Goal: Task Accomplishment & Management: Complete application form

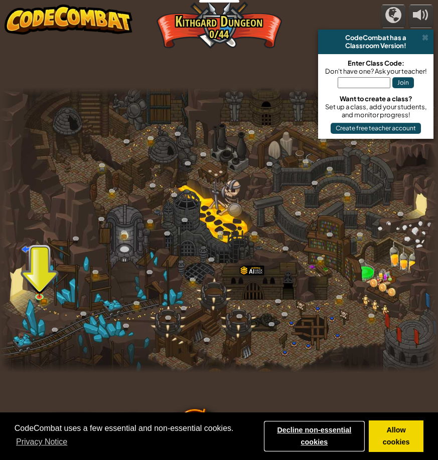
click at [309, 438] on link "Decline non-essential cookies" at bounding box center [314, 437] width 102 height 32
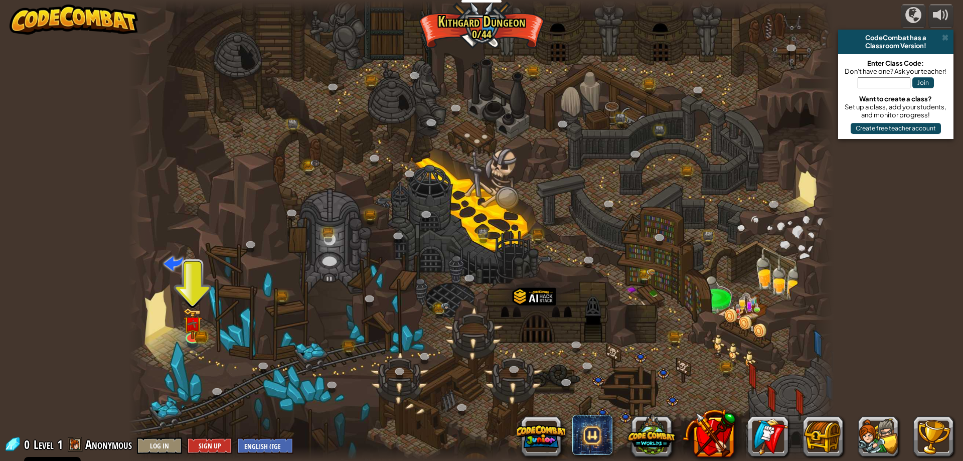
click at [437, 49] on div "Classroom Version!" at bounding box center [895, 46] width 107 height 8
click at [437, 34] on div "CodeCombat has a" at bounding box center [895, 38] width 107 height 8
click at [437, 37] on span at bounding box center [945, 38] width 7 height 8
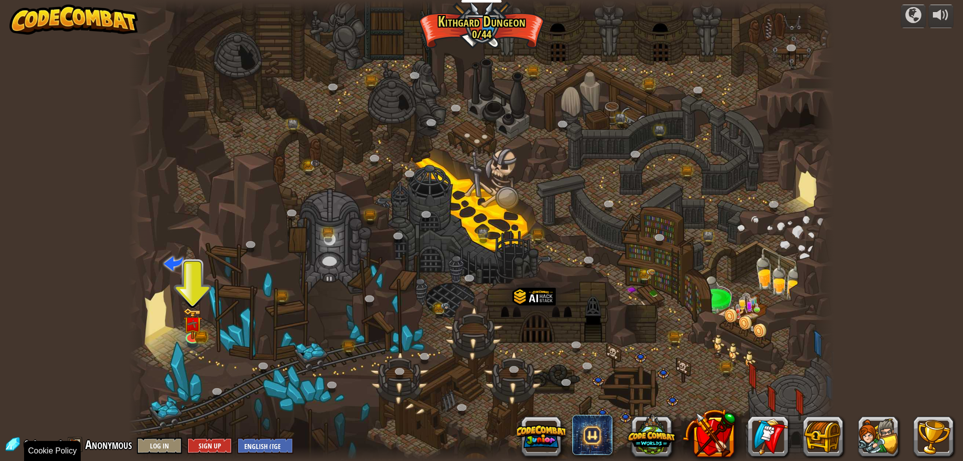
click at [218, 434] on div at bounding box center [481, 230] width 705 height 461
click at [217, 434] on div at bounding box center [481, 230] width 705 height 461
click at [276, 449] on select "English (US) English (UK) 简体中文 繁體中文 русский español (ES) español (América Latin…" at bounding box center [265, 445] width 56 height 17
select select "en-GB"
click at [237, 437] on select "English (US) English (UK) 简体中文 繁體中文 русский español (ES) español (América Latin…" at bounding box center [265, 445] width 56 height 17
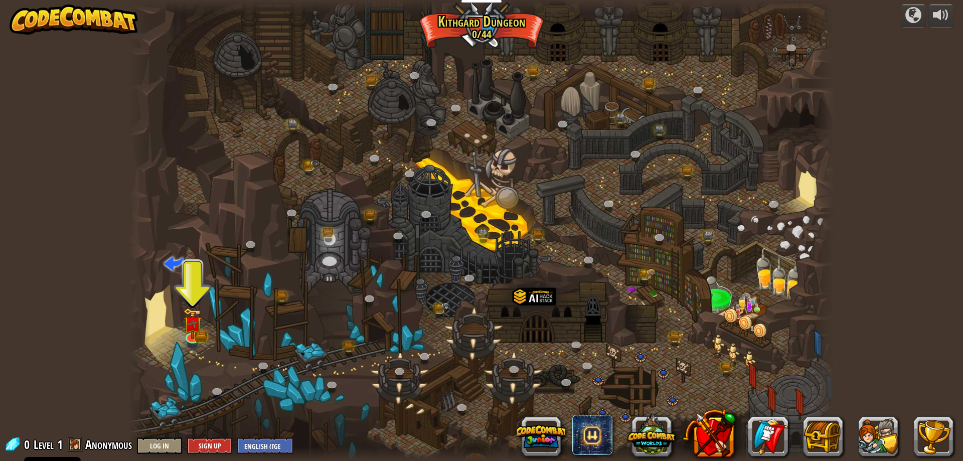
select select "en-GB"
click at [209, 444] on button "Sign Up" at bounding box center [209, 445] width 45 height 17
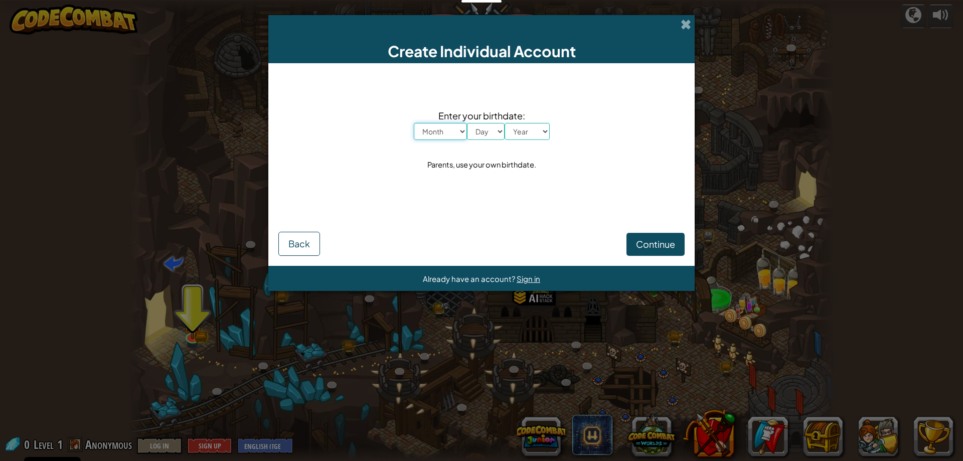
click at [437, 125] on select "Month January February March April May June July August September October Novem…" at bounding box center [440, 131] width 53 height 17
click at [414, 123] on select "Month January February March April May June July August September October Novem…" at bounding box center [440, 131] width 53 height 17
click at [437, 139] on select "Month January February March April May June July August September October Novem…" at bounding box center [440, 131] width 53 height 17
select select "2"
click at [414, 123] on select "Month January February March April May June July August September October Novem…" at bounding box center [440, 131] width 53 height 17
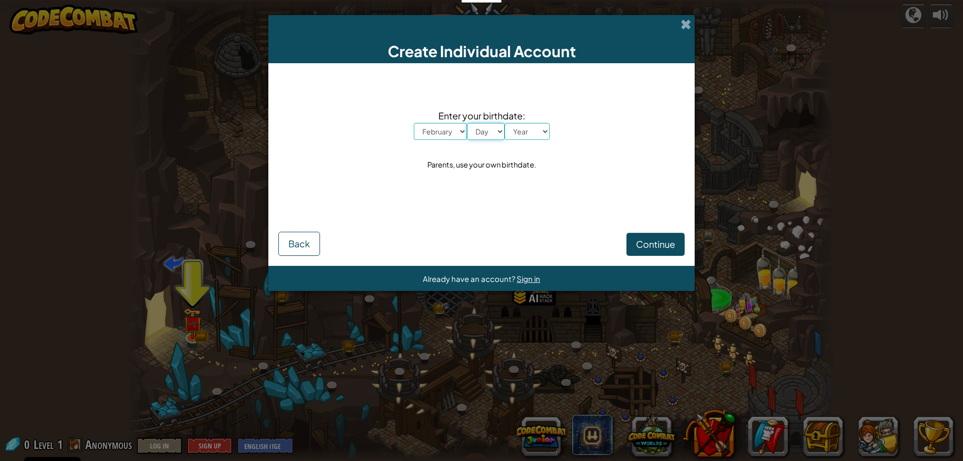
click at [437, 132] on select "Day 1 2 3 4 5 6 7 8 9 10 11 12 13 14 15 16 17 18 19 20 21 22 23 24 25 26 27 28 …" at bounding box center [486, 131] width 38 height 17
select select "24"
click at [437, 123] on select "Day 1 2 3 4 5 6 7 8 9 10 11 12 13 14 15 16 17 18 19 20 21 22 23 24 25 26 27 28 …" at bounding box center [486, 131] width 38 height 17
click at [437, 137] on select "Year 2025 2024 2023 2022 2021 2020 2019 2018 2017 2016 2015 2014 2013 2012 2011…" at bounding box center [527, 131] width 45 height 17
select select "2008"
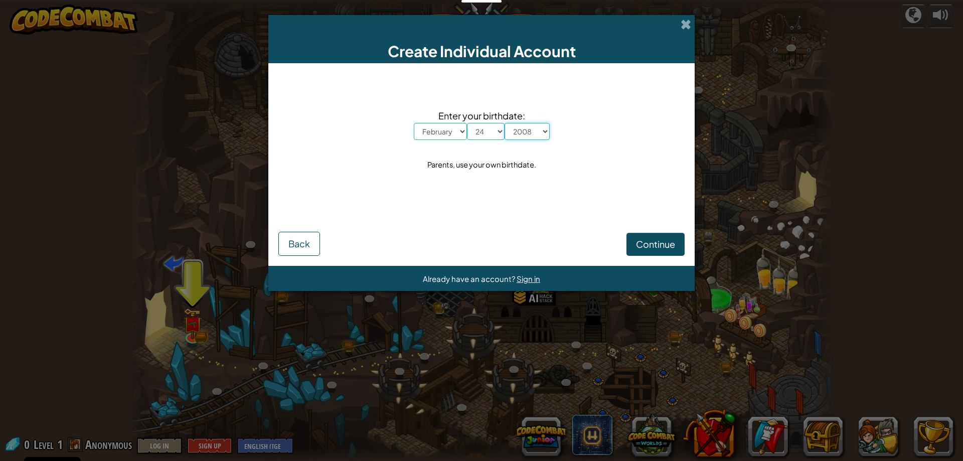
click at [437, 123] on select "Year 2025 2024 2023 2022 2021 2020 2019 2018 2017 2016 2015 2014 2013 2012 2011…" at bounding box center [527, 131] width 45 height 17
click at [437, 250] on button "Continue" at bounding box center [655, 244] width 58 height 23
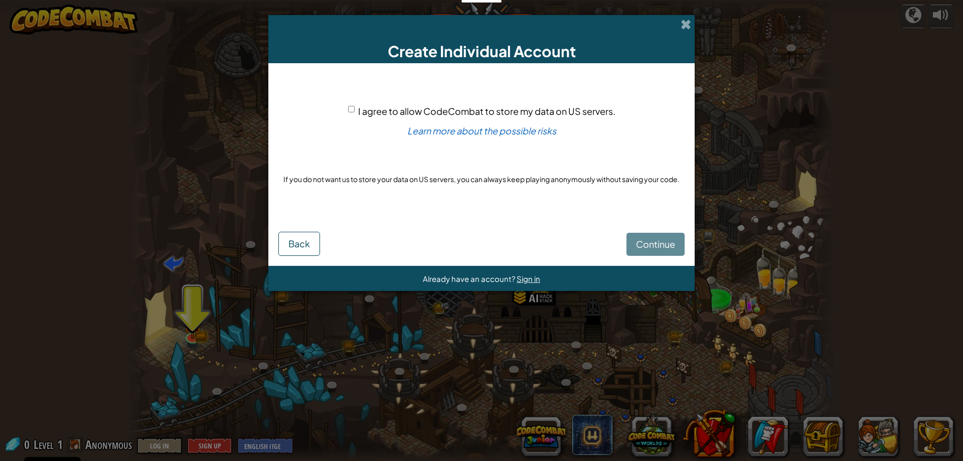
click at [437, 111] on span "I agree to allow CodeCombat to store my data on US servers." at bounding box center [486, 111] width 257 height 12
click at [355, 111] on input "I agree to allow CodeCombat to store my data on US servers." at bounding box center [351, 109] width 7 height 7
checkbox input "true"
click at [437, 135] on link "Learn more about the possible risks" at bounding box center [481, 131] width 149 height 12
click at [437, 233] on button "Continue" at bounding box center [655, 244] width 58 height 23
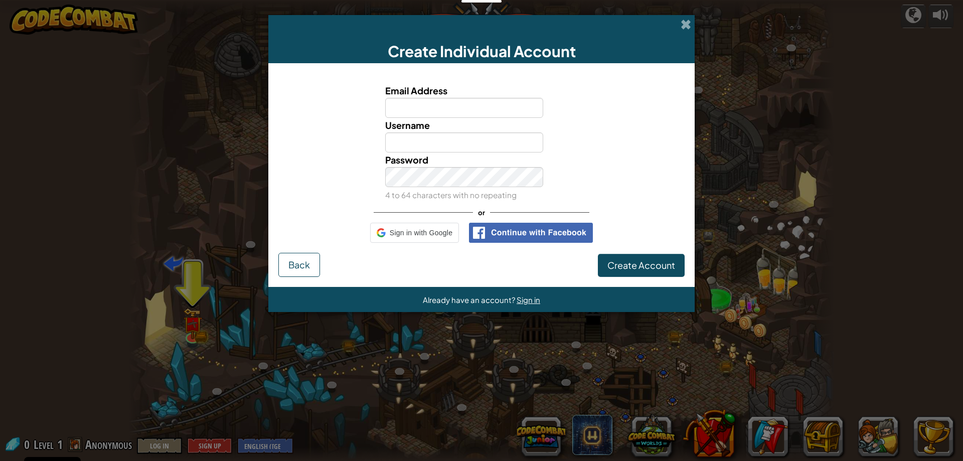
click at [437, 236] on div "Email Address Username Password 4 to 64 characters with no repeating or Sign in…" at bounding box center [481, 163] width 406 height 180
click at [424, 244] on div "Email Address Username Password 4 to 64 characters with no repeating or" at bounding box center [481, 163] width 406 height 180
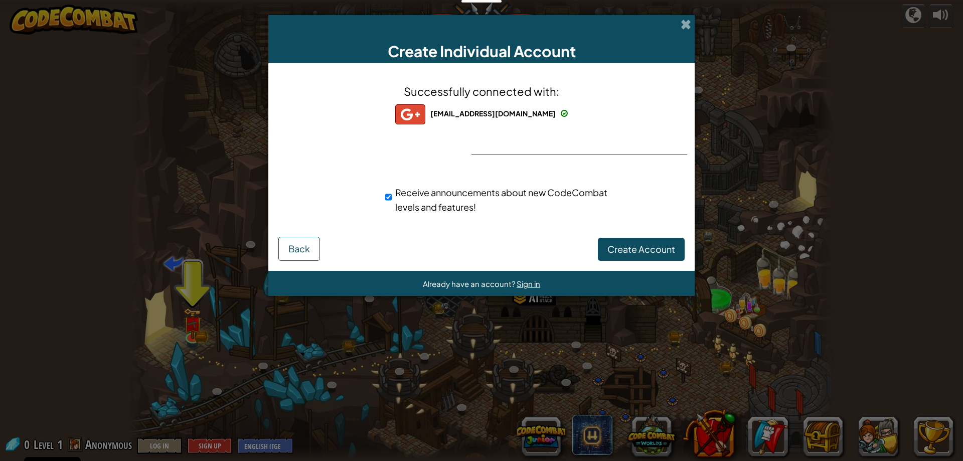
click at [437, 194] on span "Receive announcements about new CodeCombat levels and features!" at bounding box center [501, 200] width 212 height 26
click at [392, 194] on input "Receive announcements about new CodeCombat levels and features!" at bounding box center [388, 197] width 7 height 20
checkbox input "false"
click at [437, 243] on span "Create Account" at bounding box center [641, 249] width 68 height 12
click at [437, 249] on button "Create Account" at bounding box center [641, 249] width 87 height 23
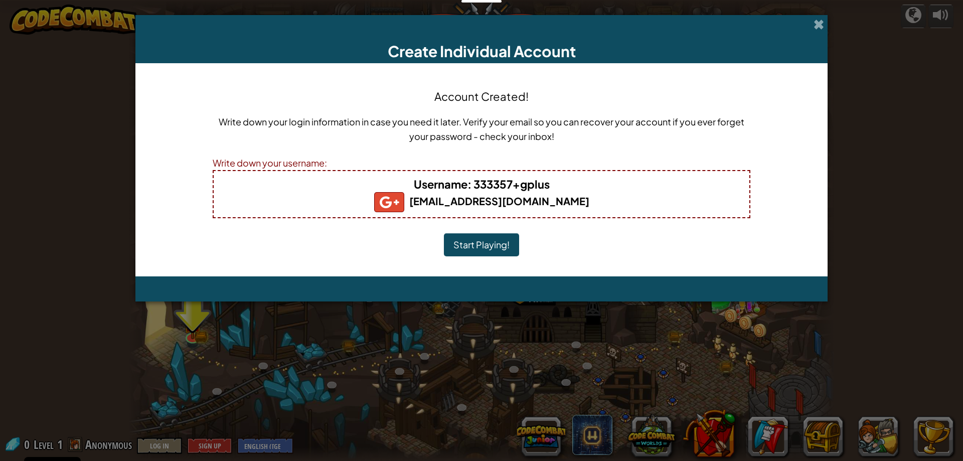
click at [437, 250] on button "Start Playing!" at bounding box center [481, 244] width 75 height 23
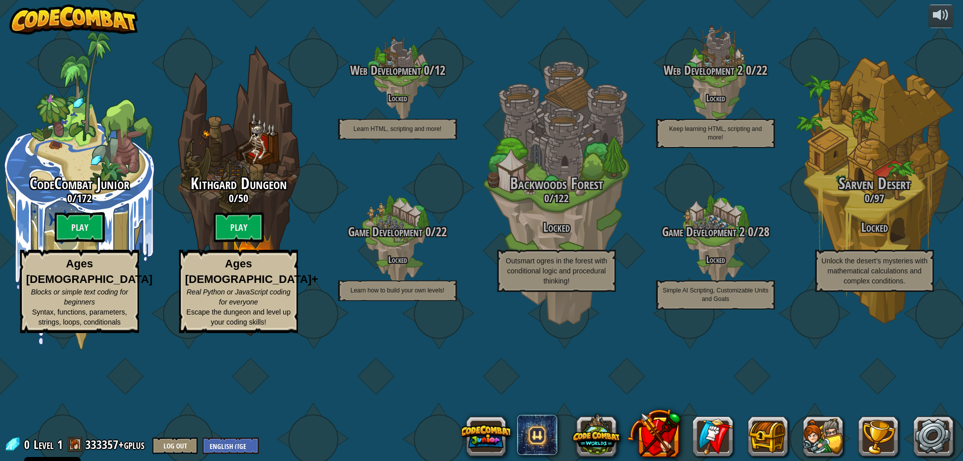
select select "en-[GEOGRAPHIC_DATA]"
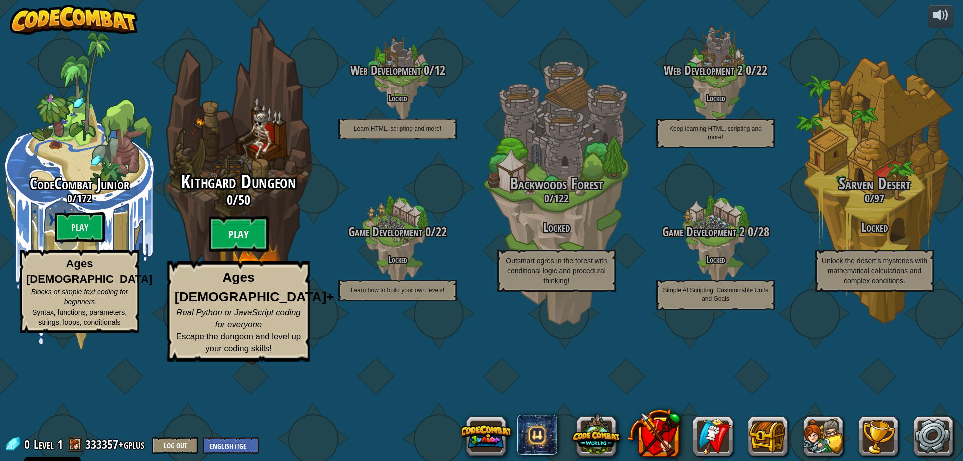
click at [245, 252] on btn "Play" at bounding box center [239, 234] width 60 height 36
select select "en-[GEOGRAPHIC_DATA]"
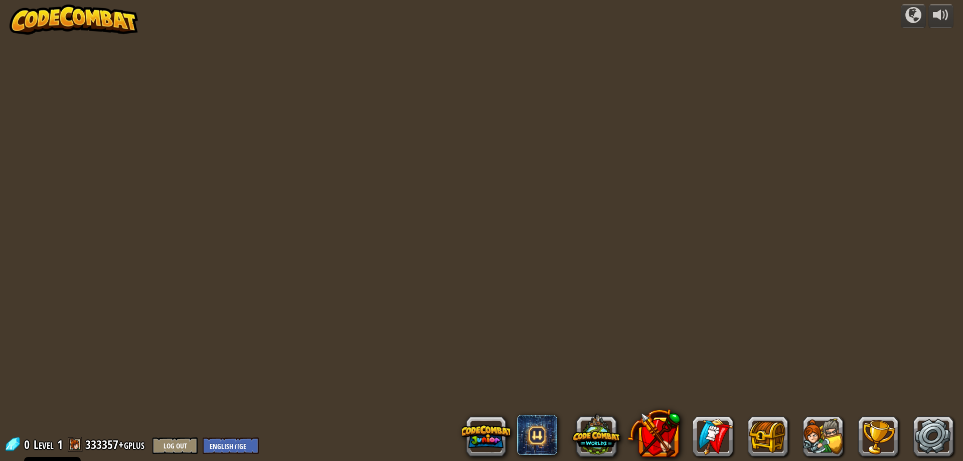
select select "en-[GEOGRAPHIC_DATA]"
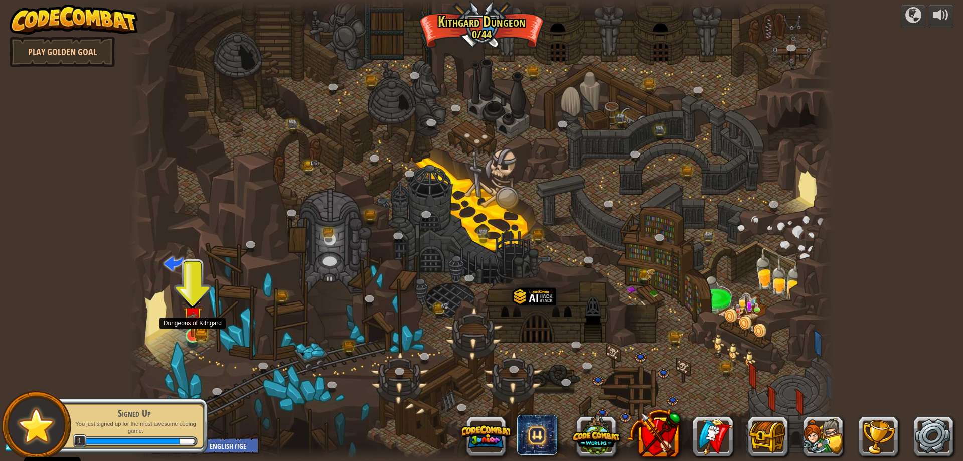
click at [195, 329] on div at bounding box center [193, 336] width 14 height 14
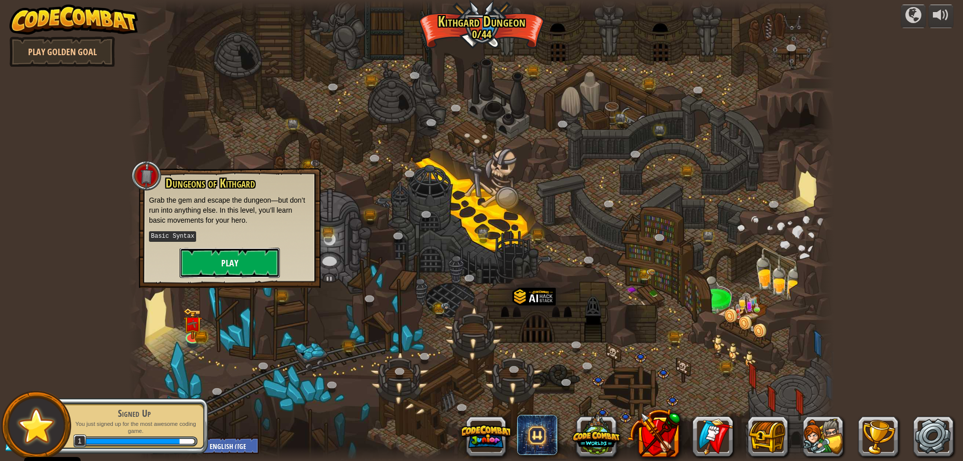
click at [224, 261] on button "Play" at bounding box center [230, 263] width 100 height 30
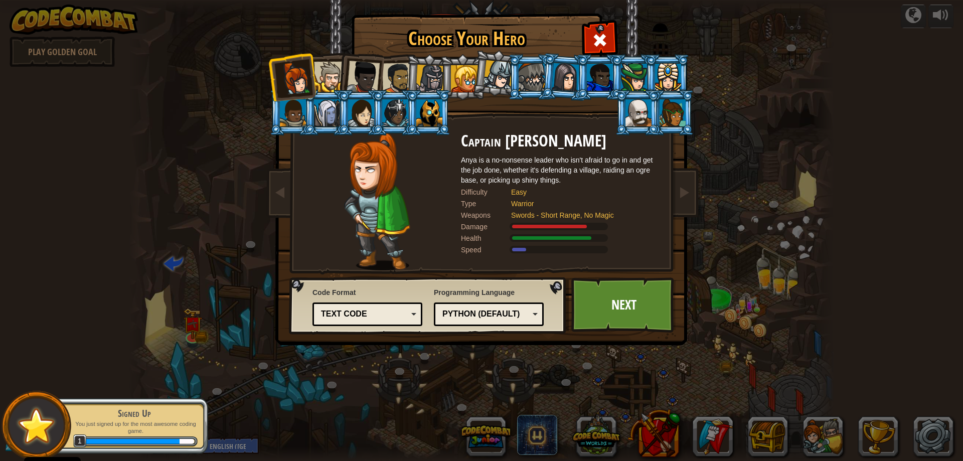
click at [570, 329] on img at bounding box center [483, 165] width 434 height 359
click at [538, 307] on div "Python (Default) JavaScript Lua C++ Java (Experimental) Python (Default)" at bounding box center [489, 314] width 110 height 24
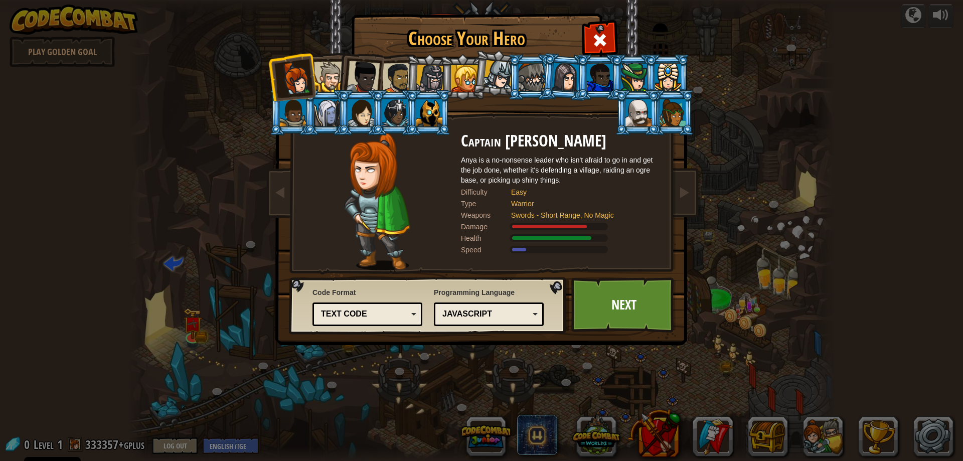
click at [400, 321] on div "Text code" at bounding box center [367, 314] width 97 height 16
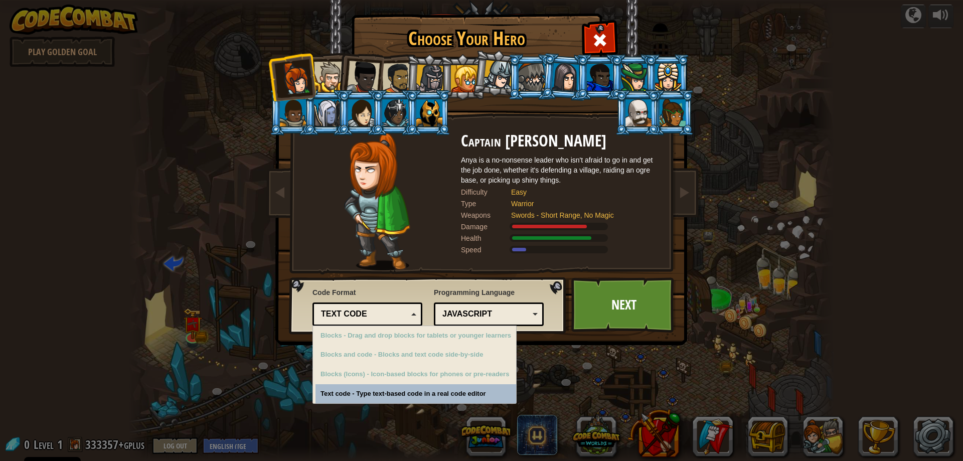
click at [402, 319] on div "Text code" at bounding box center [364, 314] width 87 height 12
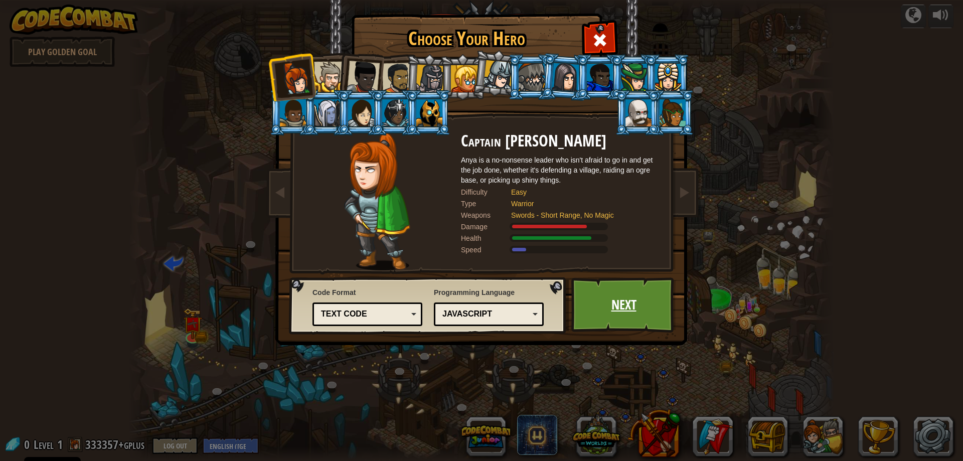
click at [612, 313] on link "Next" at bounding box center [623, 304] width 105 height 55
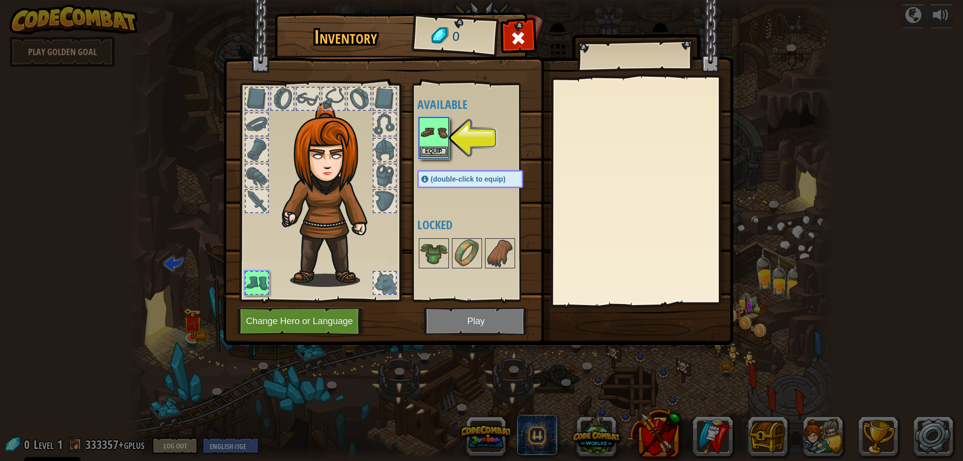
click at [441, 138] on img at bounding box center [434, 132] width 28 height 28
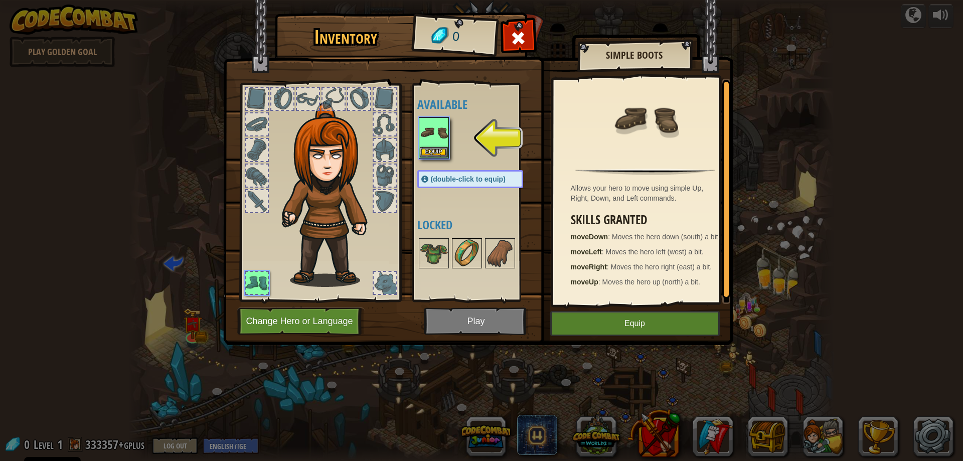
click at [454, 252] on img at bounding box center [467, 253] width 28 height 28
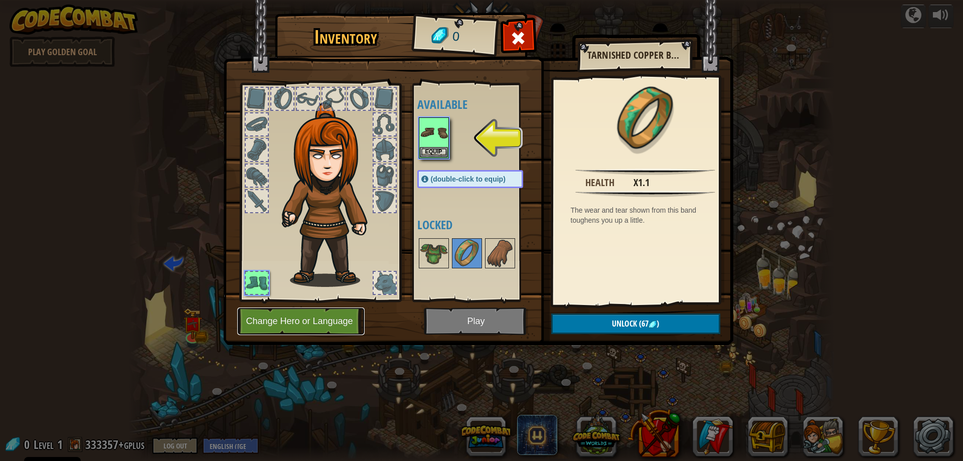
click at [284, 329] on button "Change Hero or Language" at bounding box center [300, 321] width 127 height 28
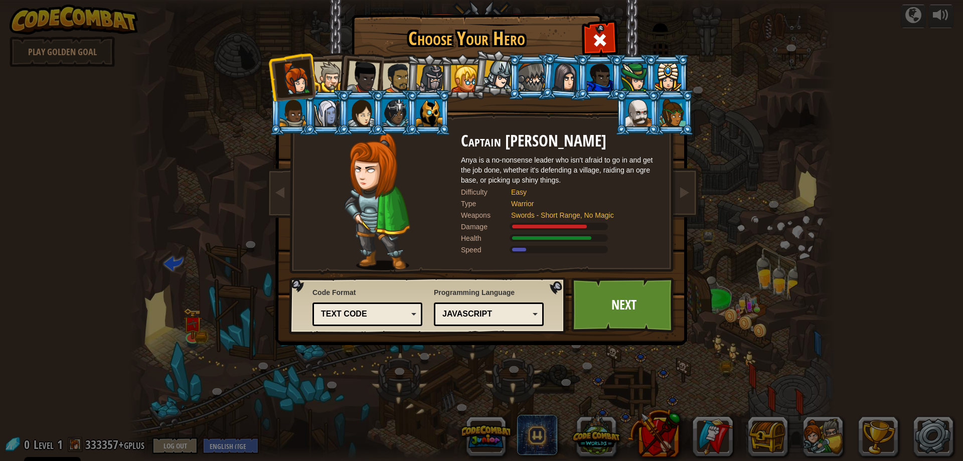
click at [525, 313] on div "JavaScript" at bounding box center [485, 314] width 87 height 12
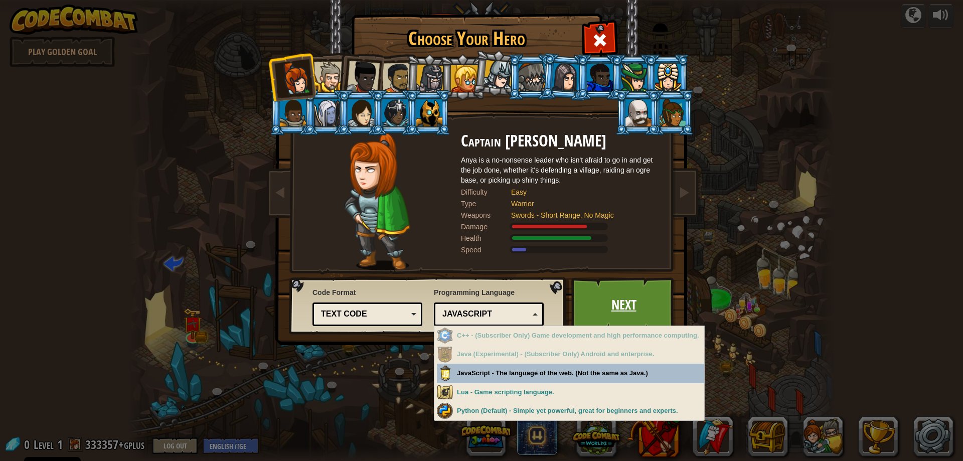
click at [589, 311] on link "Next" at bounding box center [623, 304] width 105 height 55
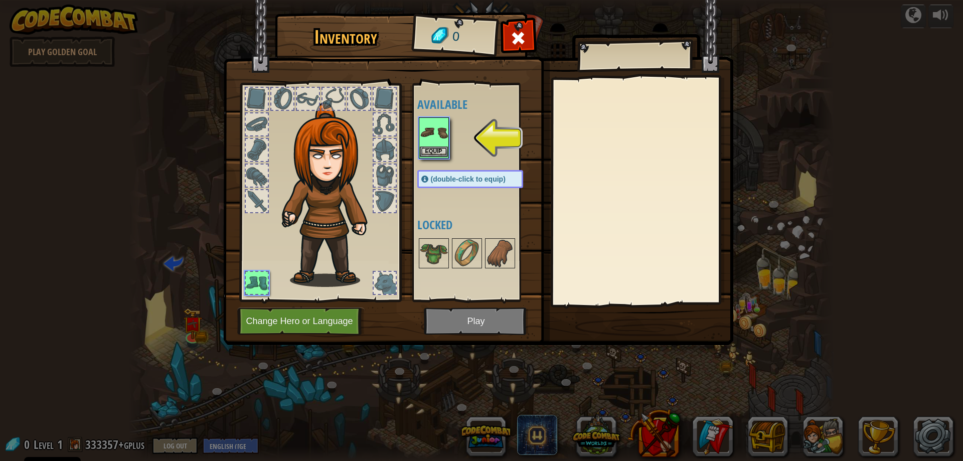
click at [445, 143] on img at bounding box center [434, 132] width 28 height 28
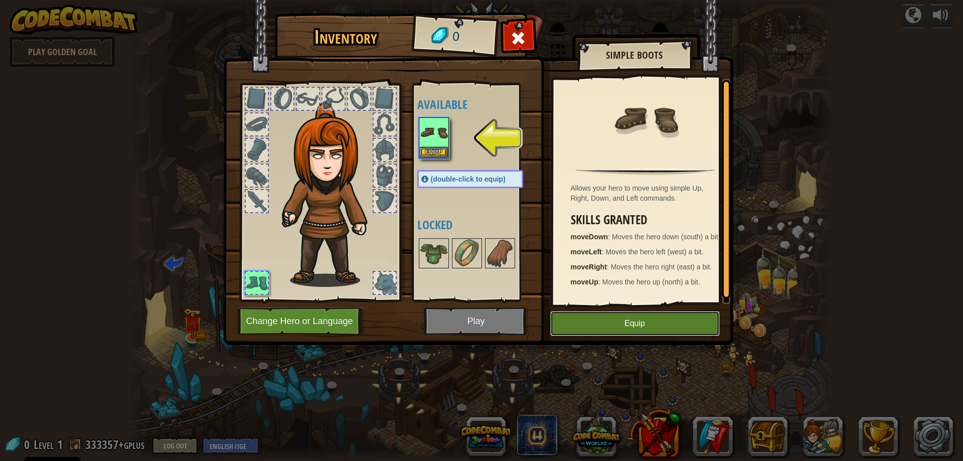
click at [624, 322] on button "Equip" at bounding box center [635, 323] width 170 height 25
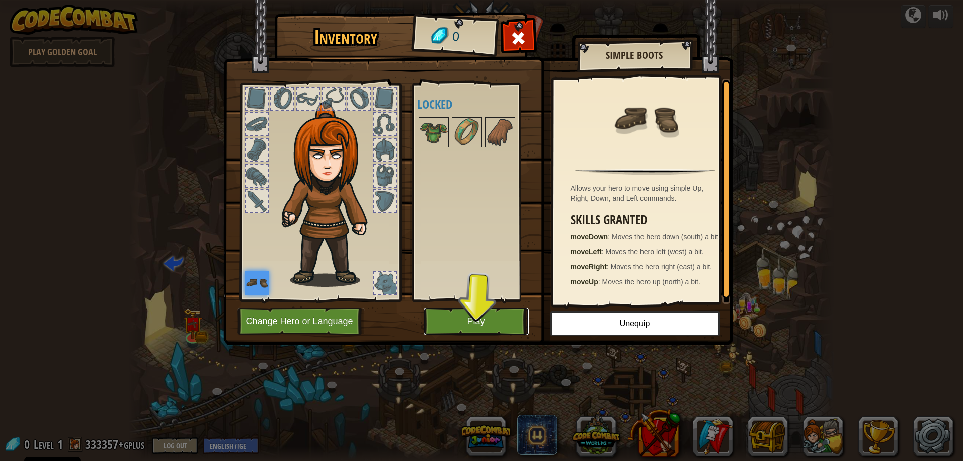
click at [453, 324] on button "Play" at bounding box center [476, 321] width 105 height 28
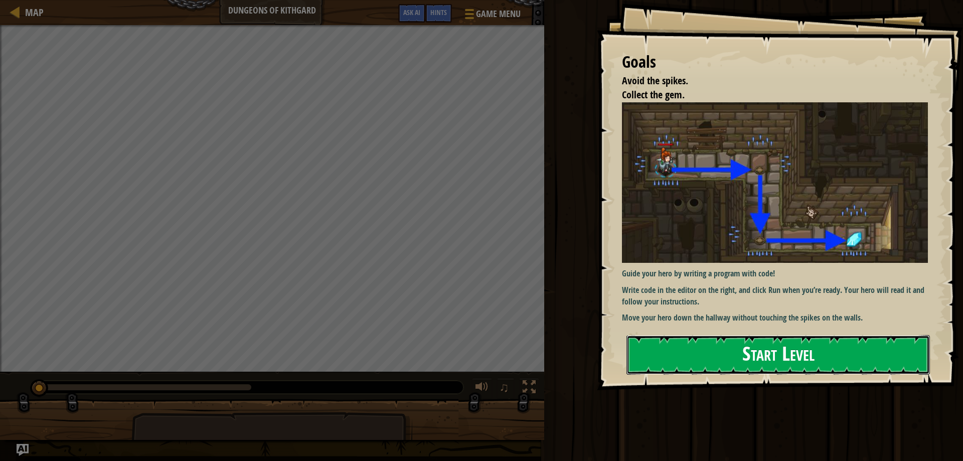
click at [758, 356] on button "Start Level" at bounding box center [777, 355] width 303 height 40
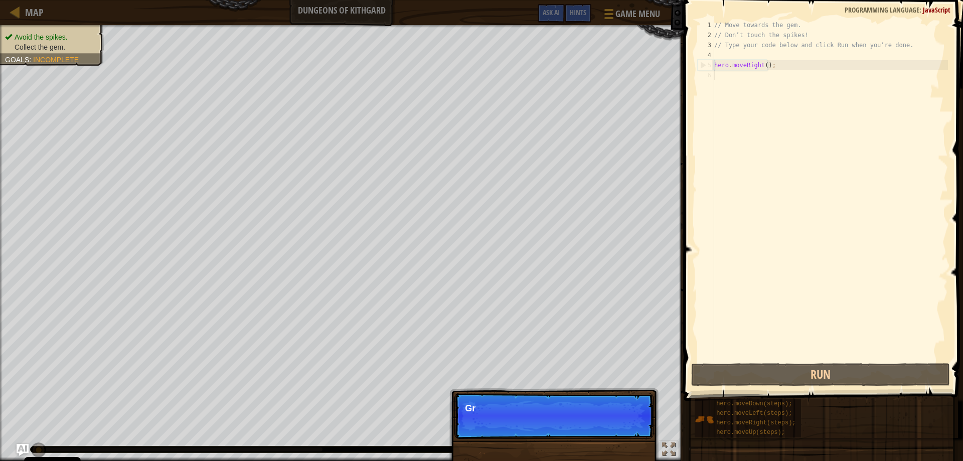
click at [763, 63] on div "// Move towards the gem. // Don’t touch the spikes! // Type your code below and…" at bounding box center [830, 200] width 236 height 361
click at [616, 420] on button "Continue" at bounding box center [625, 421] width 42 height 13
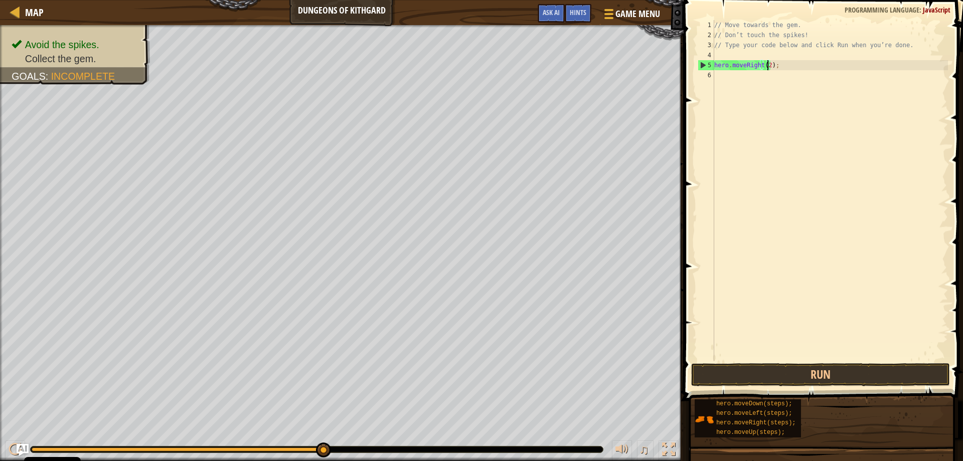
scroll to position [5, 5]
click at [760, 67] on div "// Move towards the gem. // Don’t touch the spikes! // Type your code below and…" at bounding box center [830, 200] width 236 height 361
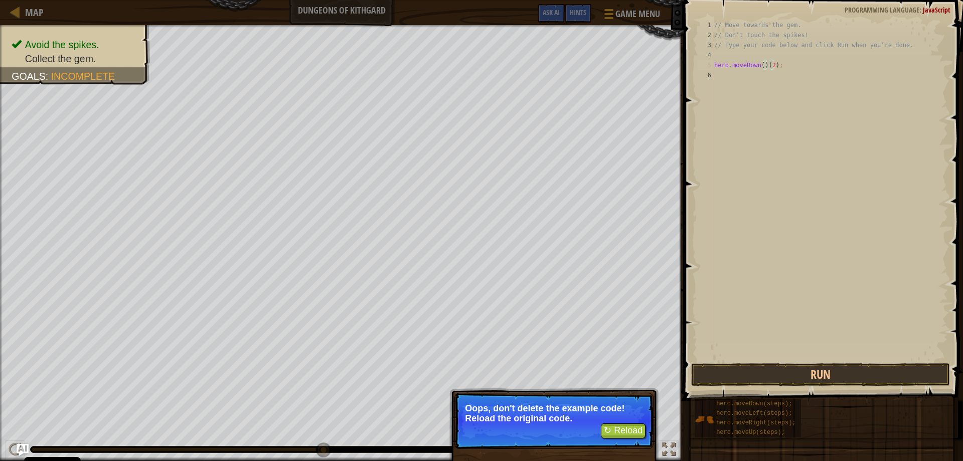
type textarea "hero.moveDown()(2);"
click at [618, 425] on button "↻ Reload" at bounding box center [623, 430] width 45 height 15
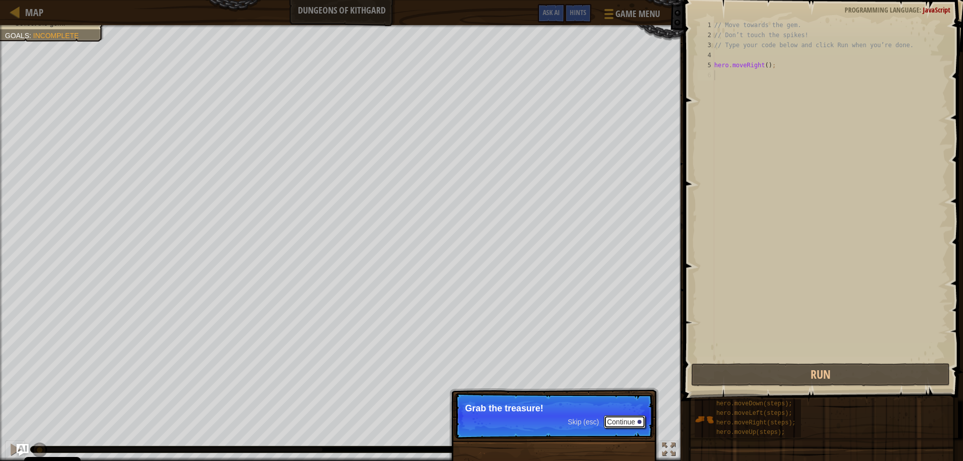
click at [625, 417] on button "Continue" at bounding box center [625, 421] width 42 height 13
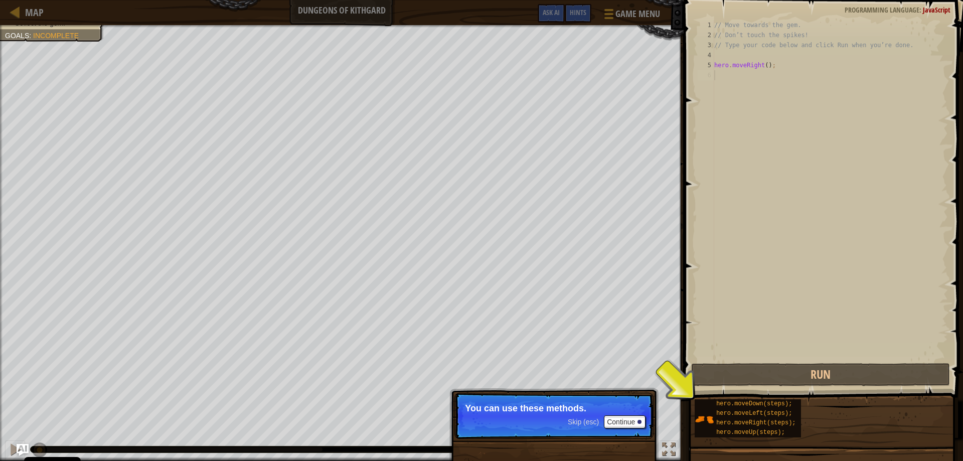
click at [619, 444] on div "Skip (esc) Continue You can use these methods." at bounding box center [553, 467] width 209 height 148
click at [631, 426] on button "Continue" at bounding box center [625, 421] width 42 height 13
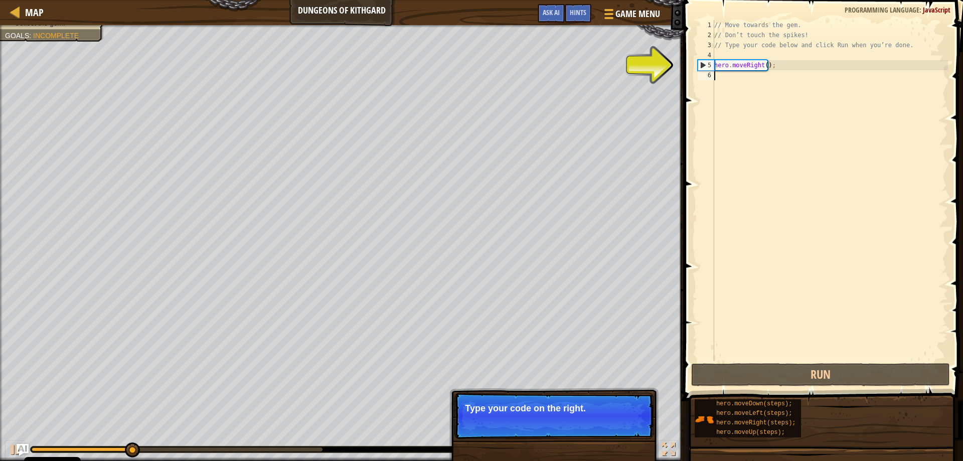
click at [622, 425] on button "Continue" at bounding box center [625, 421] width 42 height 13
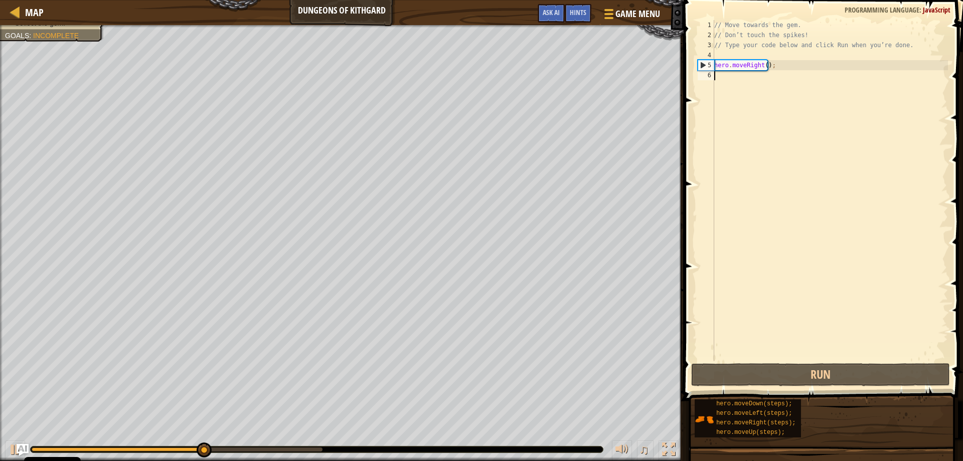
click at [762, 63] on div "// Move towards the gem. // Don’t touch the spikes! // Type your code below and…" at bounding box center [830, 200] width 236 height 361
click at [763, 63] on div "// Move towards the gem. // Don’t touch the spikes! // Type your code below and…" at bounding box center [830, 200] width 236 height 361
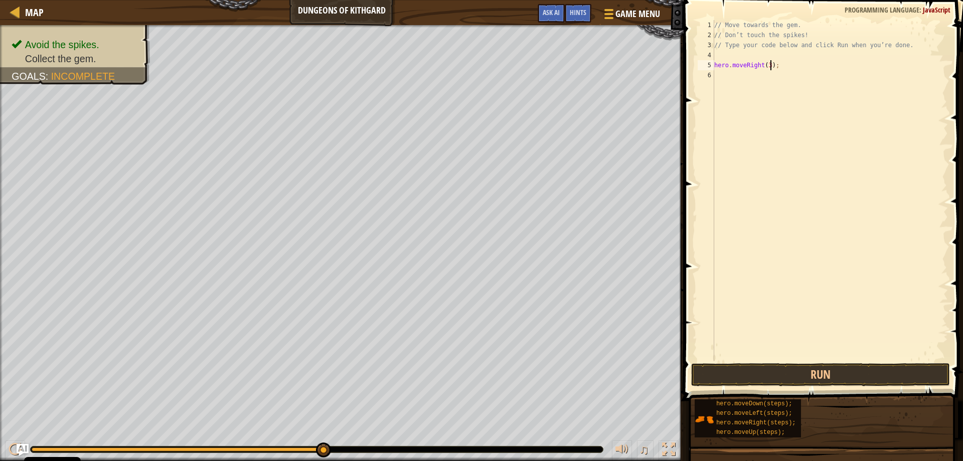
scroll to position [5, 5]
click at [868, 369] on button "Run" at bounding box center [820, 374] width 259 height 23
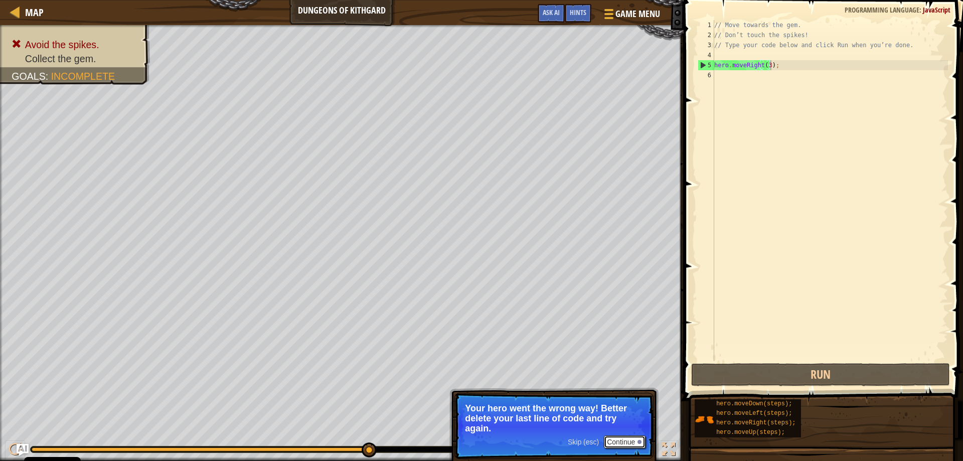
click at [618, 441] on button "Continue" at bounding box center [625, 441] width 42 height 13
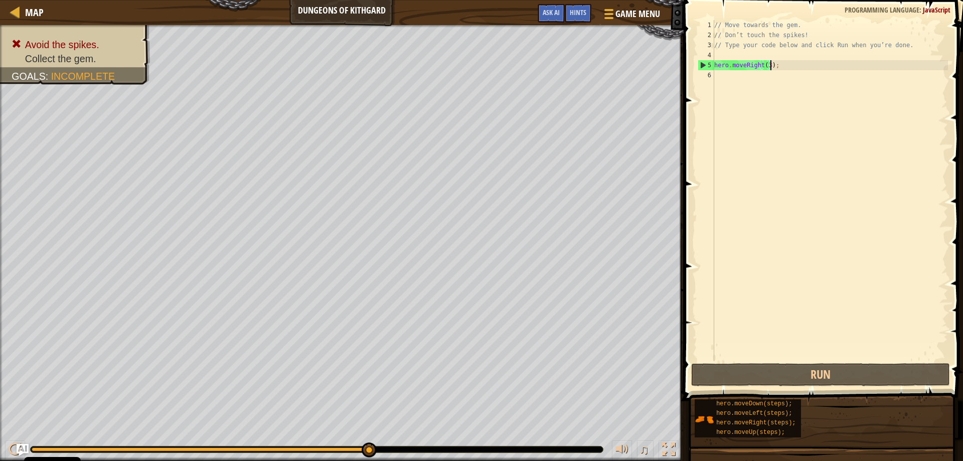
click at [764, 64] on div "// Move towards the gem. // Don’t touch the spikes! // Type your code below and…" at bounding box center [830, 200] width 236 height 361
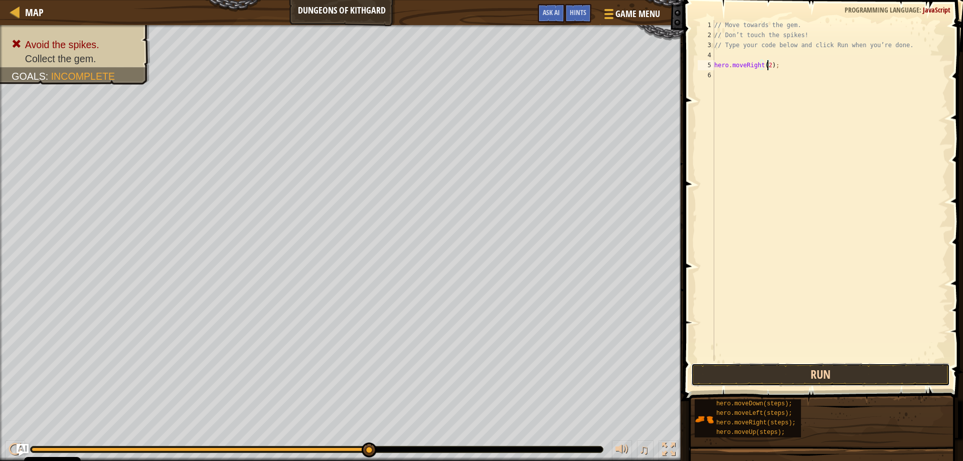
click at [811, 373] on button "Run" at bounding box center [820, 374] width 259 height 23
click at [860, 377] on button "Run" at bounding box center [820, 374] width 259 height 23
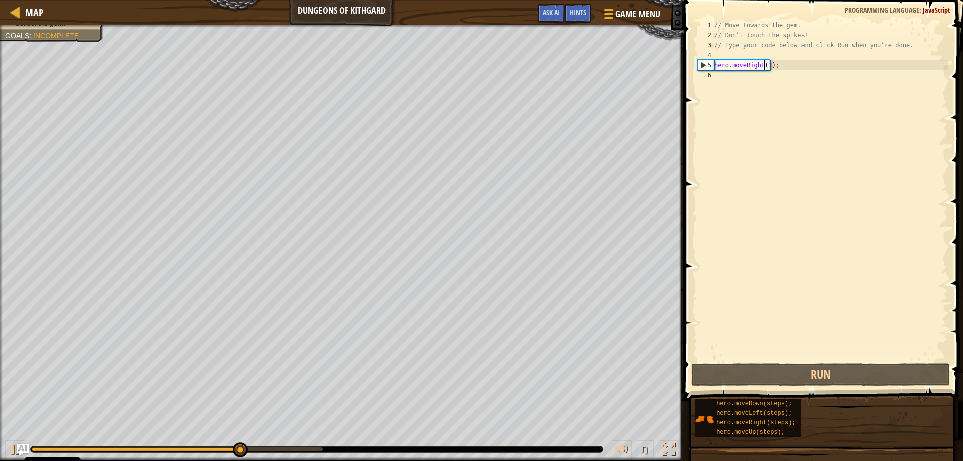
click at [763, 64] on div "// Move towards the gem. // Don’t touch the spikes! // Type your code below and…" at bounding box center [830, 200] width 236 height 361
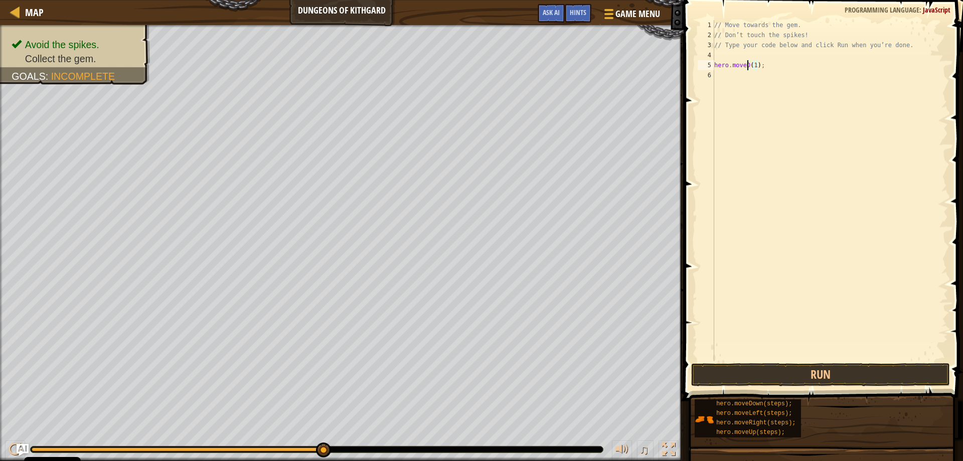
type textarea "hero.moveDown(1);"
click at [770, 130] on div "// Move towards the gem. // Don’t touch the spikes! // Type your code below and…" at bounding box center [830, 200] width 236 height 361
click at [754, 369] on button "Run" at bounding box center [820, 374] width 259 height 23
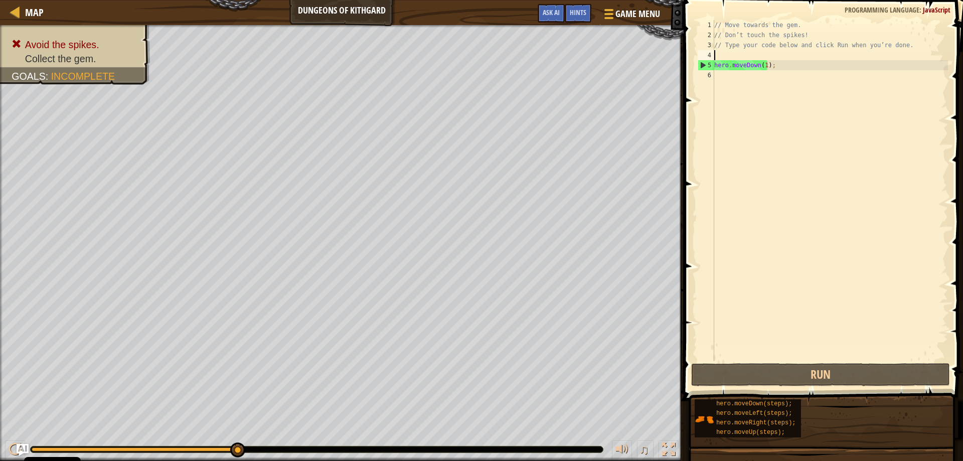
click at [763, 52] on div "// Move towards the gem. // Don’t touch the spikes! // Type your code below and…" at bounding box center [830, 200] width 236 height 361
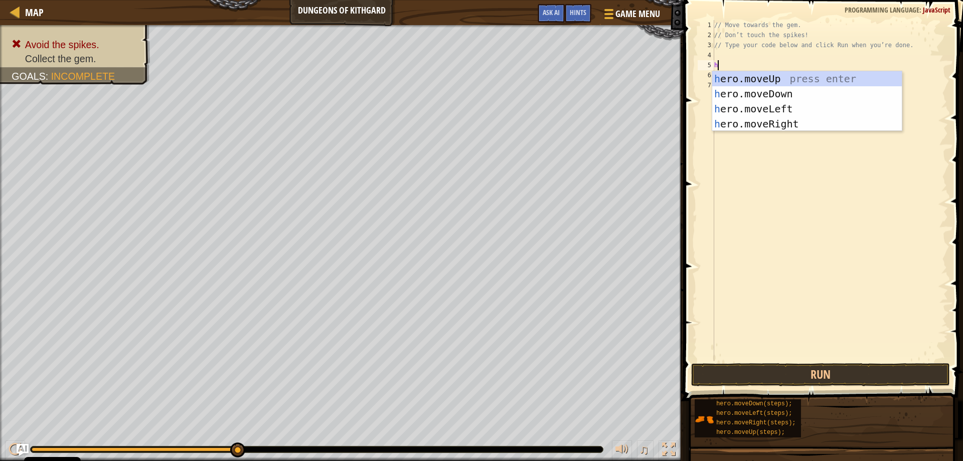
type textarea "her"
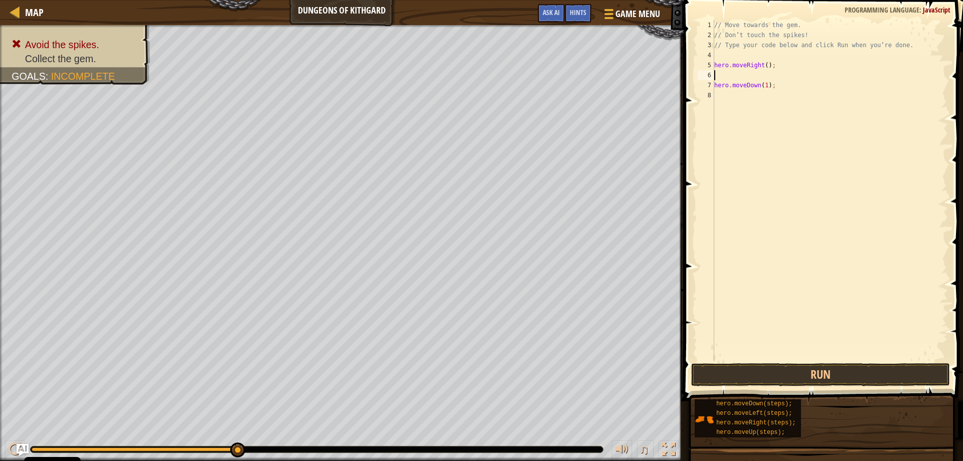
type textarea "hero.moveRight();"
type textarea "hero.moveRight(1);"
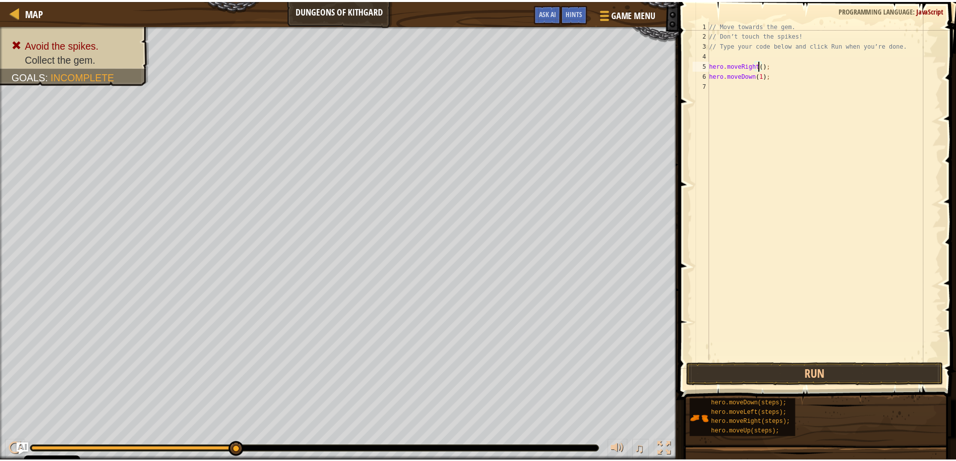
scroll to position [5, 5]
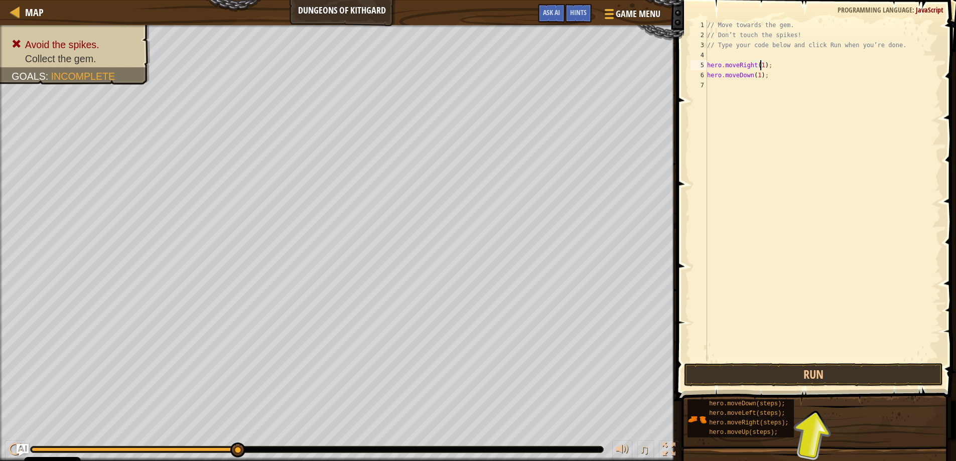
click at [804, 84] on div "// Move towards the gem. // Don’t touch the spikes! // Type your code below and…" at bounding box center [823, 200] width 236 height 361
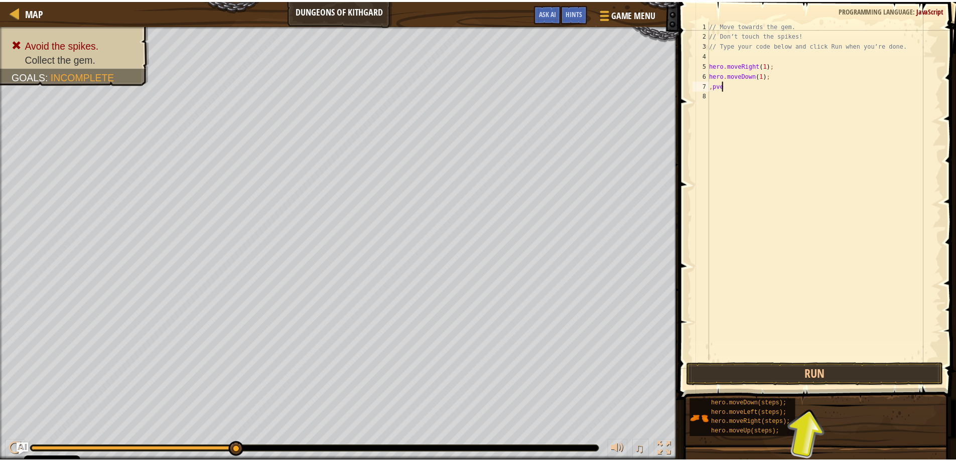
scroll to position [5, 1]
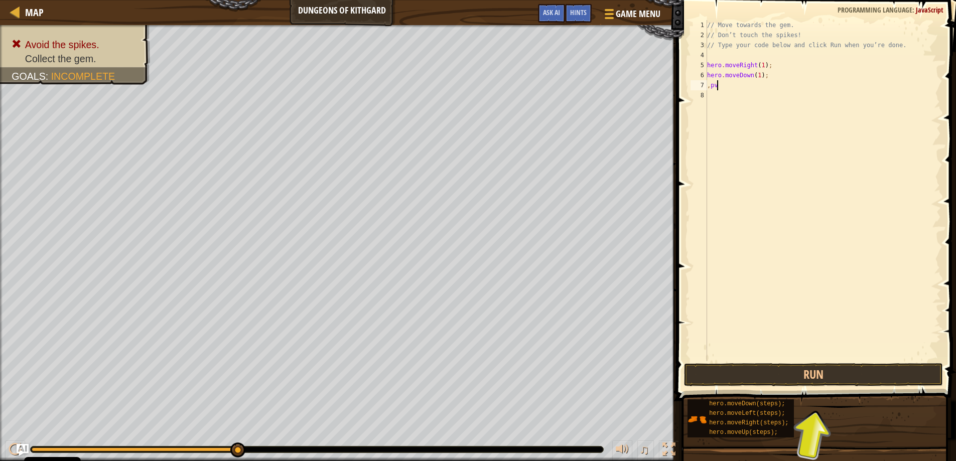
type textarea ","
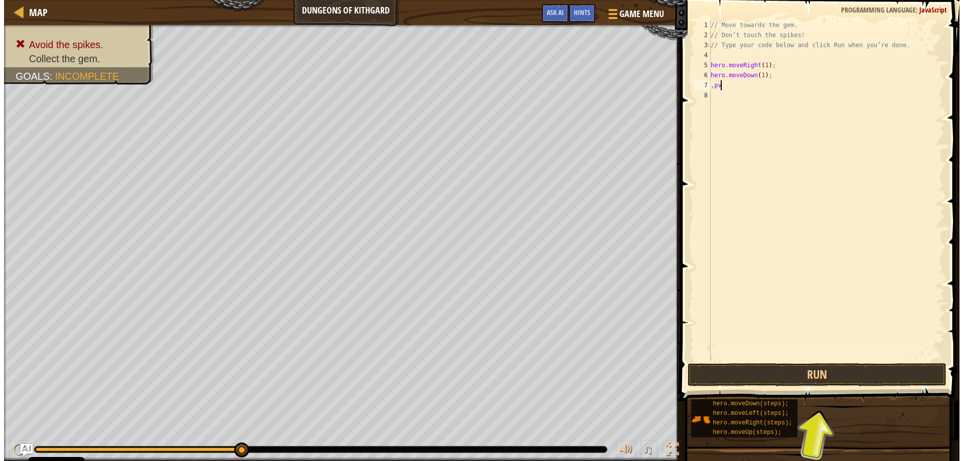
scroll to position [5, 0]
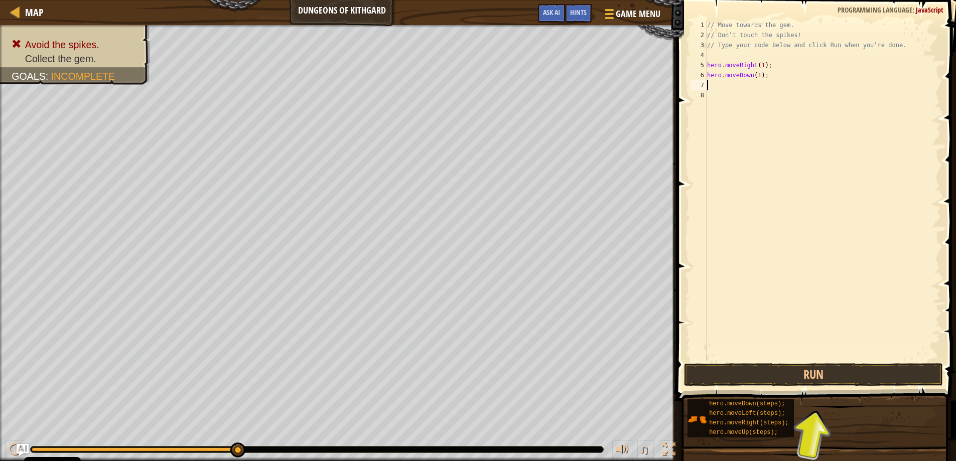
type textarea "h"
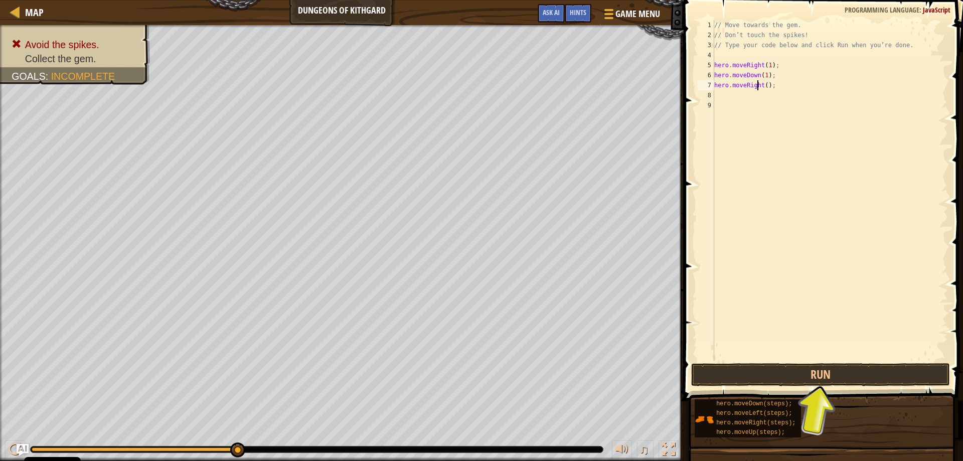
click at [756, 86] on div "// Move towards the gem. // Don’t touch the spikes! // Type your code below and…" at bounding box center [830, 200] width 236 height 361
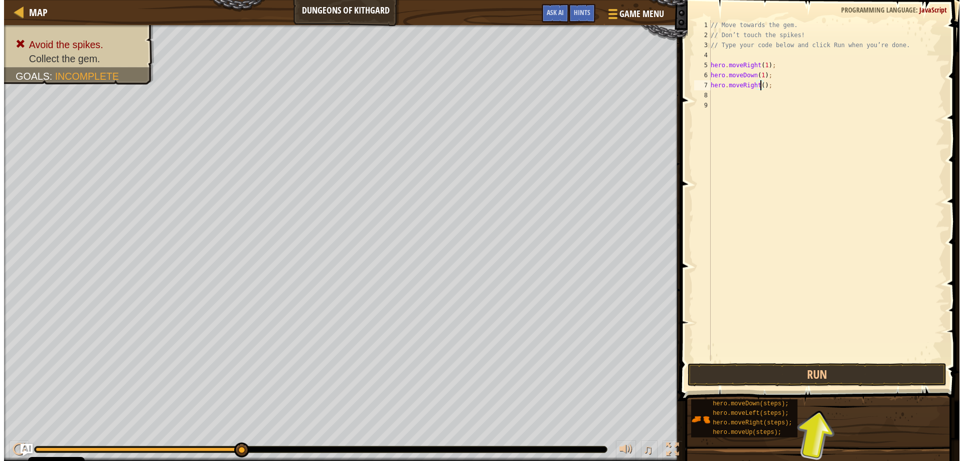
scroll to position [5, 5]
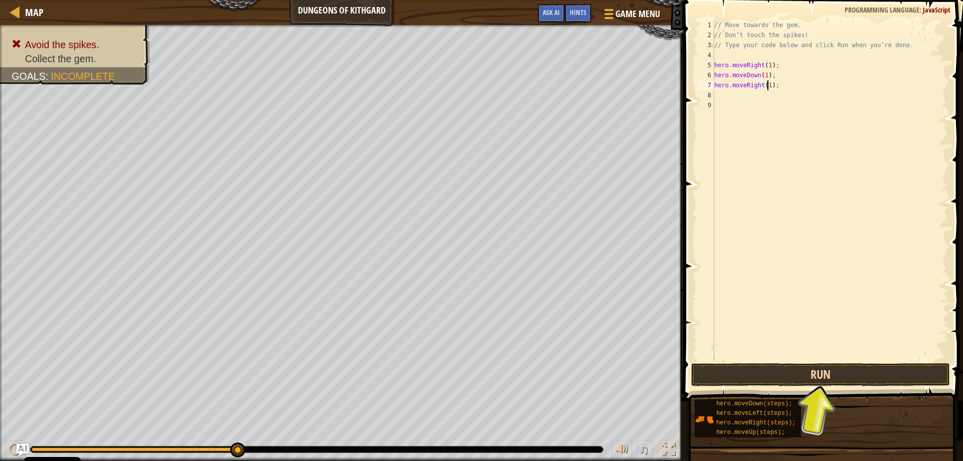
type textarea "hero.moveRight(1);"
click at [833, 367] on button "Run" at bounding box center [820, 374] width 259 height 23
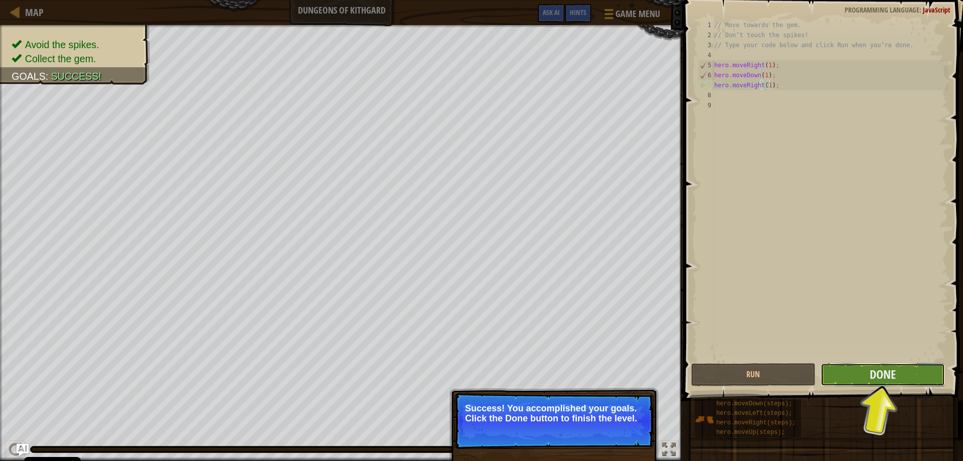
click at [917, 379] on button "Done" at bounding box center [883, 374] width 124 height 23
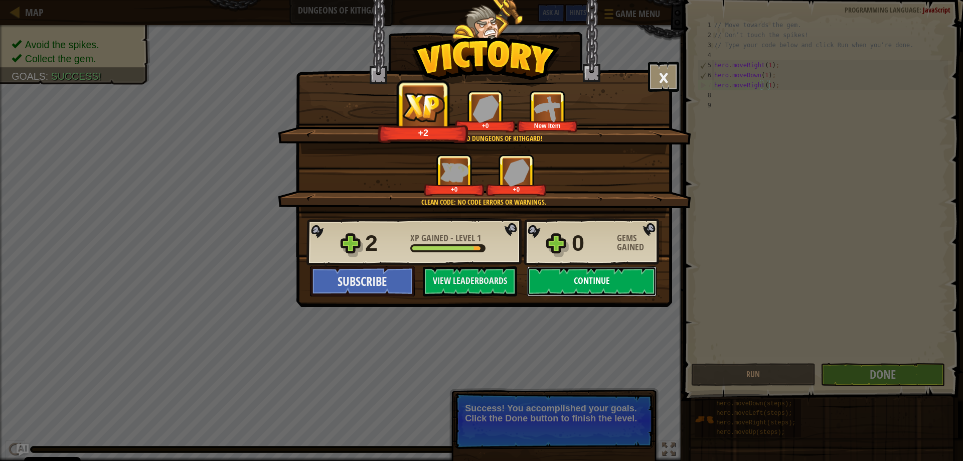
click at [591, 288] on button "Continue" at bounding box center [591, 281] width 129 height 30
select select "en-GB"
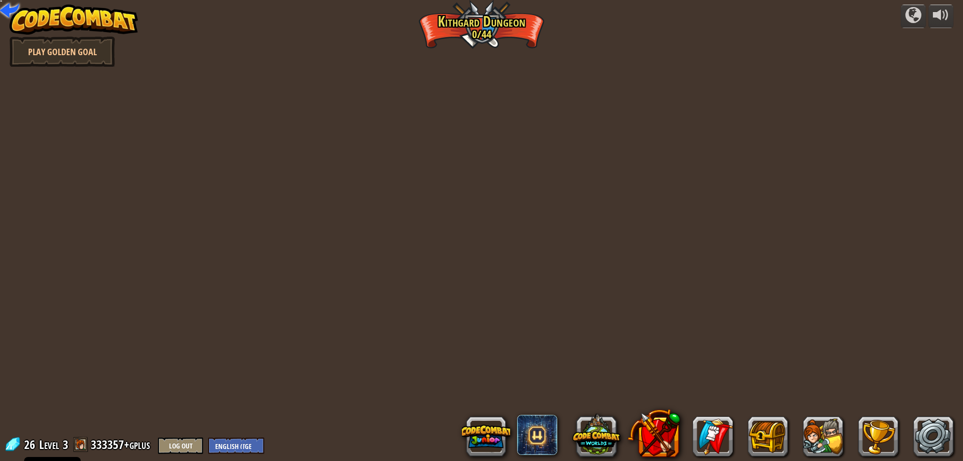
select select "en-GB"
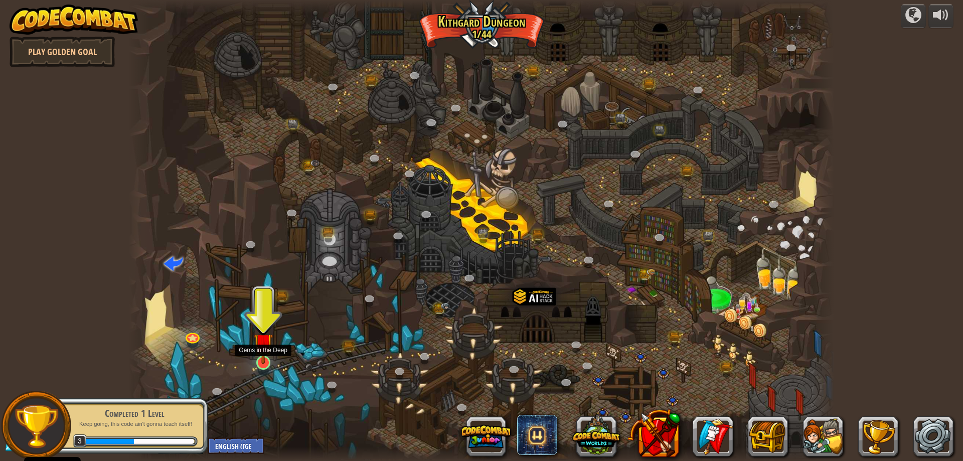
click at [267, 351] on img at bounding box center [263, 342] width 19 height 43
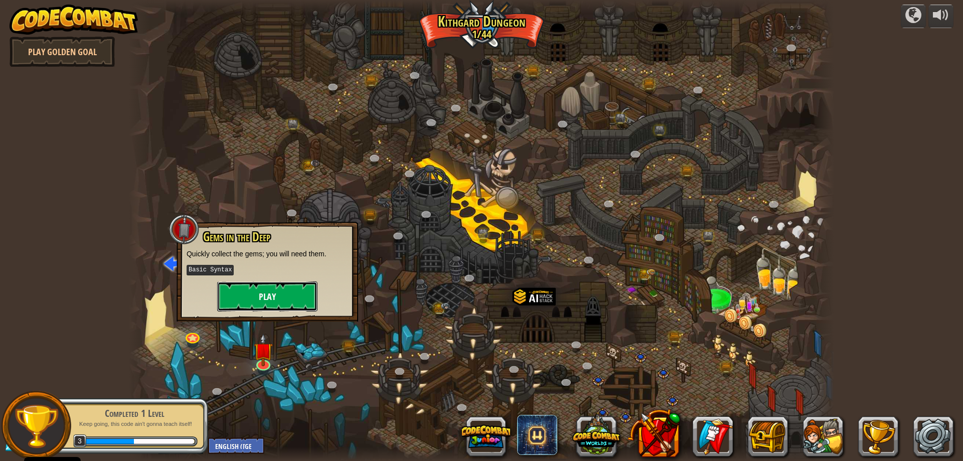
click at [274, 304] on button "Play" at bounding box center [267, 296] width 100 height 30
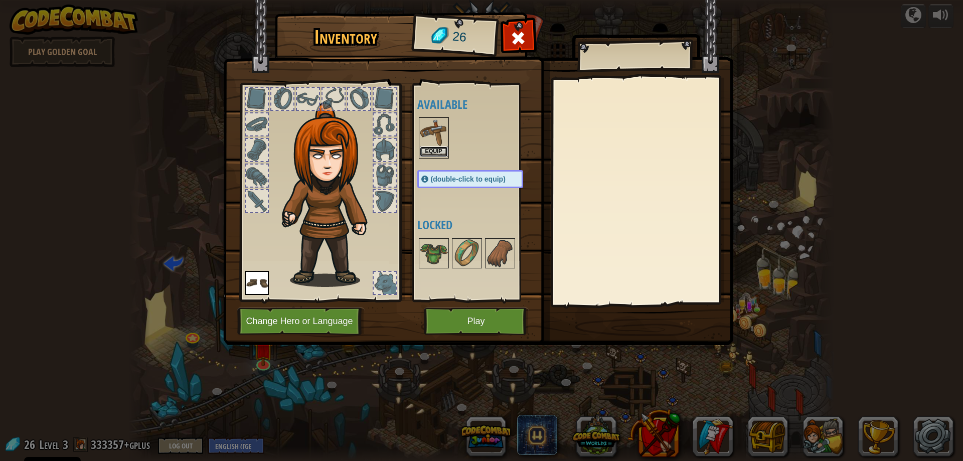
click at [446, 156] on button "Equip" at bounding box center [434, 151] width 28 height 11
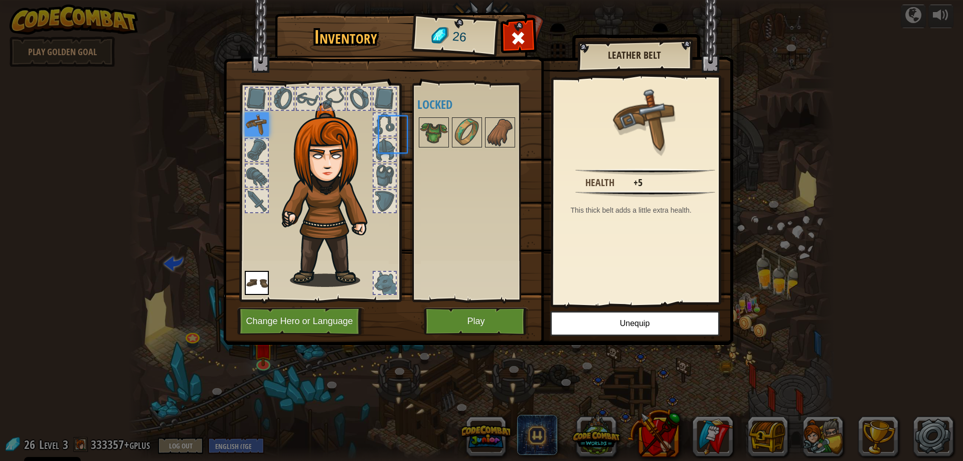
click at [446, 156] on div "Available Equip Equip (double-click to equip) Locked" at bounding box center [480, 192] width 126 height 209
click at [487, 322] on button "Play" at bounding box center [476, 321] width 105 height 28
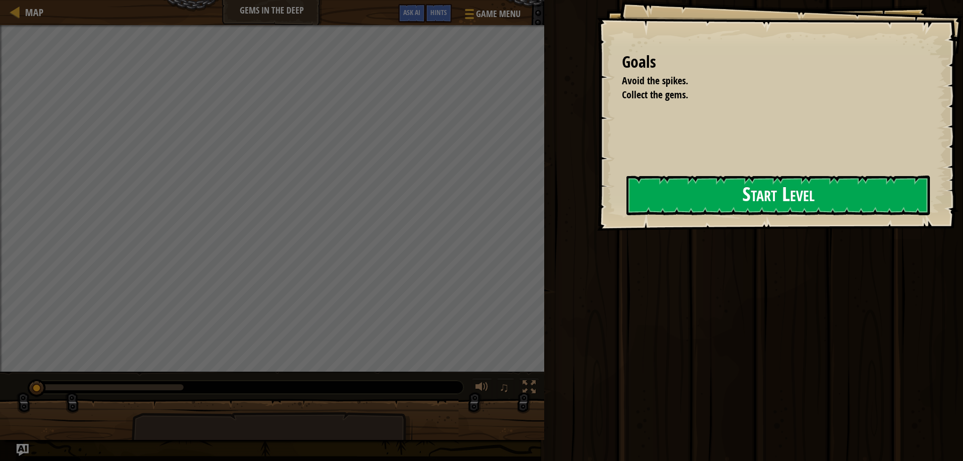
click at [675, 196] on button "Start Level" at bounding box center [777, 196] width 303 height 40
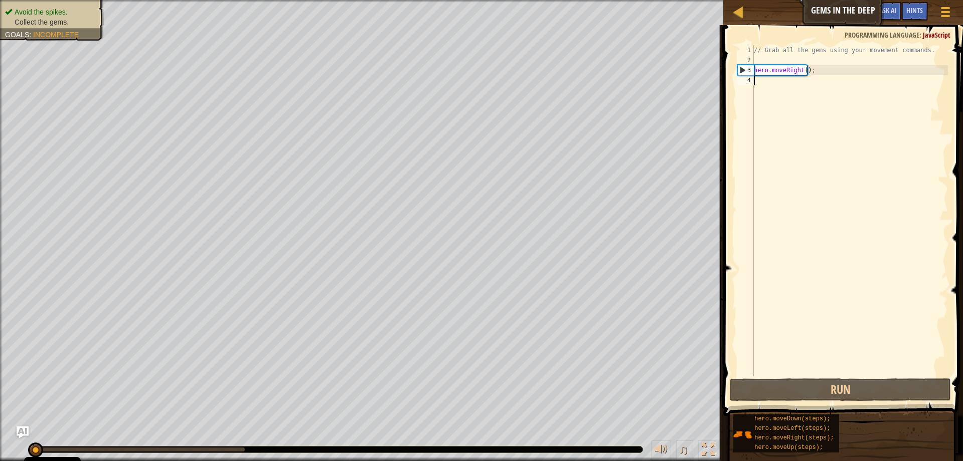
click at [802, 73] on div "// Grab all the gems using your movement commands. hero . moveRight ( ) ;" at bounding box center [850, 220] width 196 height 351
type textarea "hero.moveRight(1);"
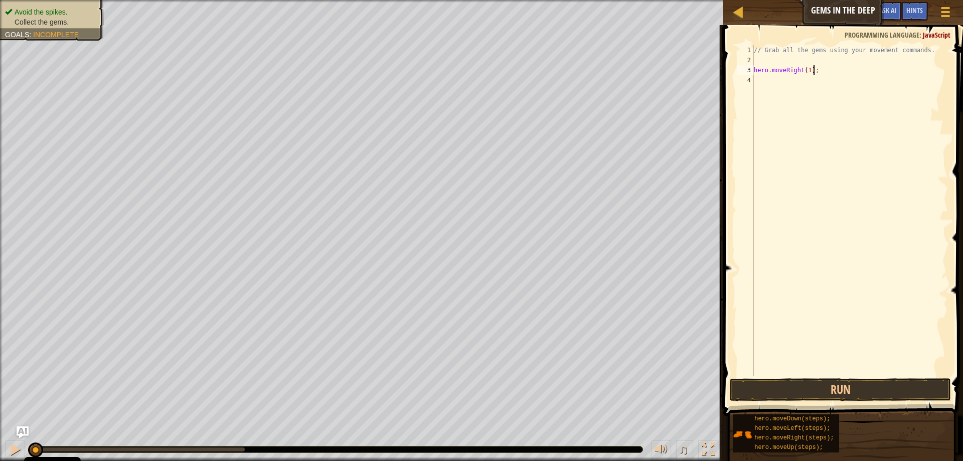
scroll to position [5, 0]
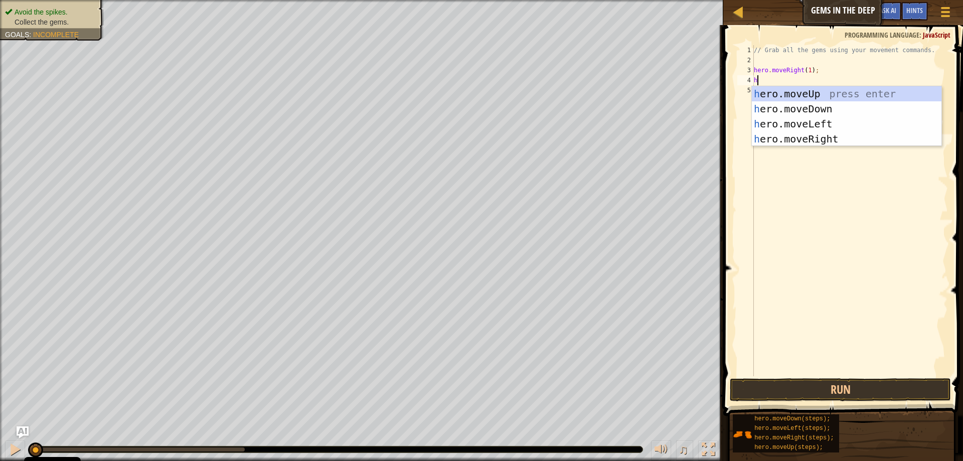
type textarea "her"
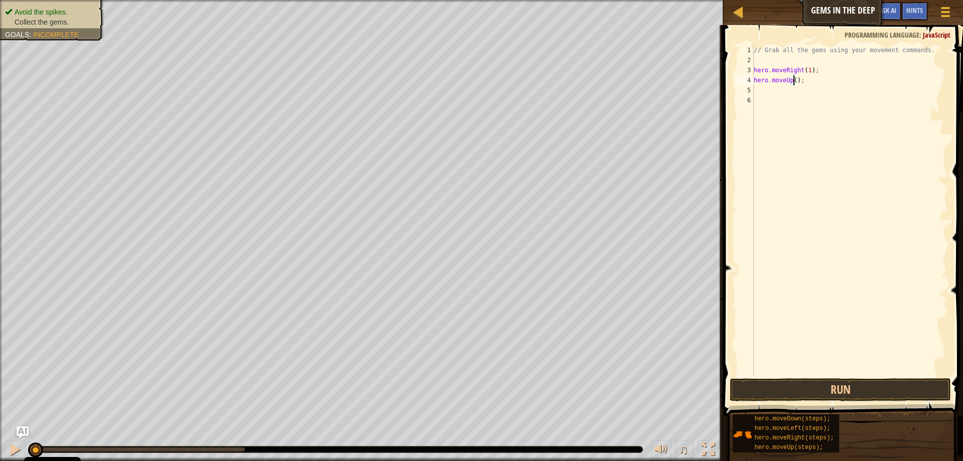
type textarea "hero.moveUp(2);"
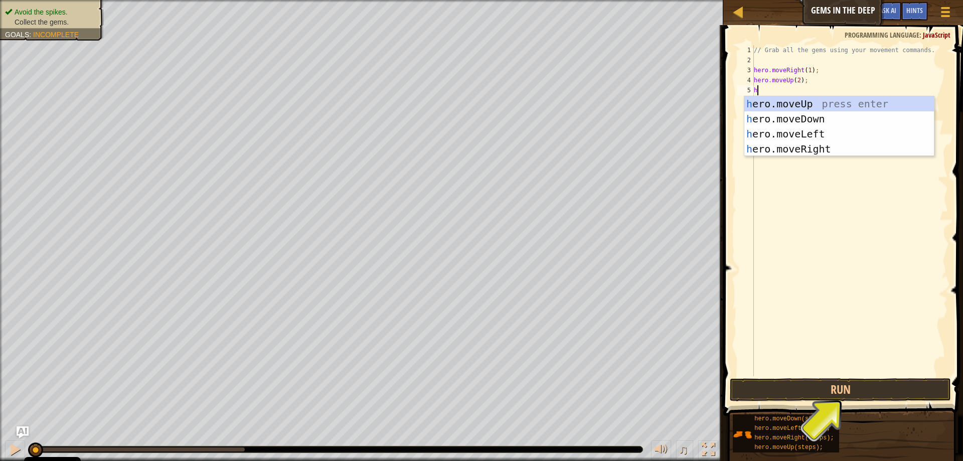
type textarea "her"
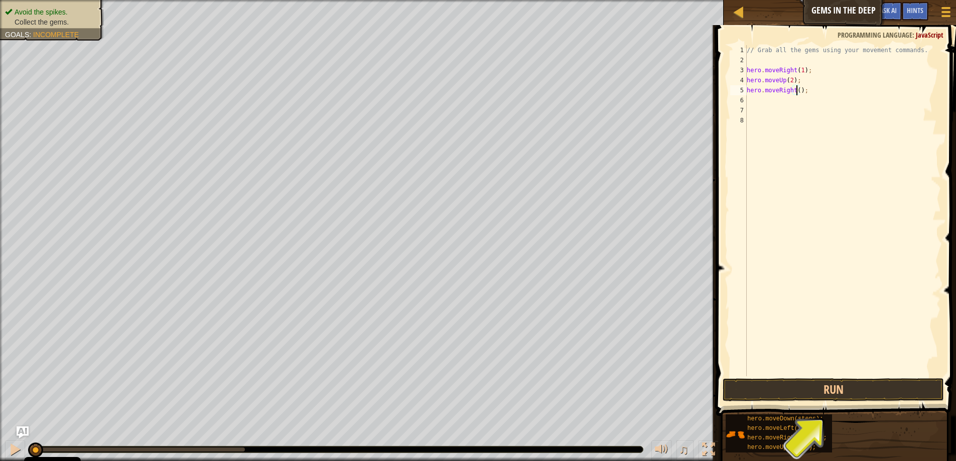
type textarea "hero.moveRight(1);"
type textarea ","
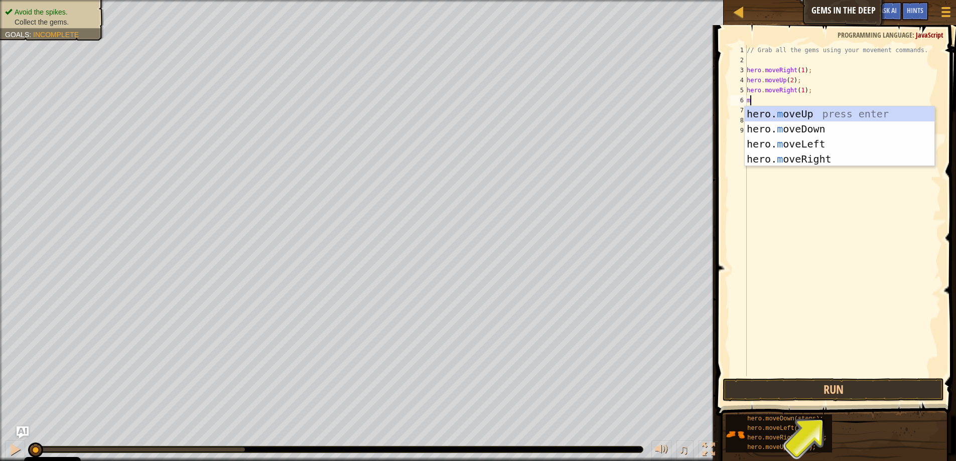
type textarea "move"
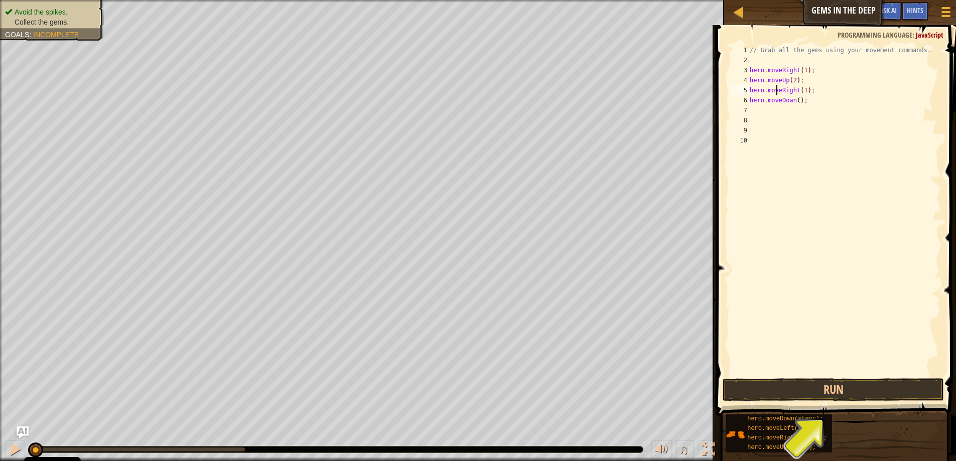
type textarea "hero.moveDown();"
click at [795, 80] on div "// Grab all the gems using your movement commands. hero . moveRight ( 1 ) ; her…" at bounding box center [843, 220] width 193 height 351
type textarea "hero.moveDown(1);"
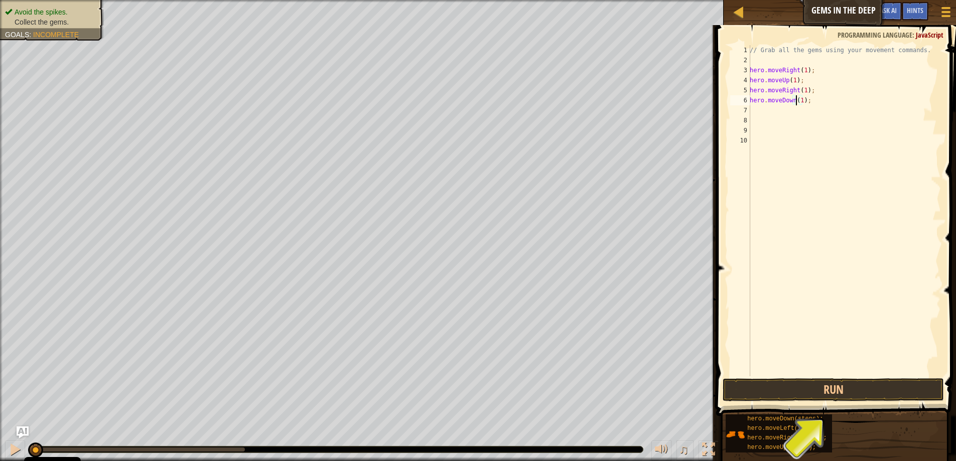
scroll to position [5, 0]
type textarea "he"
type textarea "hero.moveLeft(1);"
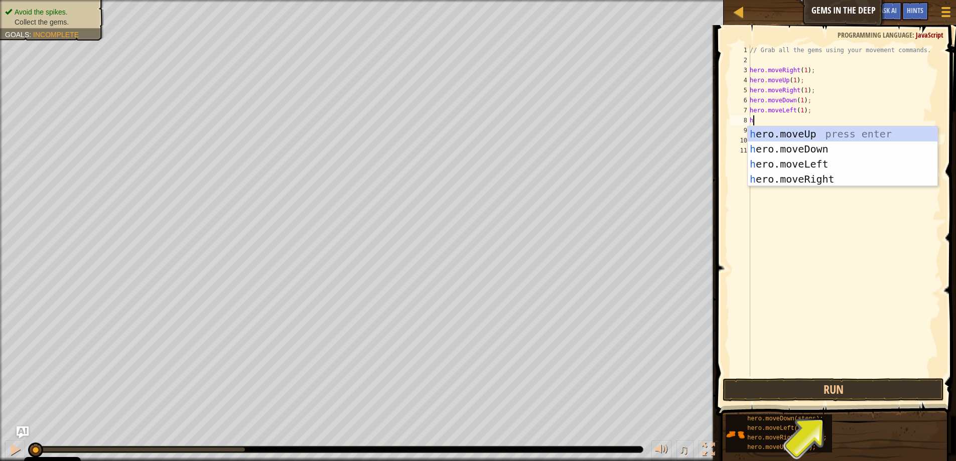
type textarea "he"
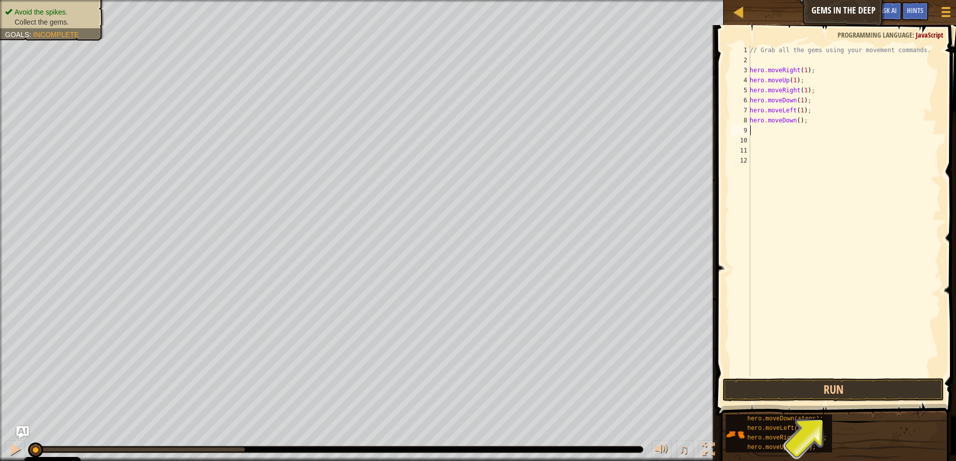
type textarea "2"
type textarea "hero.moveDown(2);"
click at [863, 374] on div "// Grab all the gems using your movement commands. hero . moveRight ( 1 ) ; her…" at bounding box center [843, 220] width 193 height 351
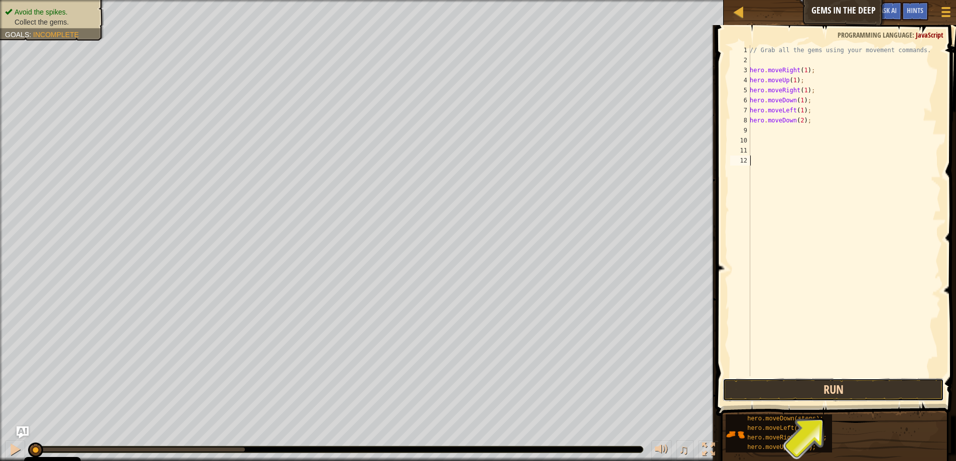
click at [810, 383] on button "Run" at bounding box center [832, 389] width 221 height 23
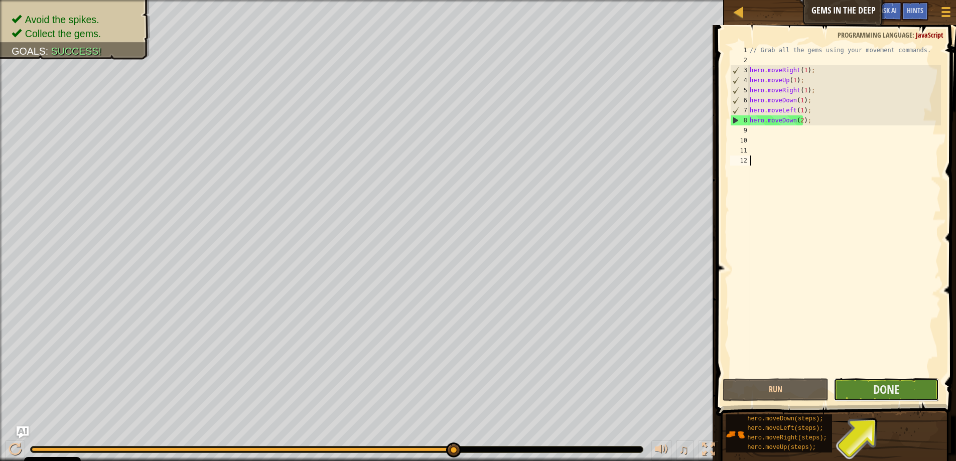
click at [934, 395] on button "Done" at bounding box center [885, 389] width 105 height 23
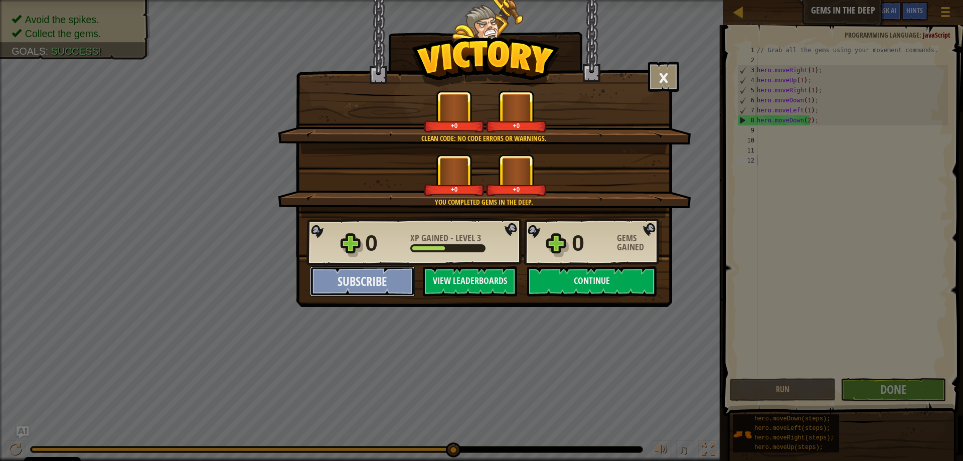
click at [383, 287] on button "Subscribe" at bounding box center [362, 281] width 105 height 30
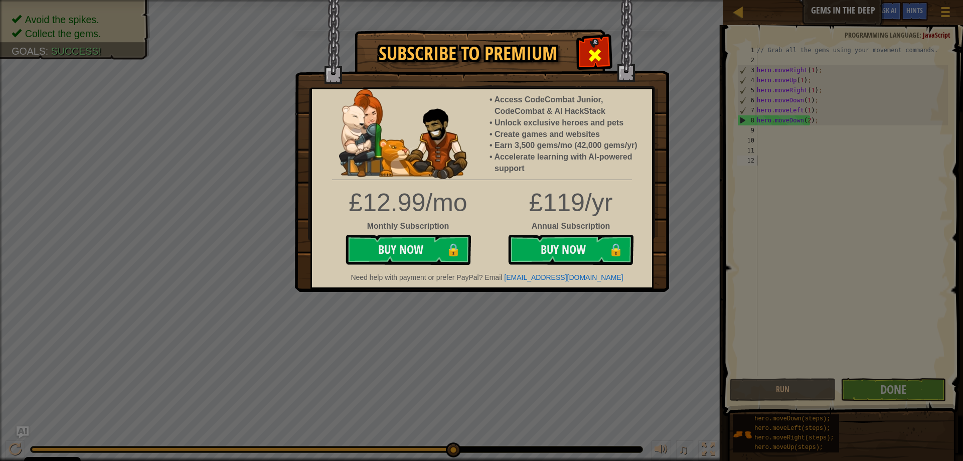
click at [591, 65] on div at bounding box center [595, 54] width 32 height 32
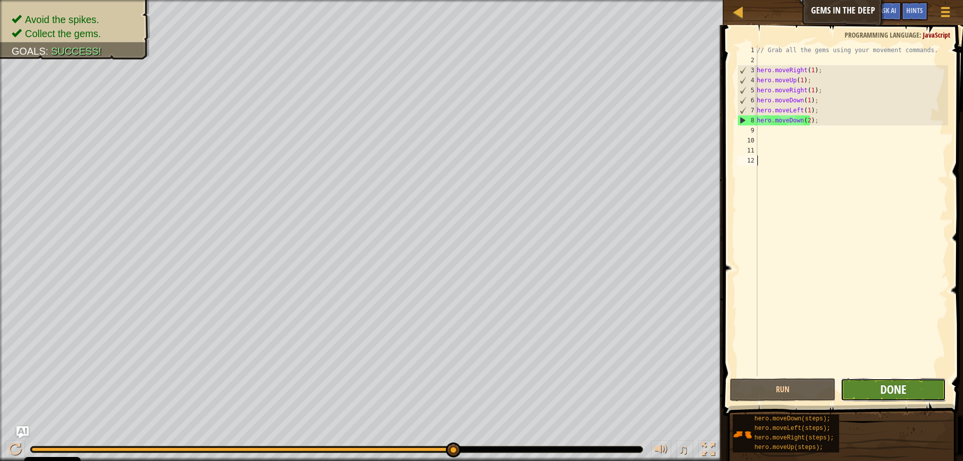
click at [892, 385] on span "Done" at bounding box center [893, 389] width 26 height 16
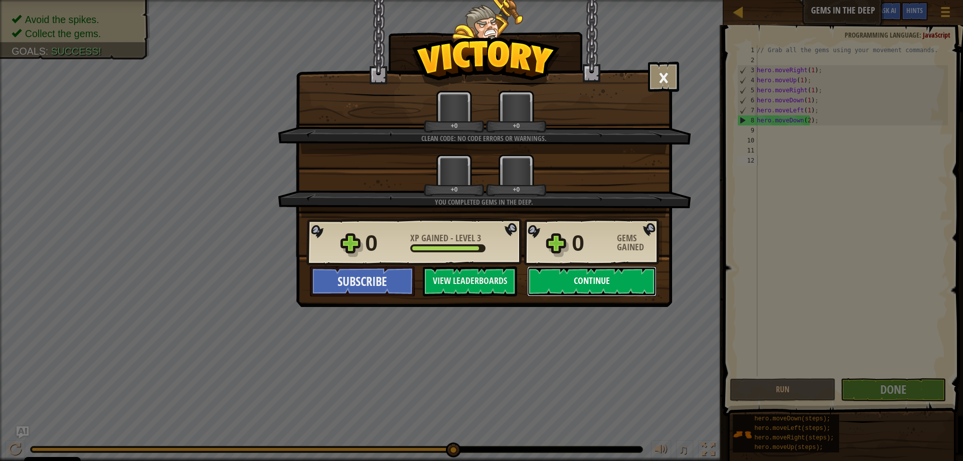
click at [597, 290] on button "Continue" at bounding box center [591, 281] width 129 height 30
select select "en-GB"
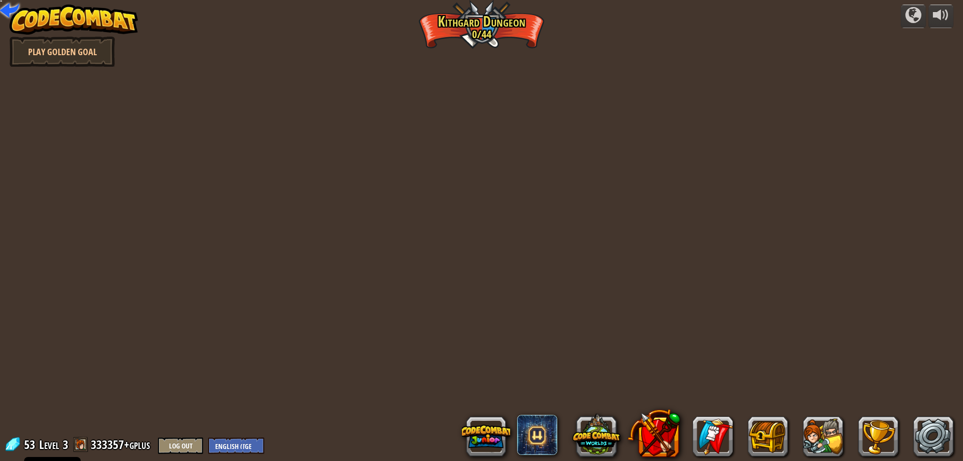
select select "en-GB"
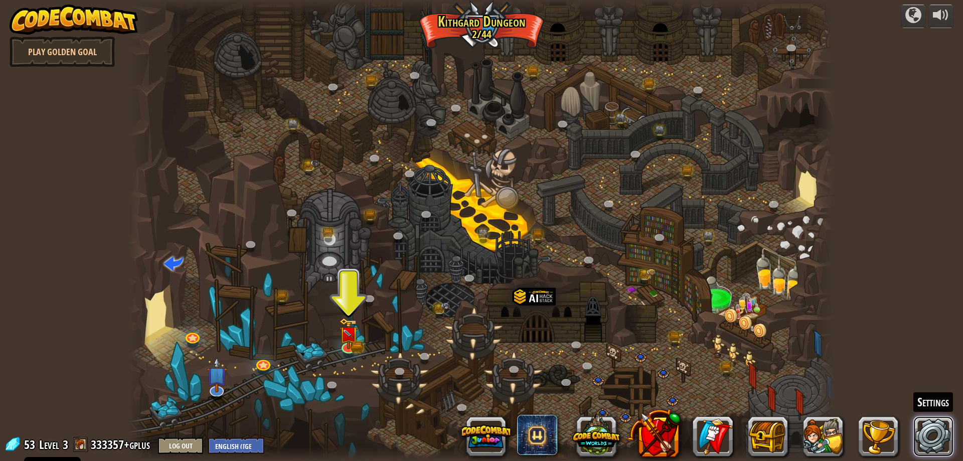
click at [935, 426] on link at bounding box center [933, 436] width 40 height 40
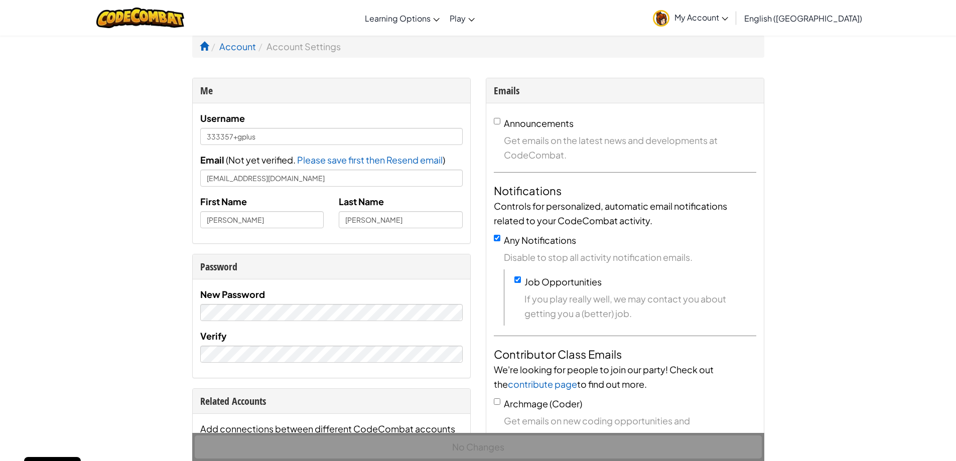
click at [262, 126] on div "Username 333357+gplus" at bounding box center [331, 128] width 262 height 34
click at [278, 137] on input "333357+gplus" at bounding box center [331, 136] width 262 height 17
type input "3"
type input "dmx3377"
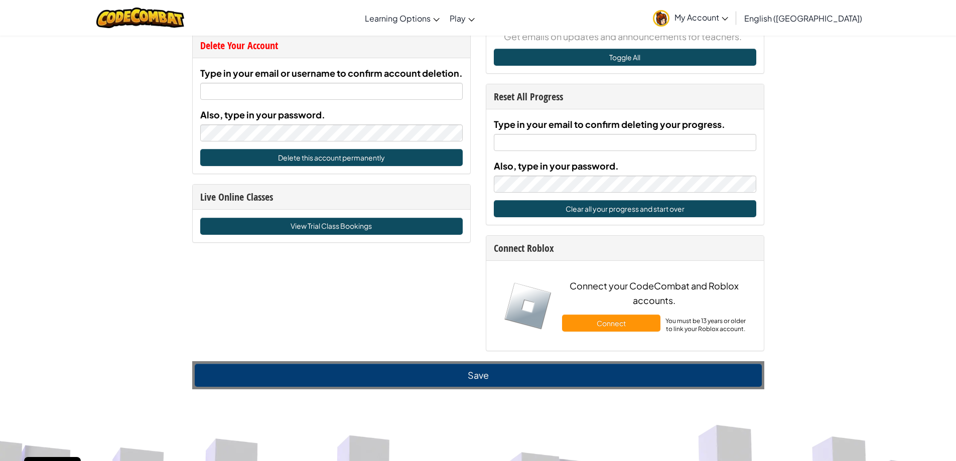
scroll to position [552, 0]
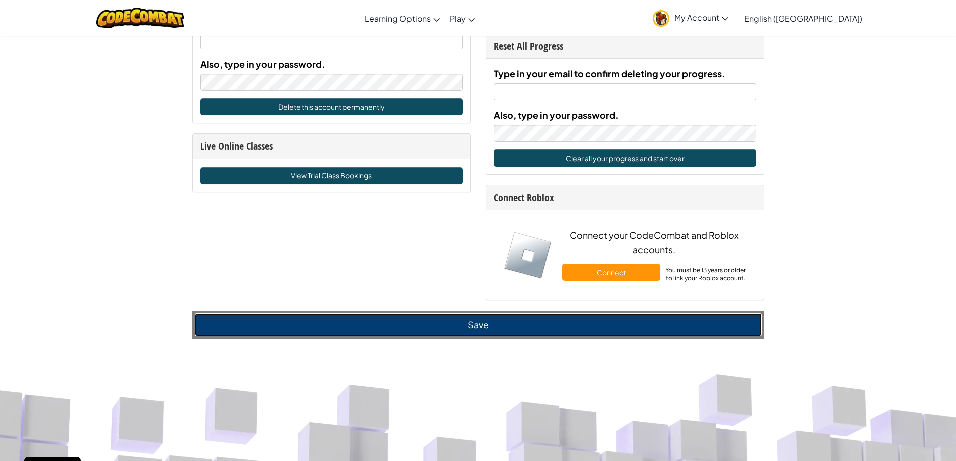
click at [476, 328] on button "Save" at bounding box center [478, 324] width 567 height 23
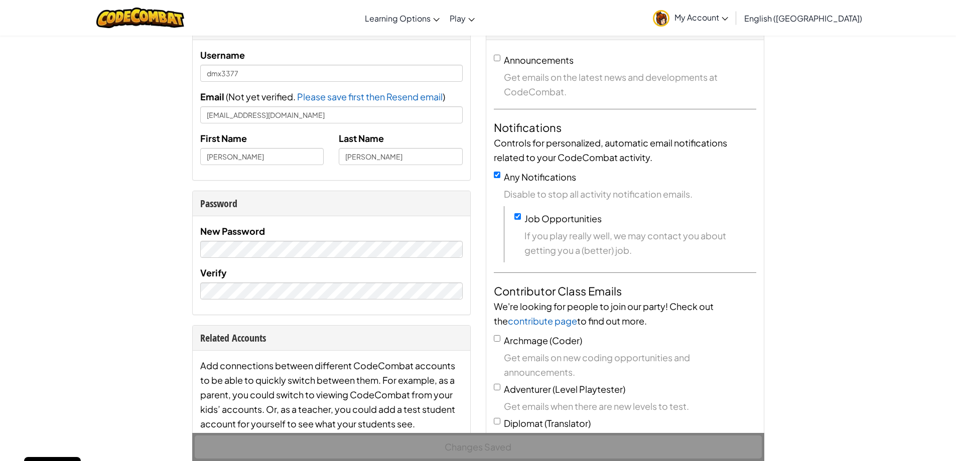
scroll to position [0, 0]
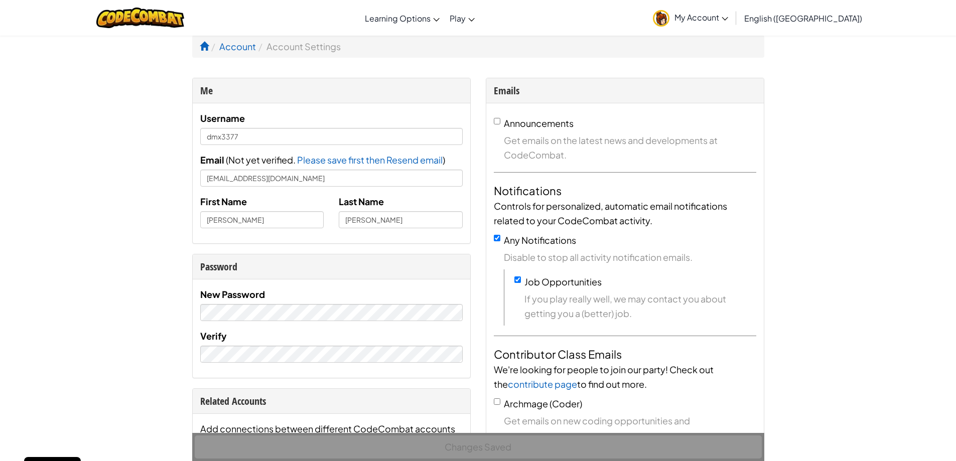
select select "en-GB"
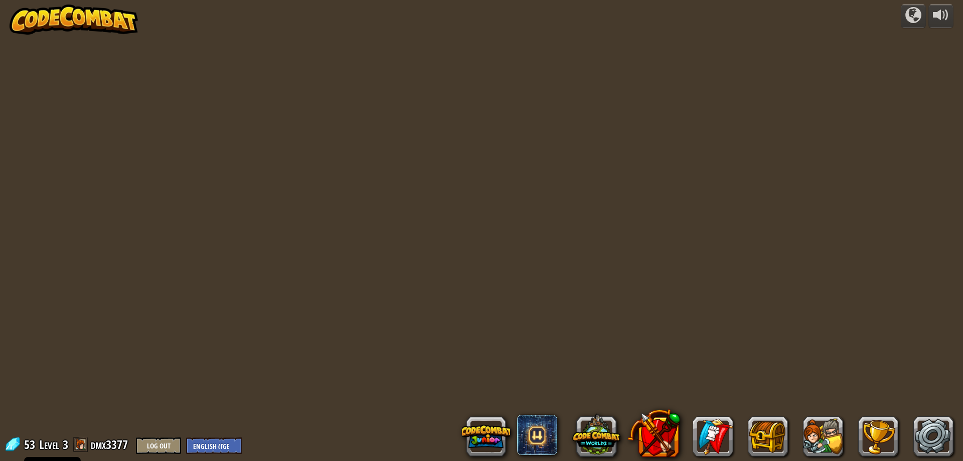
select select "en-GB"
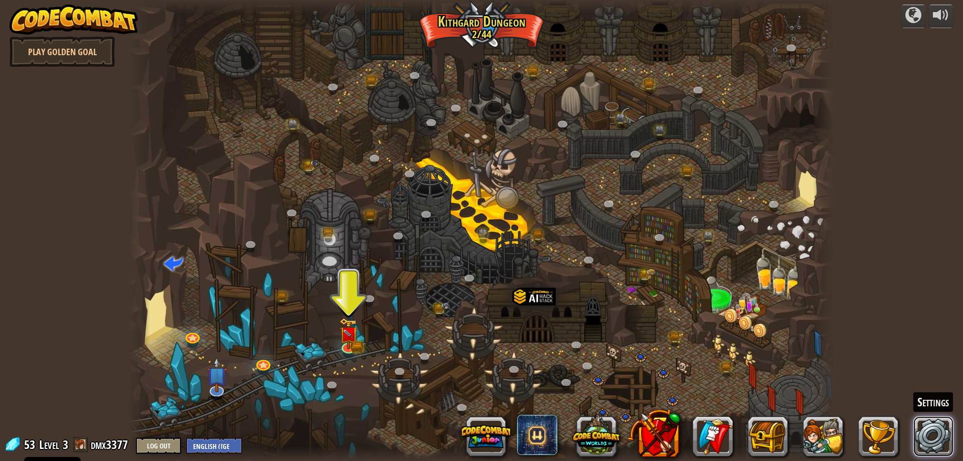
click at [944, 446] on link at bounding box center [933, 436] width 40 height 40
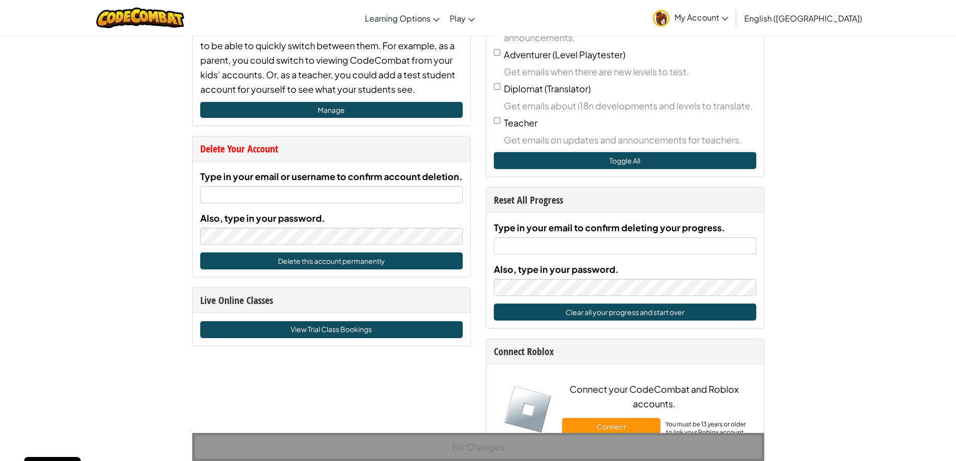
scroll to position [401, 0]
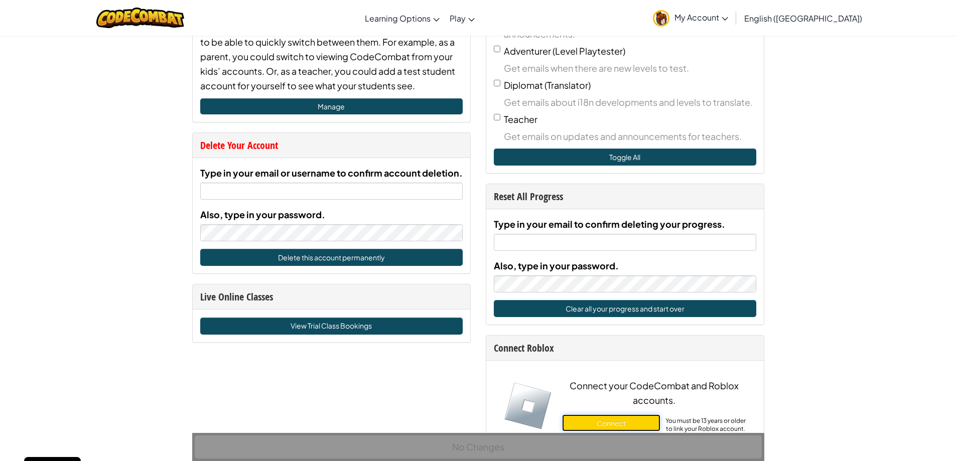
click at [598, 424] on button "Connect" at bounding box center [611, 422] width 98 height 17
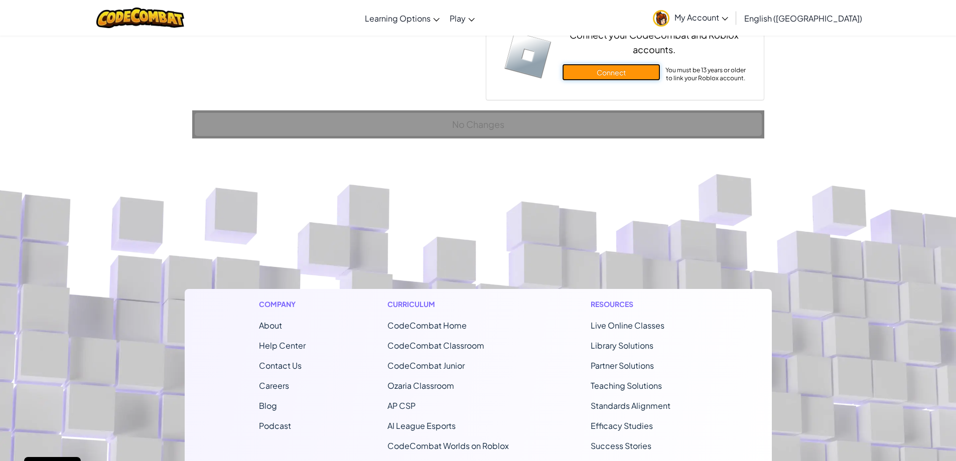
scroll to position [752, 0]
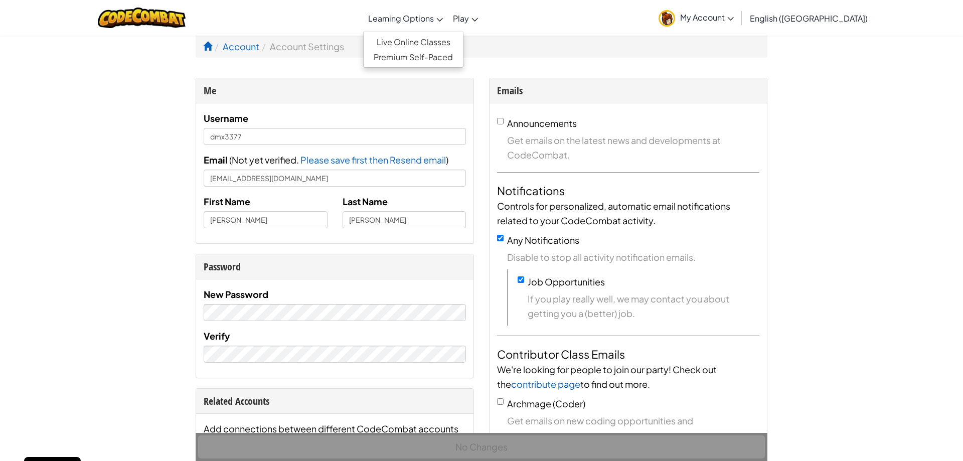
select select "en-GB"
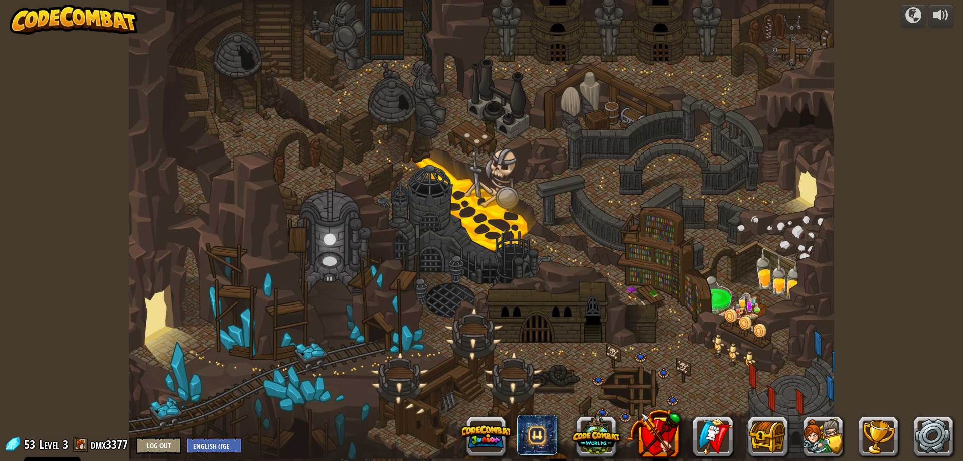
select select "en-GB"
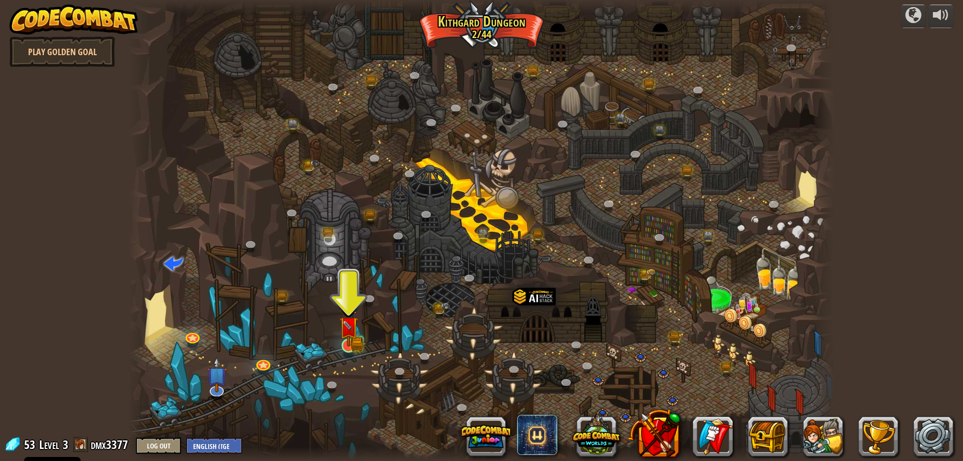
click at [354, 332] on img at bounding box center [348, 326] width 11 height 11
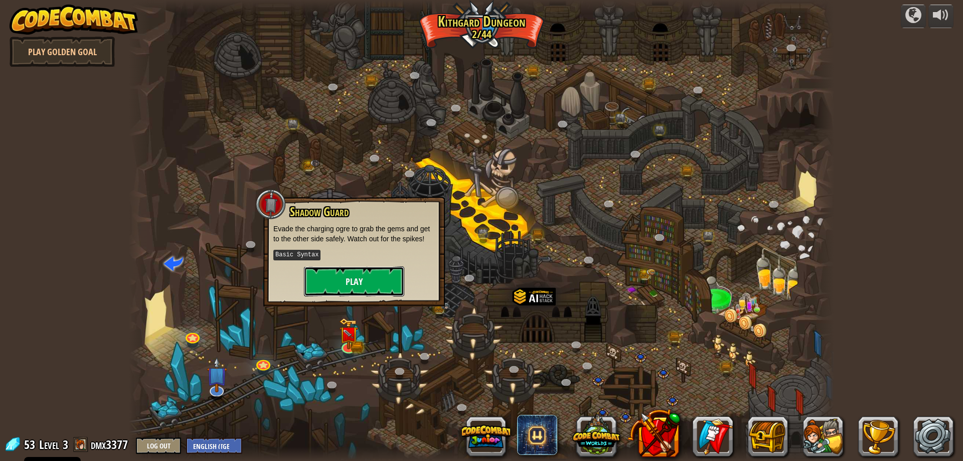
click at [371, 273] on button "Play" at bounding box center [354, 281] width 100 height 30
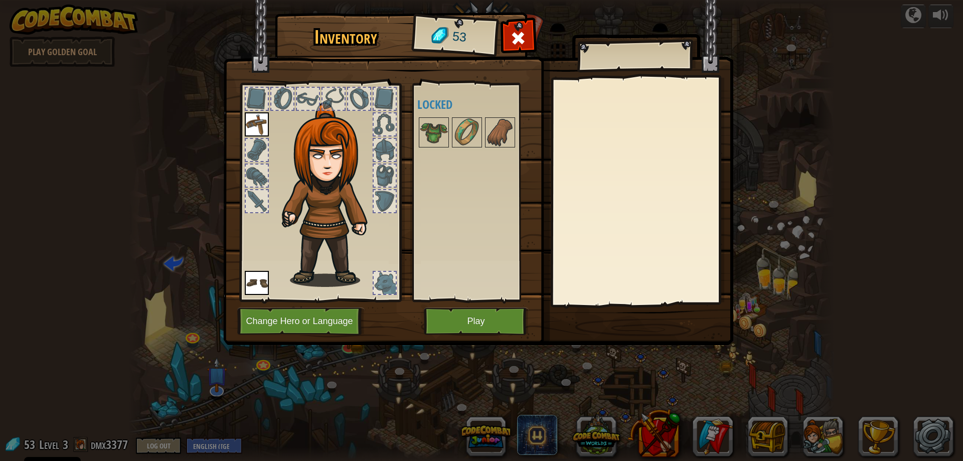
click at [255, 124] on img at bounding box center [257, 124] width 24 height 24
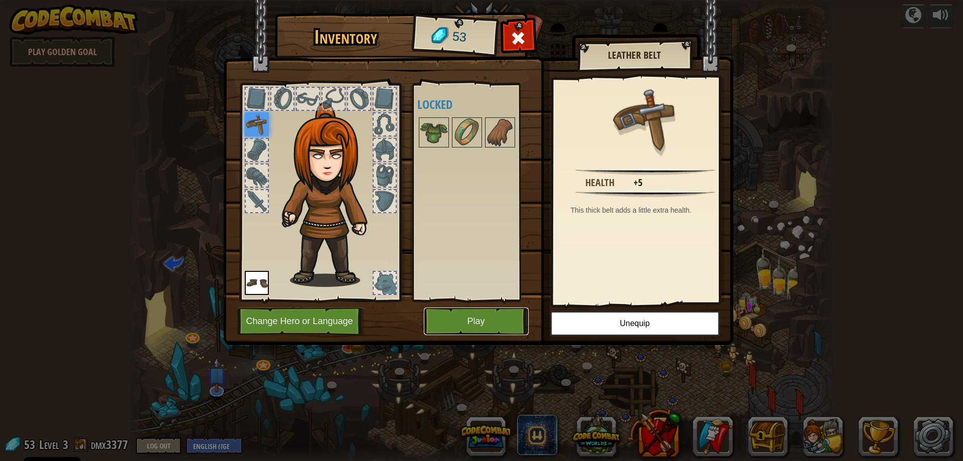
click at [447, 313] on button "Play" at bounding box center [476, 321] width 105 height 28
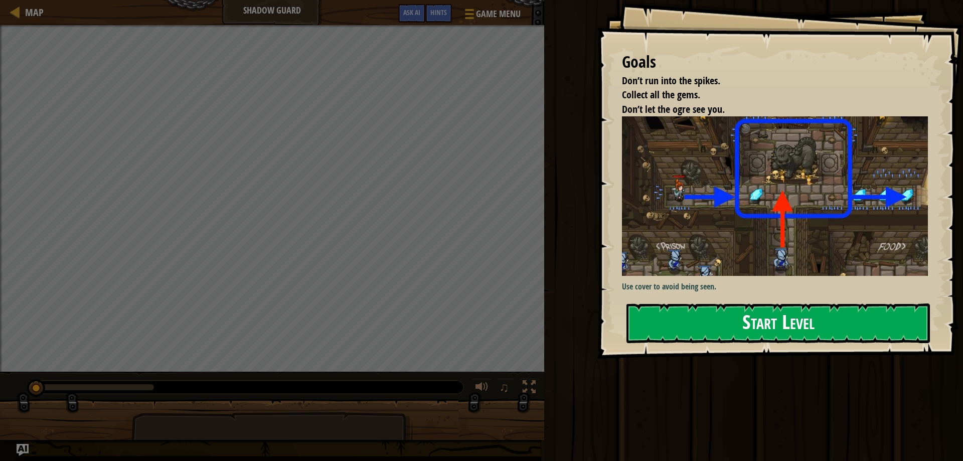
click at [728, 308] on button "Start Level" at bounding box center [777, 323] width 303 height 40
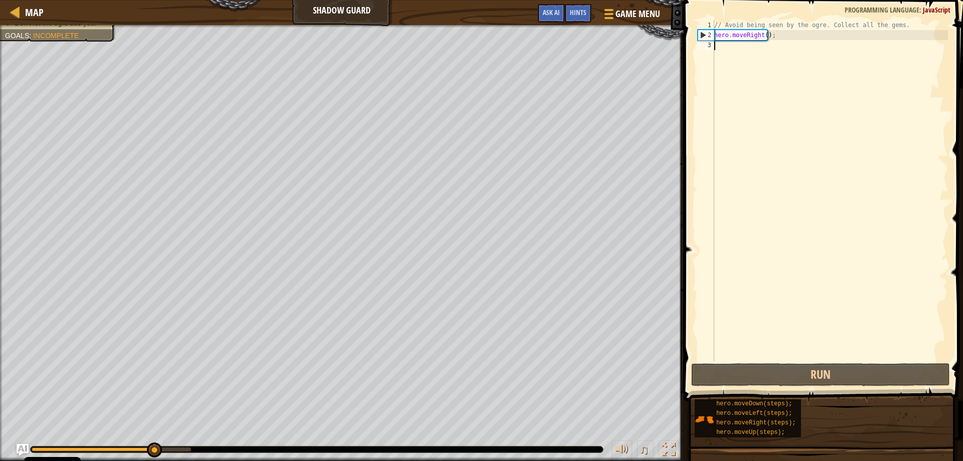
click at [772, 34] on div "// Avoid being seen by the ogre. Collect all the gems. hero . moveRight ( ) ;" at bounding box center [830, 200] width 236 height 361
type textarea "hero.moveRight();"
click at [773, 41] on div "// Avoid being seen by the ogre. Collect all the gems. hero . moveRight ( ) ;" at bounding box center [830, 200] width 236 height 361
click at [764, 39] on div "// Avoid being seen by the ogre. Collect all the gems. hero . moveRight ( ) ;" at bounding box center [830, 200] width 236 height 361
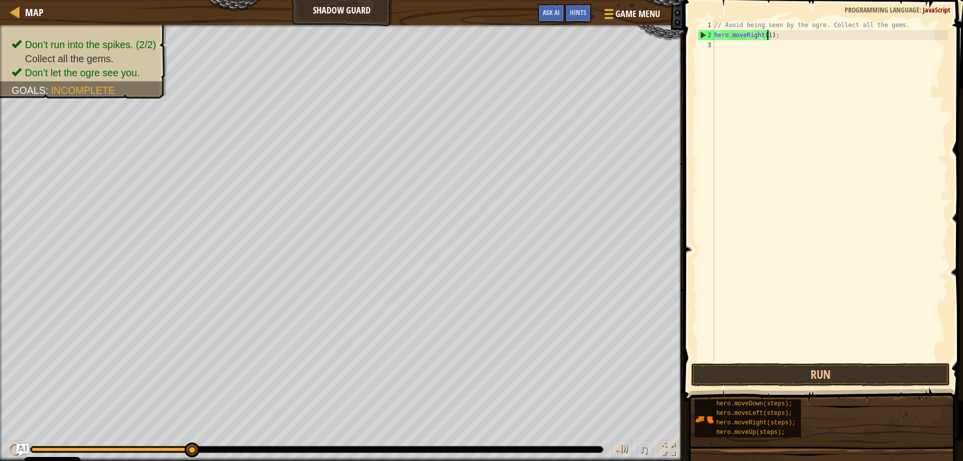
scroll to position [5, 5]
type textarea "hero.moveRight(1);"
click at [963, 87] on span at bounding box center [824, 186] width 287 height 430
click at [835, 50] on div "// Avoid being seen by the ogre. Collect all the gems. hero . moveRight ( 1 ) ;" at bounding box center [830, 200] width 236 height 361
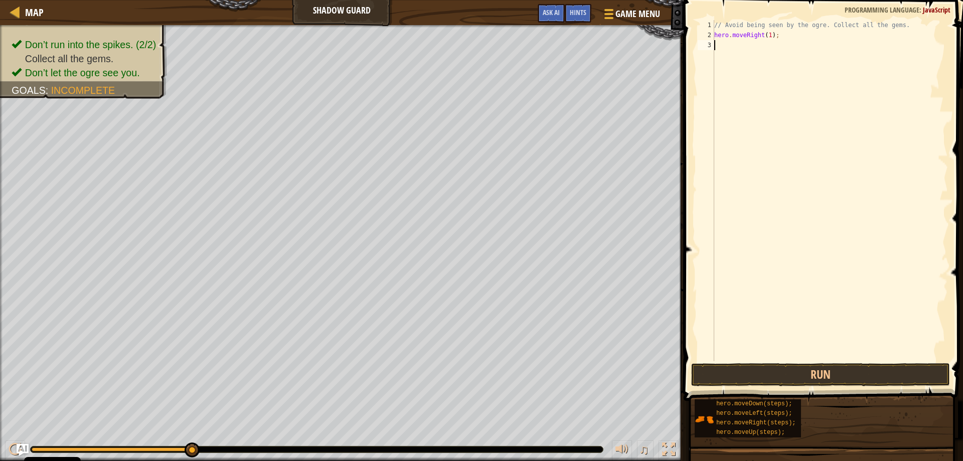
type textarea "h"
type textarea "hero.moveUp(1);"
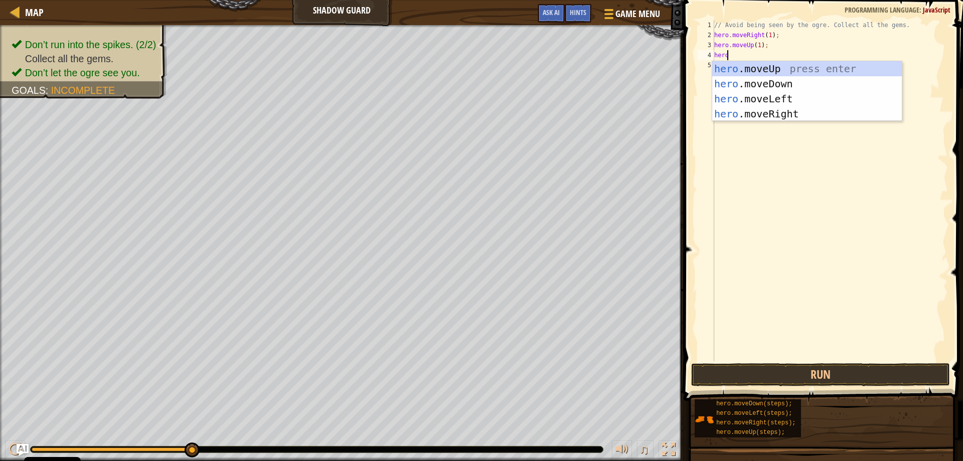
scroll to position [5, 1]
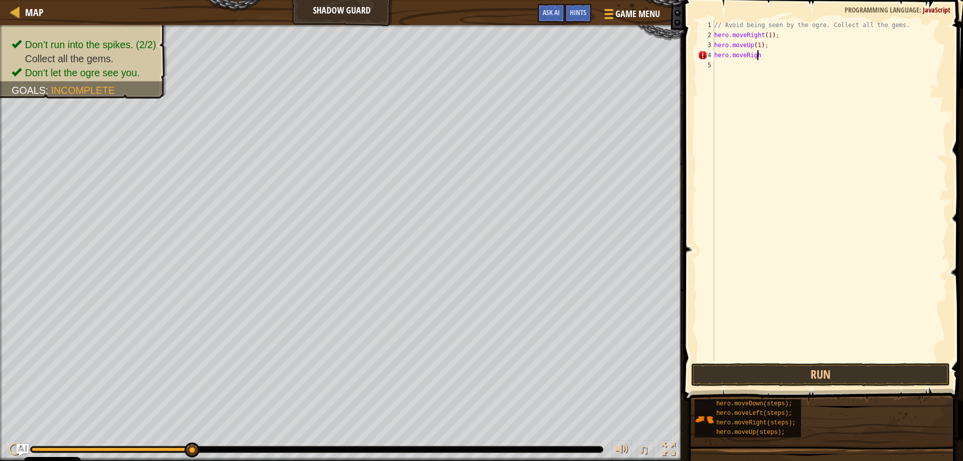
type textarea "hero.moveRight"
type textarea "hero.moveRight(1);"
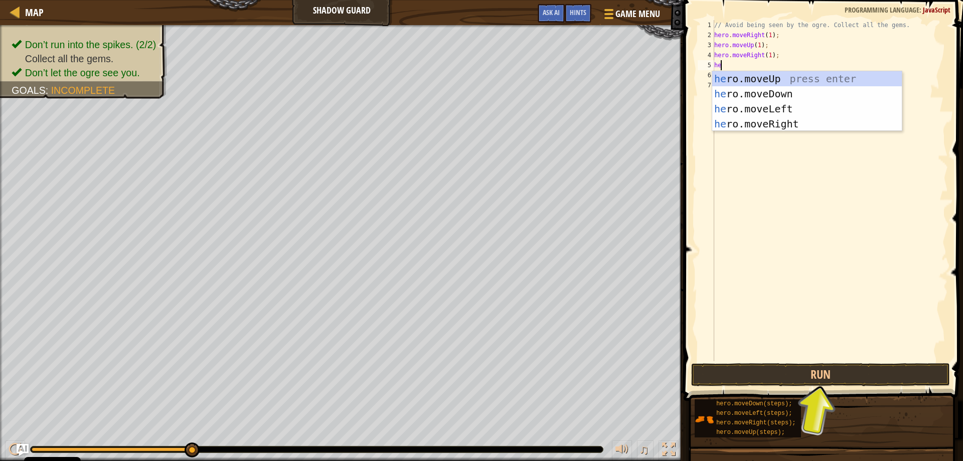
type textarea "her"
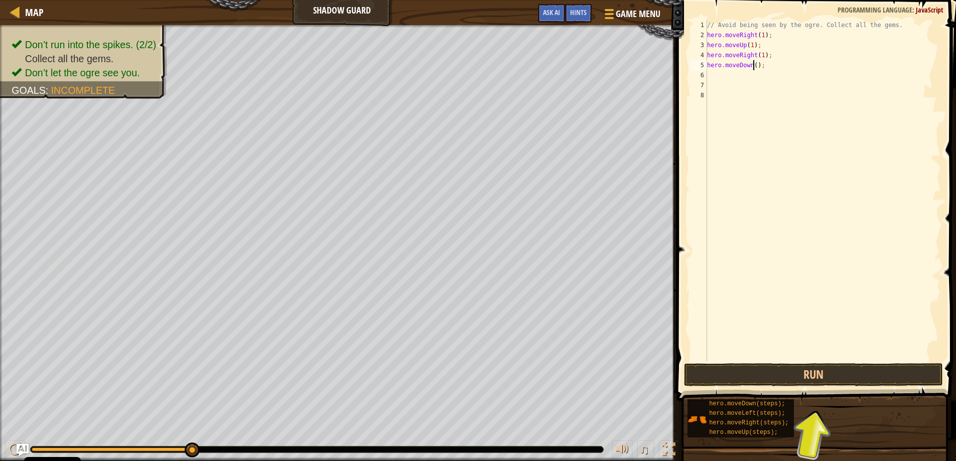
type textarea "hero.moveDown(1);"
type textarea ","
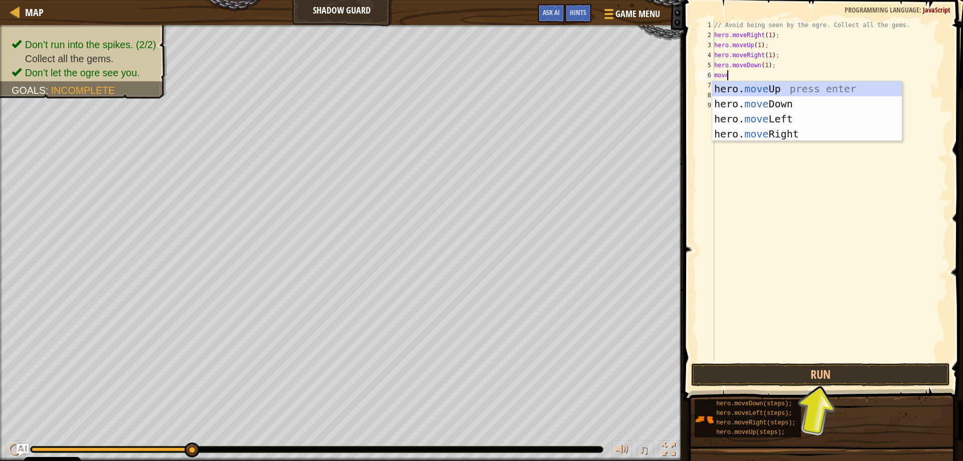
type textarea "mover"
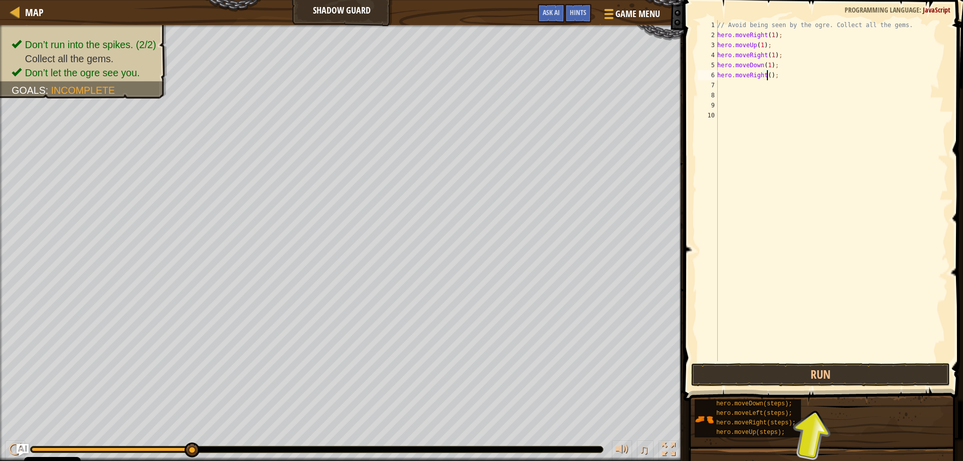
type textarea "hero.moveRight(1);"
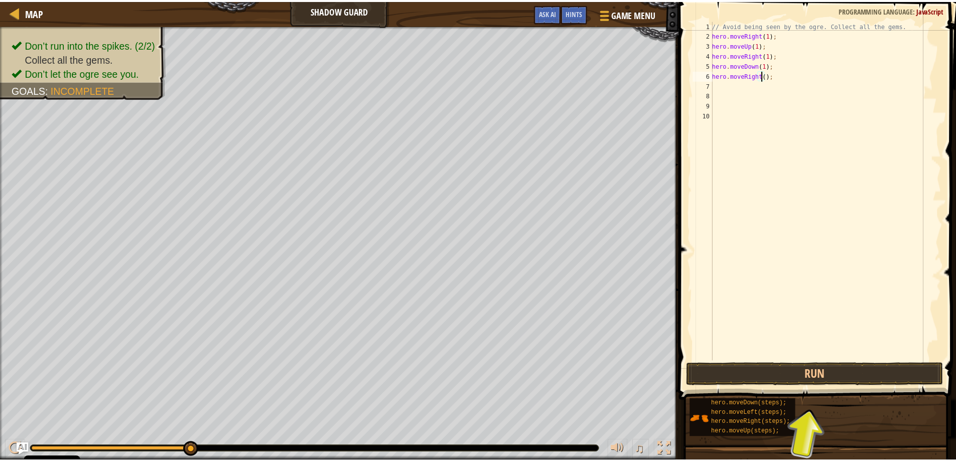
scroll to position [5, 5]
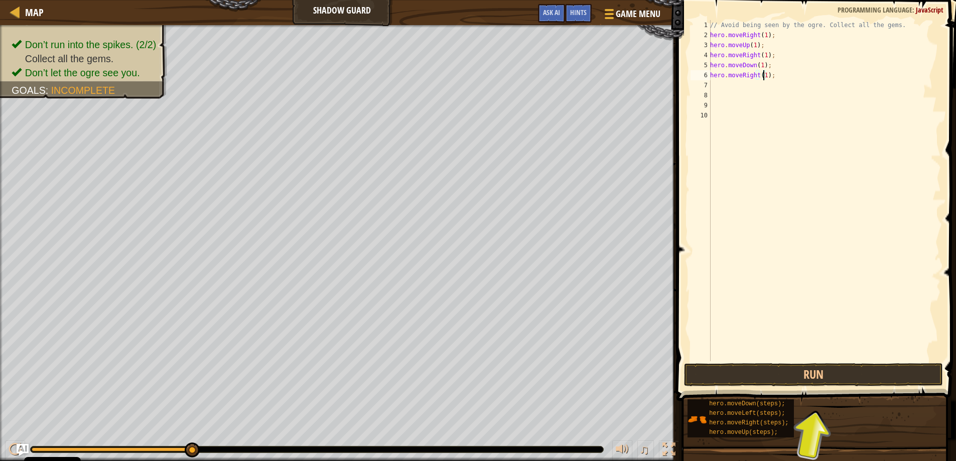
click at [809, 360] on div "// Avoid being seen by the ogre. Collect all the gems. hero . moveRight ( 1 ) ;…" at bounding box center [824, 200] width 233 height 361
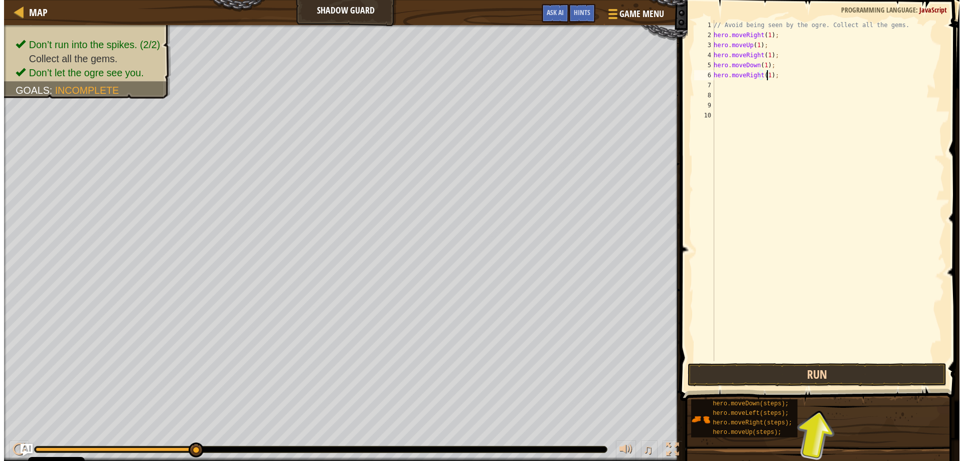
scroll to position [5, 0]
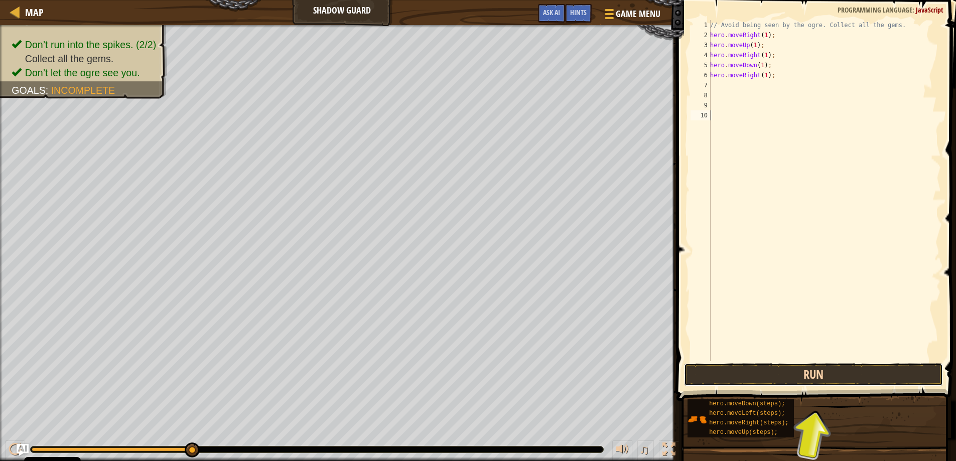
click at [809, 374] on button "Run" at bounding box center [813, 374] width 259 height 23
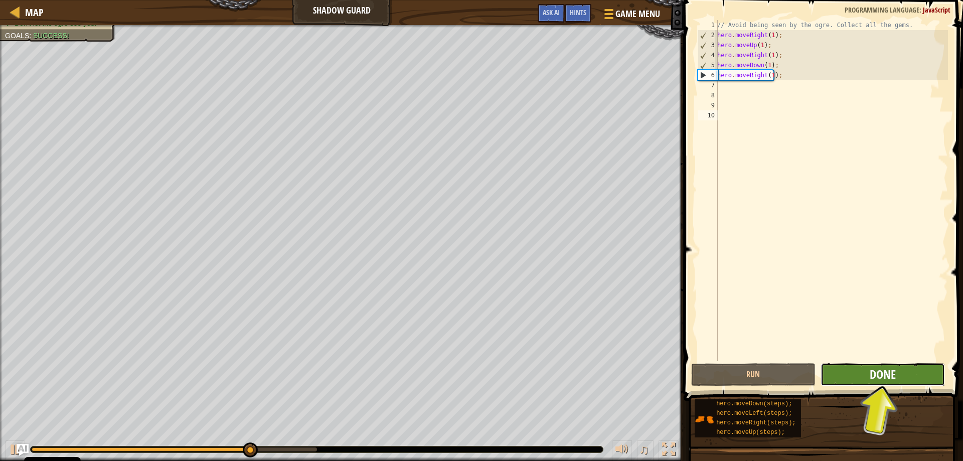
click at [864, 375] on button "Done" at bounding box center [883, 374] width 124 height 23
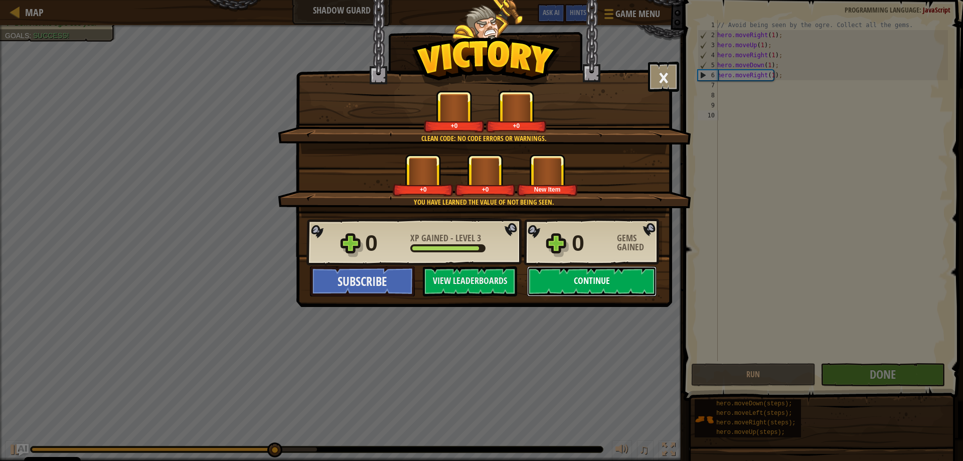
click at [599, 287] on button "Continue" at bounding box center [591, 281] width 129 height 30
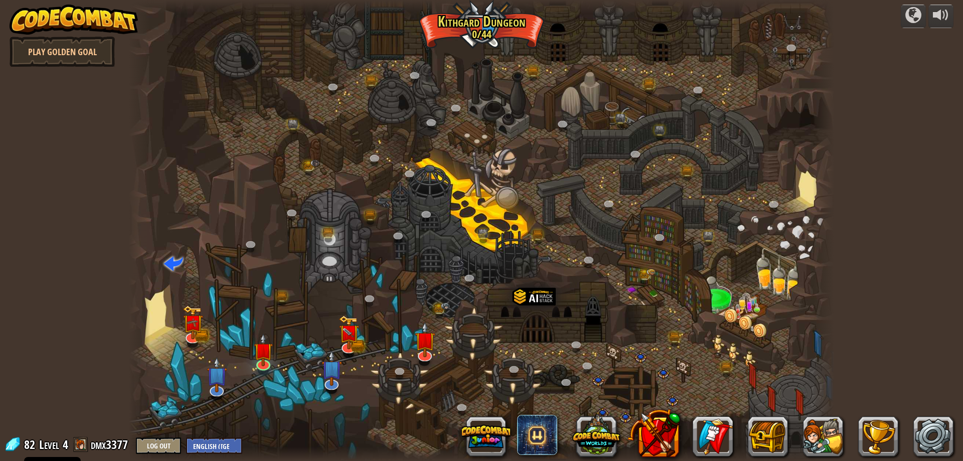
select select "en-GB"
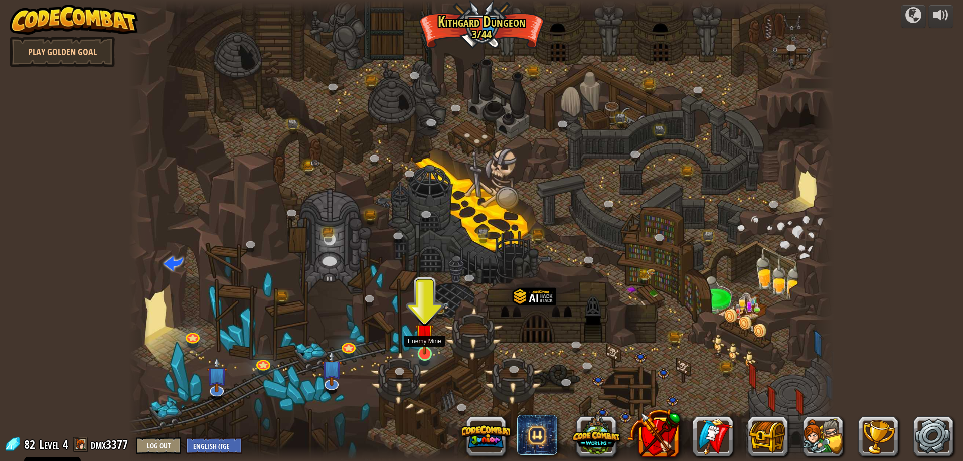
click at [426, 341] on img at bounding box center [424, 332] width 19 height 43
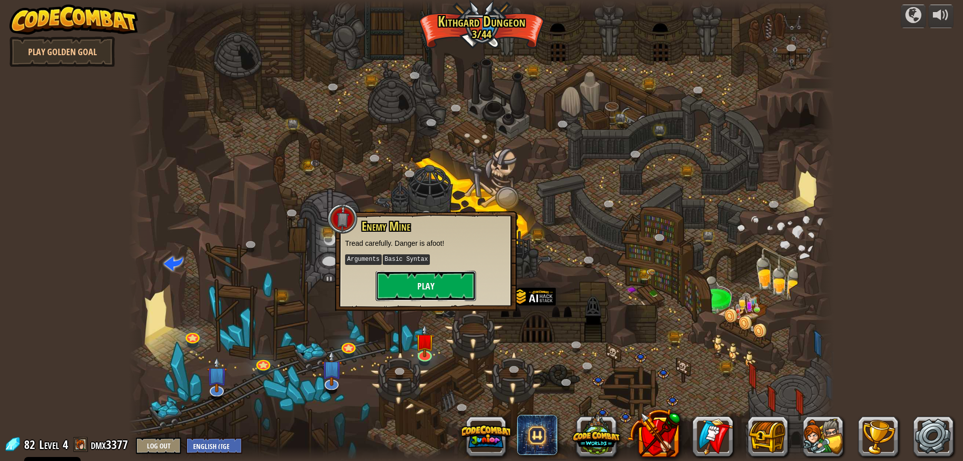
click at [442, 292] on button "Play" at bounding box center [426, 286] width 100 height 30
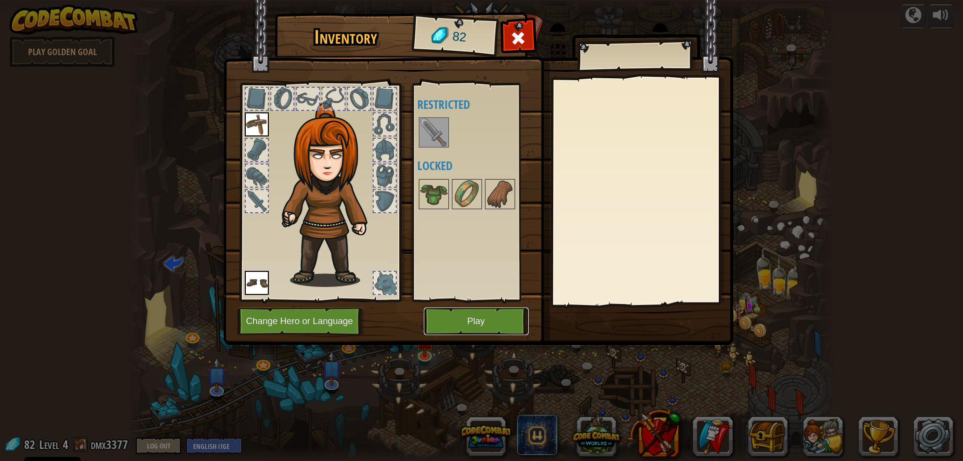
click at [459, 308] on button "Play" at bounding box center [476, 321] width 105 height 28
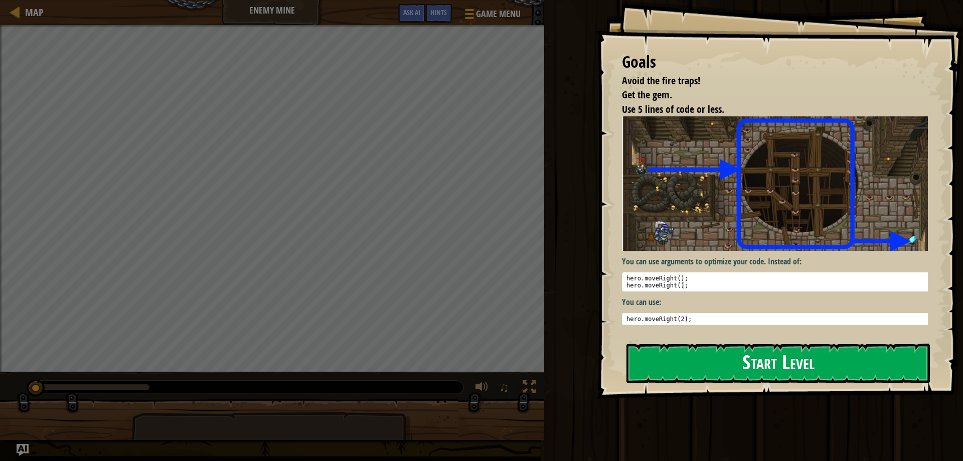
click at [736, 363] on button "Start Level" at bounding box center [777, 364] width 303 height 40
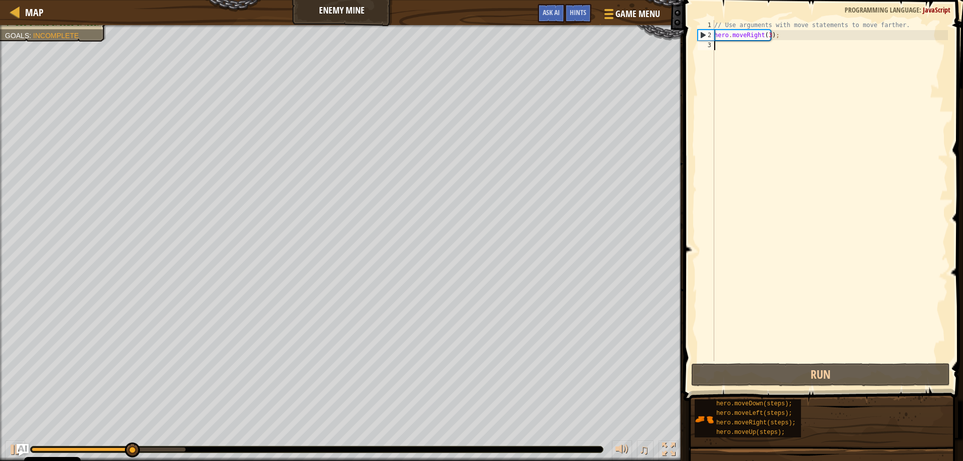
type textarea "h"
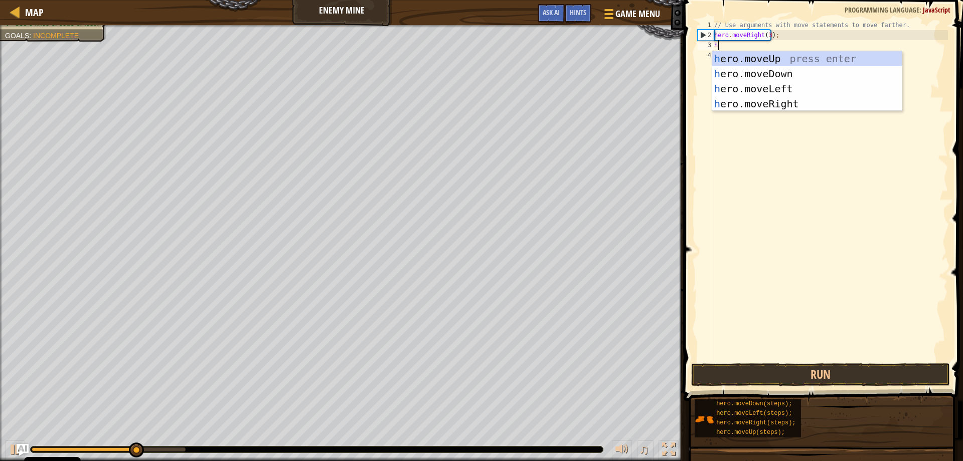
scroll to position [5, 0]
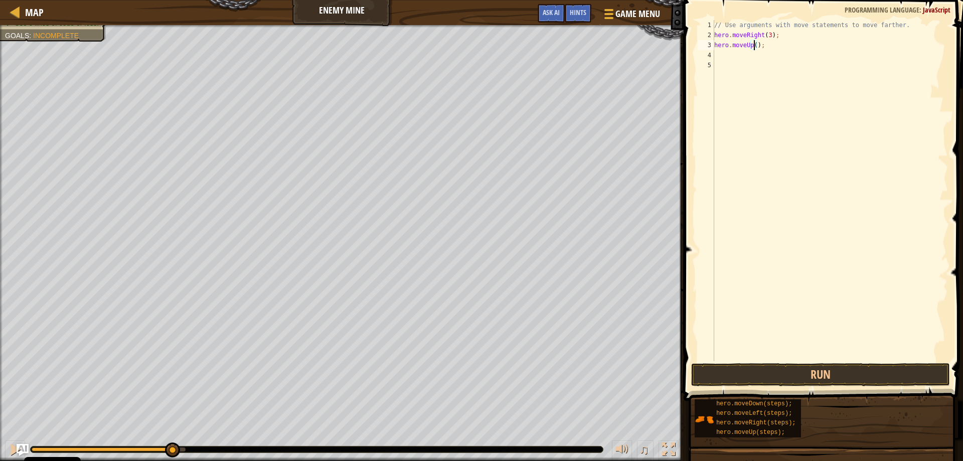
type textarea "hero.moveUp(1);"
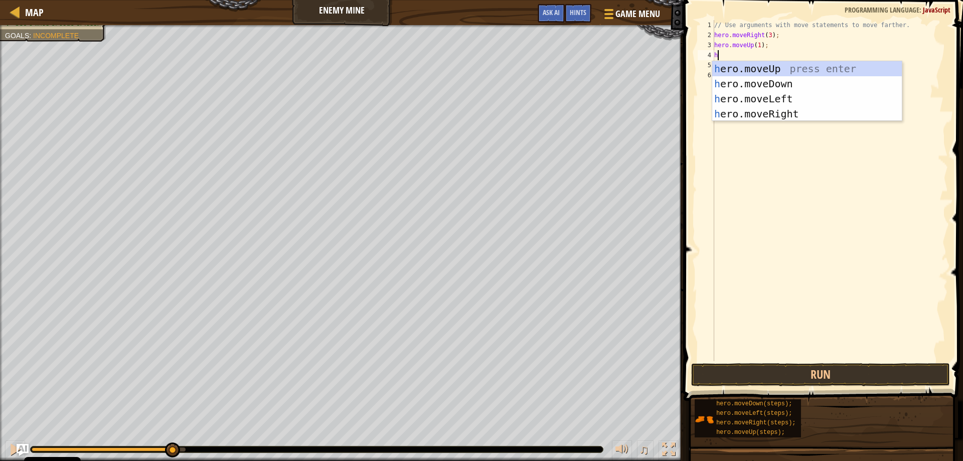
type textarea "her"
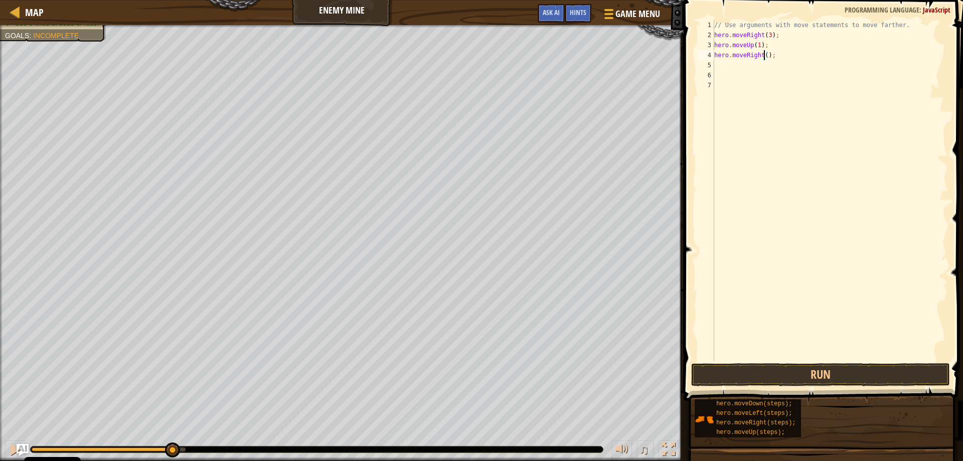
type textarea "hero.moveRight(1);"
type textarea "he"
type textarea "her"
drag, startPoint x: 906, startPoint y: 31, endPoint x: 686, endPoint y: 34, distance: 219.7
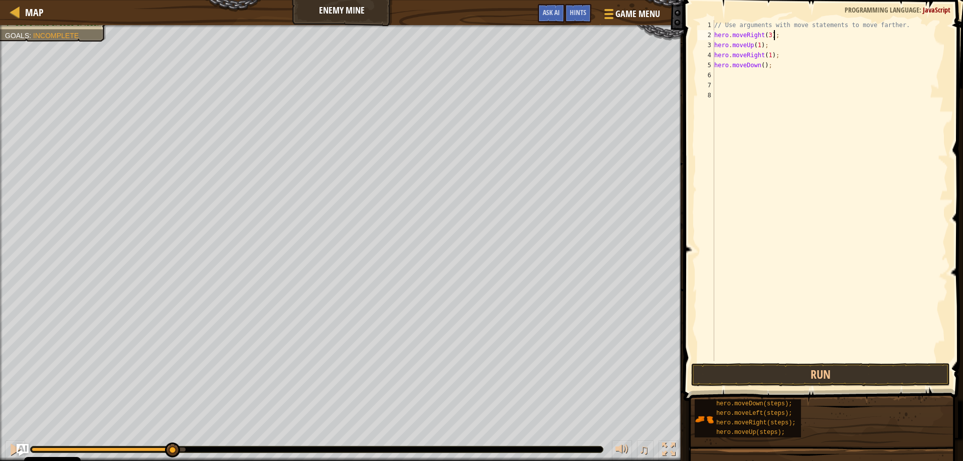
click at [686, 34] on div "hero.moveDown(); 1 2 3 4 5 6 7 8 // Use arguments with move statements to move …" at bounding box center [822, 220] width 282 height 430
click at [963, 51] on span at bounding box center [824, 186] width 287 height 430
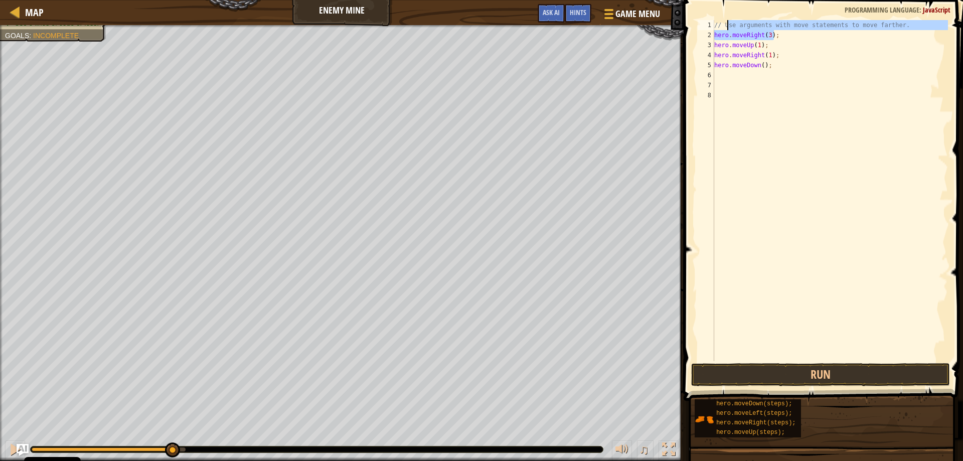
drag, startPoint x: 915, startPoint y: 30, endPoint x: 714, endPoint y: 20, distance: 201.9
click at [714, 20] on div "hero.moveRight(3); 1 2 3 4 5 6 7 8 // Use arguments with move statements to mov…" at bounding box center [822, 190] width 252 height 341
click at [714, 20] on div "1" at bounding box center [706, 25] width 17 height 10
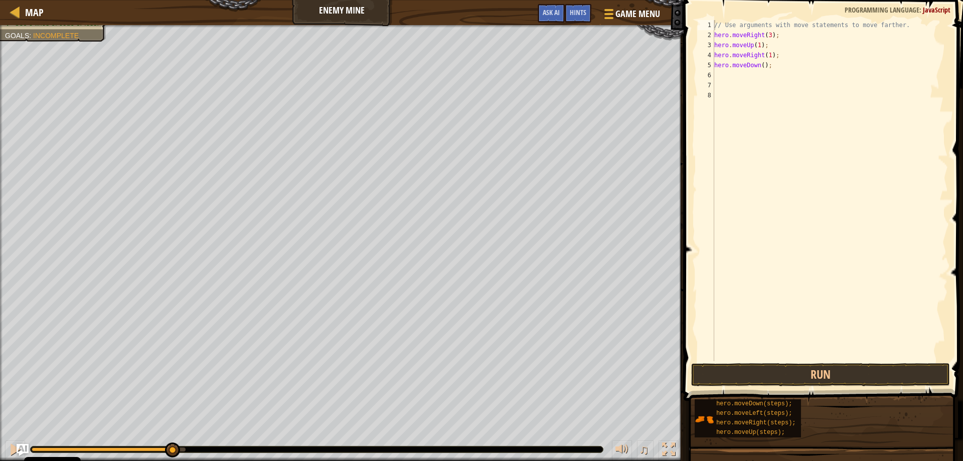
click at [903, 19] on span at bounding box center [824, 186] width 287 height 430
click at [903, 21] on div "// Use arguments with move statements to move farther. hero . moveRight ( 3 ) ;…" at bounding box center [830, 200] width 236 height 361
type textarea "/"
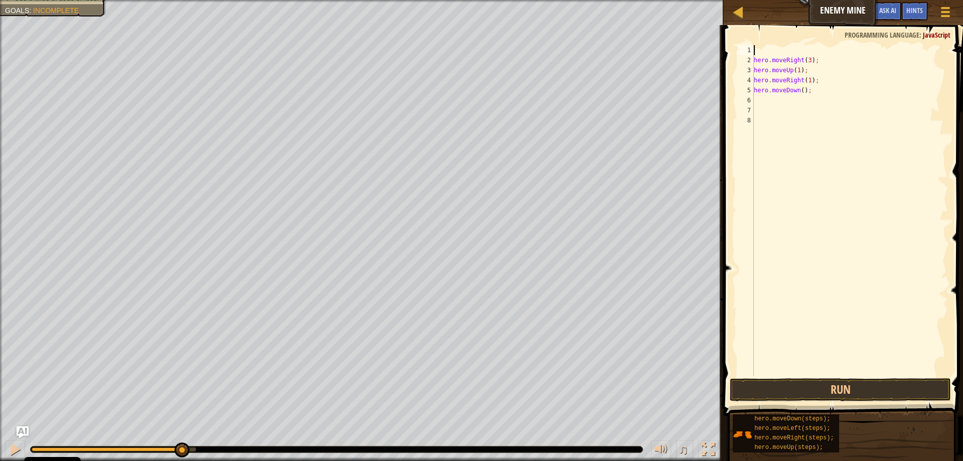
click at [754, 62] on div "hero . moveRight ( 3 ) ; hero . moveUp ( 1 ) ; hero . moveRight ( 1 ) ; hero . …" at bounding box center [850, 220] width 196 height 351
type textarea "hero.moveRight(3);"
click at [803, 95] on div "hero . moveRight ( 3 ) ; hero . moveUp ( 1 ) ; hero . moveRight ( 1 ) ; hero . …" at bounding box center [850, 220] width 196 height 351
click at [813, 89] on div "hero . moveRight ( 3 ) ; hero . moveUp ( 1 ) ; hero . moveRight ( 1 ) ; hero . …" at bounding box center [850, 220] width 196 height 351
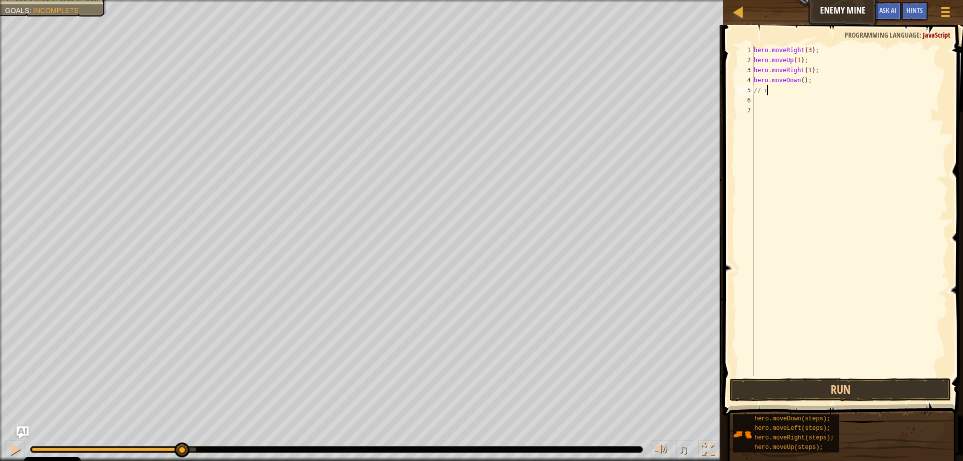
type textarea "// ok"
type textarea "/"
type textarea "hero.moveDown(4);"
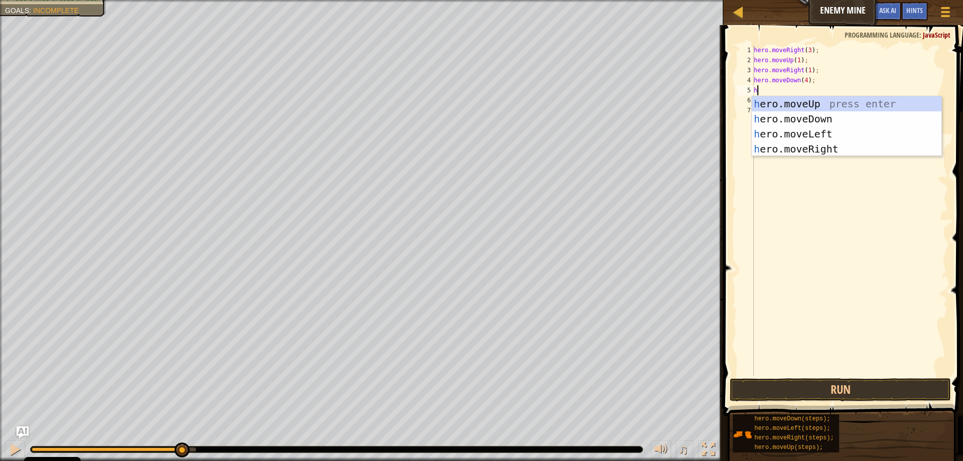
type textarea "her"
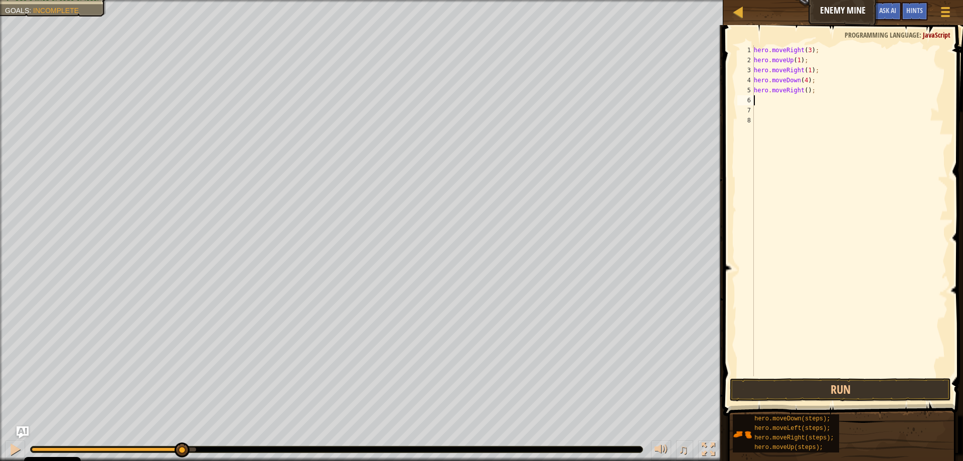
click at [804, 91] on div "hero . moveRight ( 3 ) ; hero . moveUp ( 1 ) ; hero . moveRight ( 1 ) ; hero . …" at bounding box center [850, 220] width 196 height 351
click at [853, 390] on button "Run" at bounding box center [840, 389] width 221 height 23
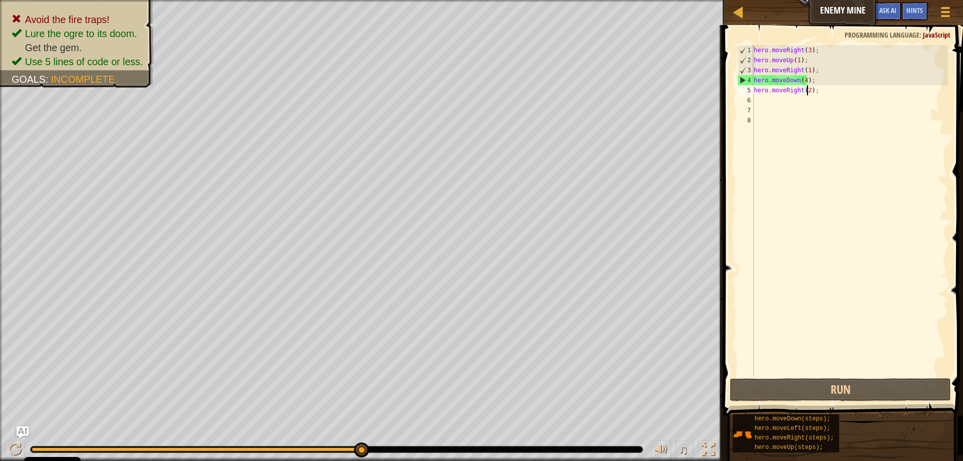
click at [805, 83] on div "hero . moveRight ( 3 ) ; hero . moveUp ( 1 ) ; hero . moveRight ( 1 ) ; hero . …" at bounding box center [850, 220] width 196 height 351
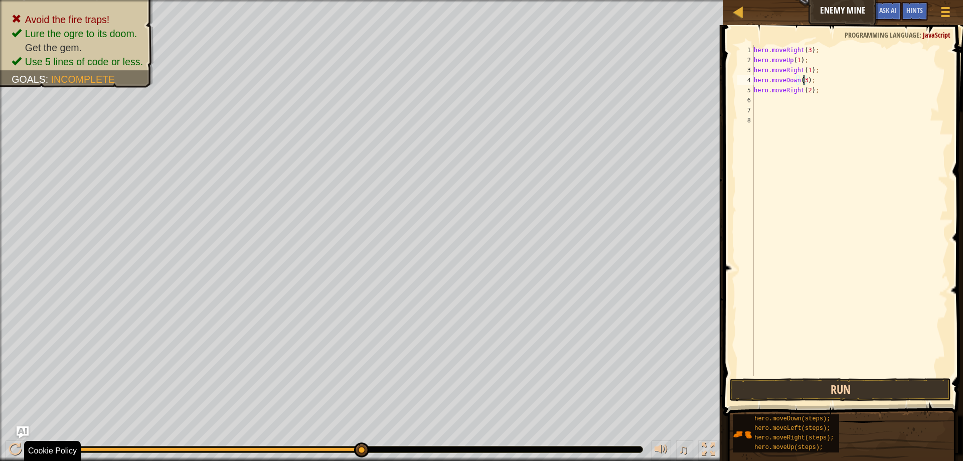
type textarea "hero.moveDown(3);"
click at [878, 386] on button "Run" at bounding box center [840, 389] width 221 height 23
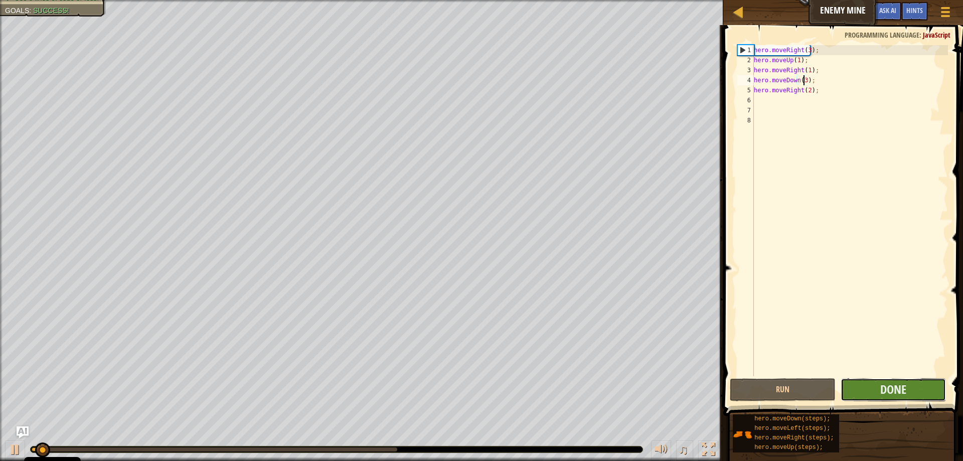
click at [911, 387] on button "Done" at bounding box center [893, 389] width 105 height 23
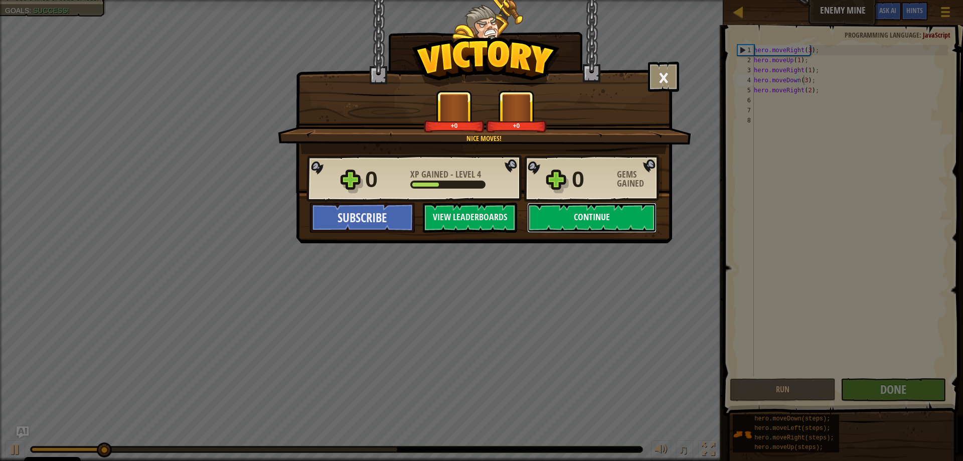
click at [626, 224] on button "Continue" at bounding box center [591, 218] width 129 height 30
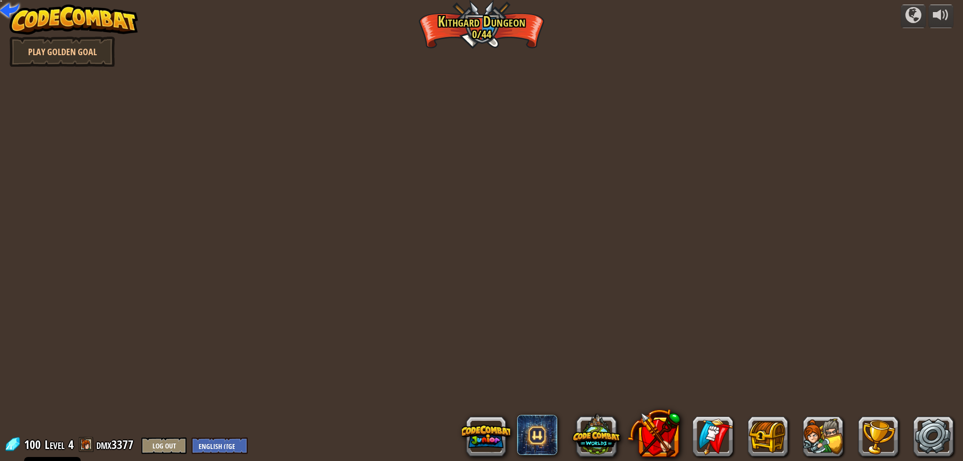
select select "en-GB"
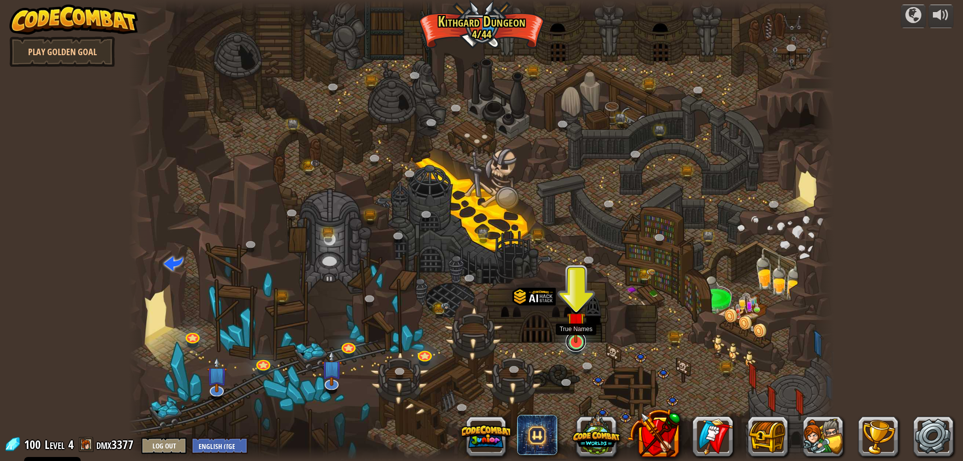
click at [574, 344] on link at bounding box center [576, 342] width 20 height 20
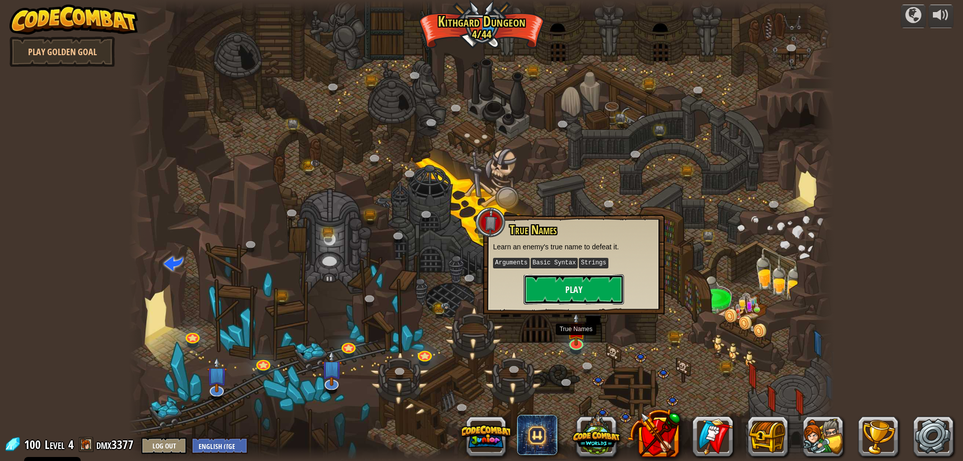
click at [597, 289] on button "Play" at bounding box center [574, 289] width 100 height 30
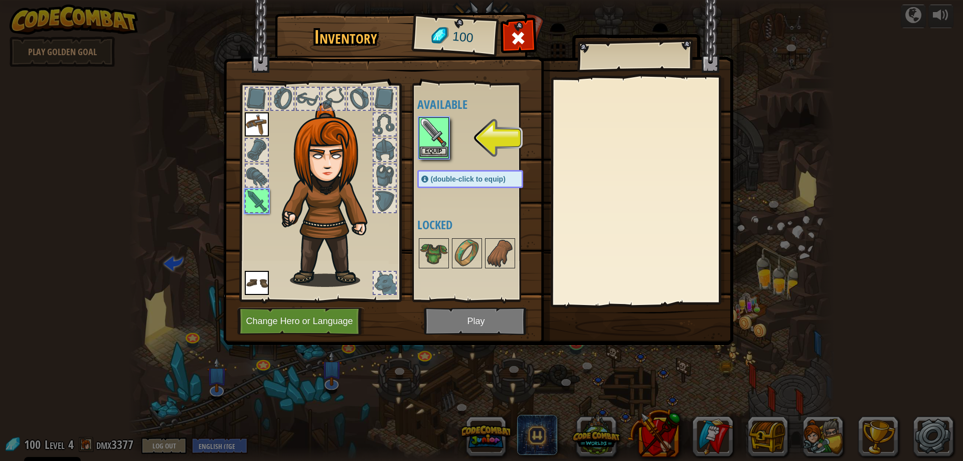
click at [438, 144] on img at bounding box center [434, 132] width 28 height 28
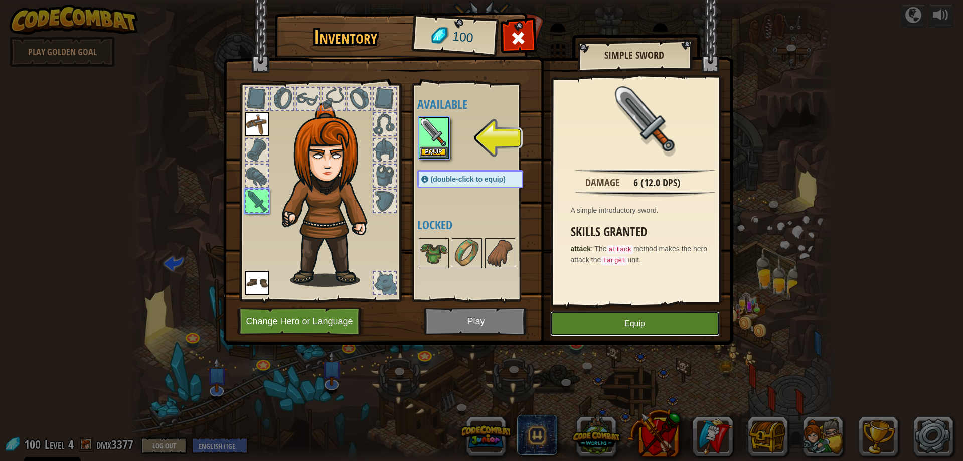
click at [649, 325] on button "Equip" at bounding box center [635, 323] width 170 height 25
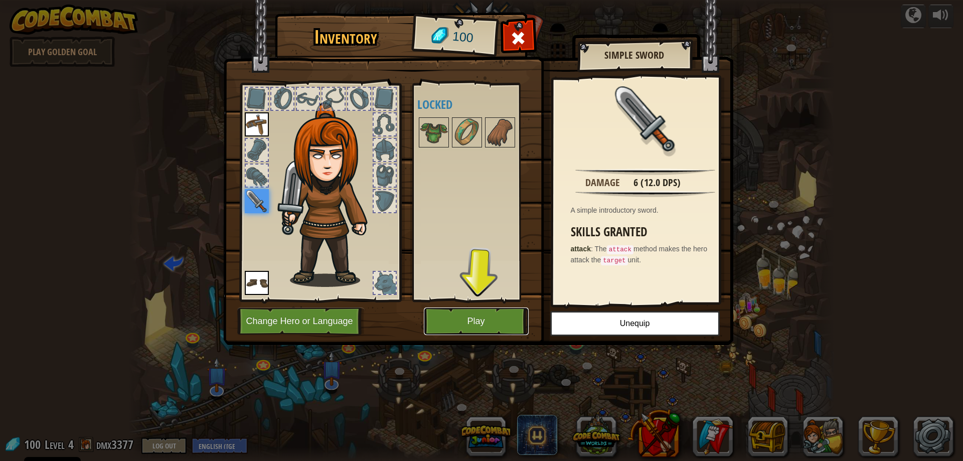
click at [509, 309] on button "Play" at bounding box center [476, 321] width 105 height 28
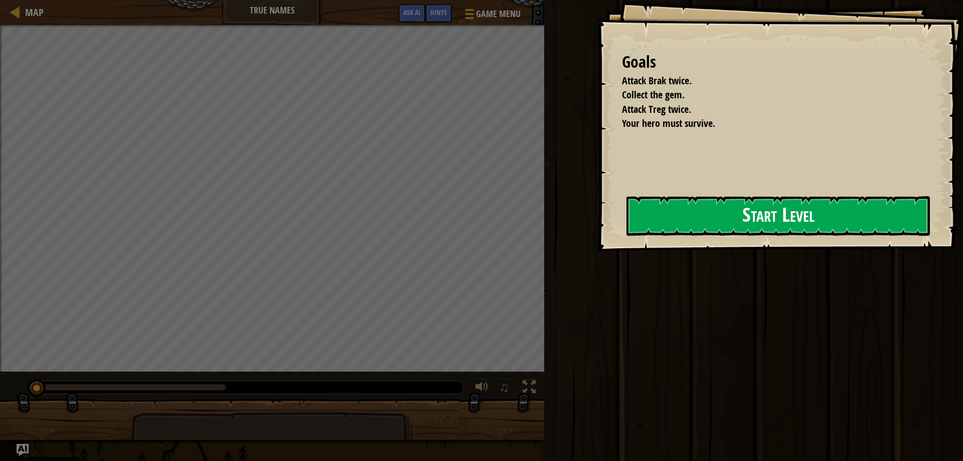
click at [699, 206] on button "Start Level" at bounding box center [777, 216] width 303 height 40
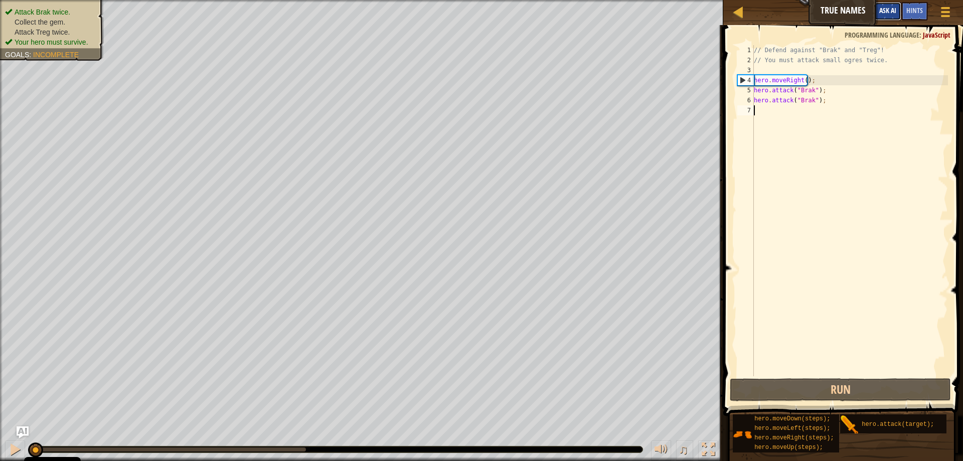
click at [875, 9] on button "Ask AI" at bounding box center [887, 11] width 27 height 19
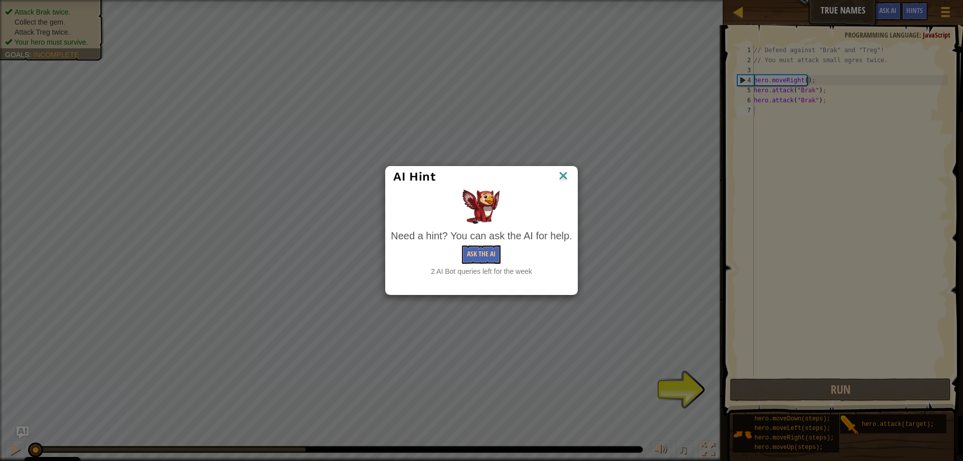
click at [566, 175] on img at bounding box center [563, 176] width 13 height 15
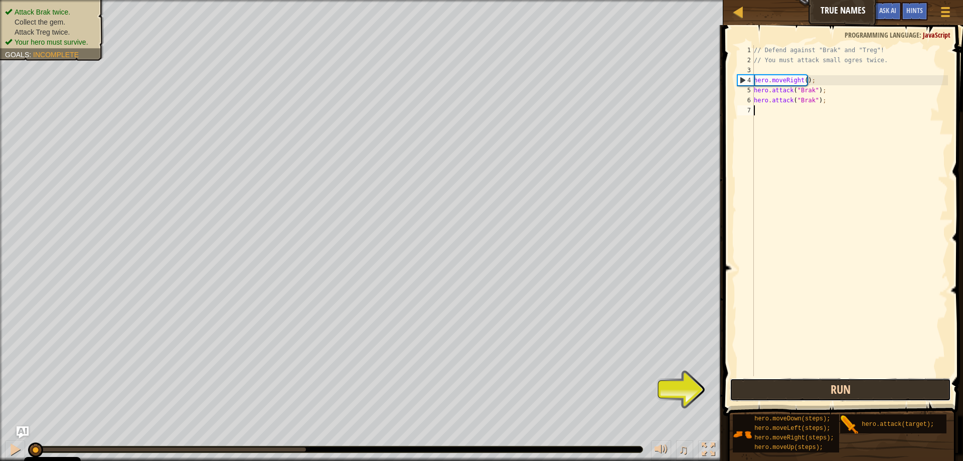
click at [877, 380] on button "Run" at bounding box center [840, 389] width 221 height 23
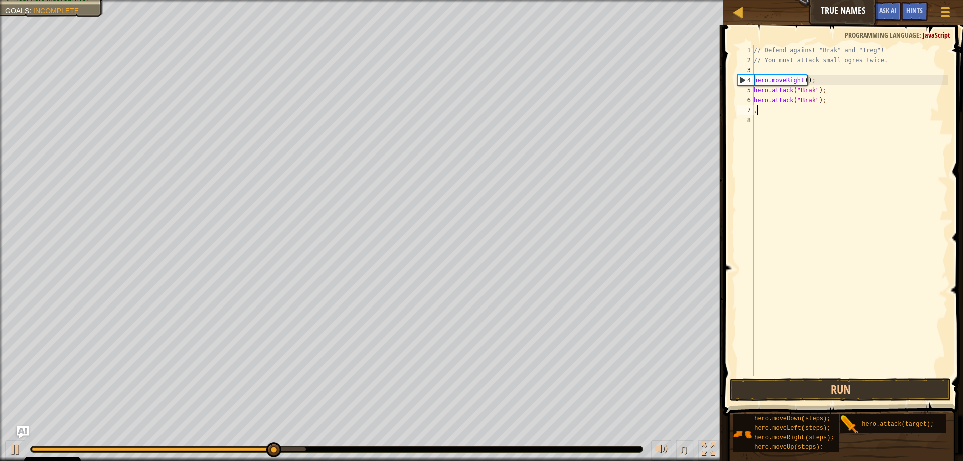
scroll to position [5, 0]
type textarea ","
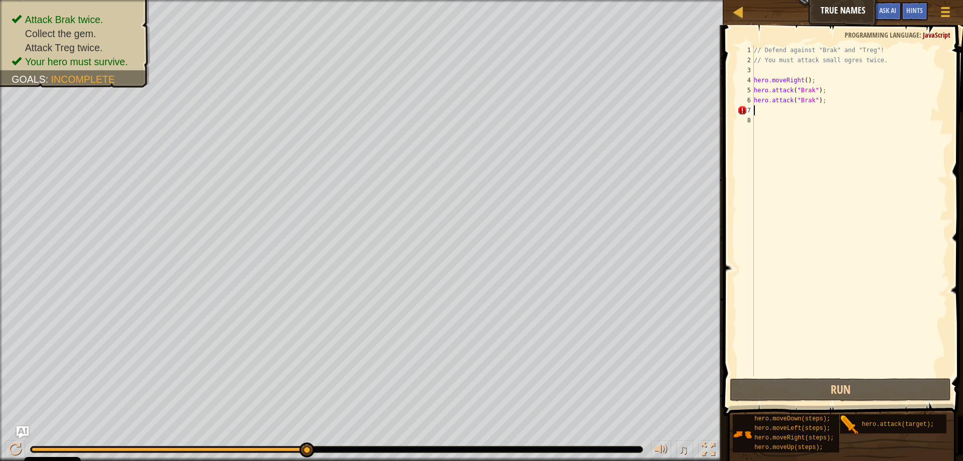
type textarea "he"
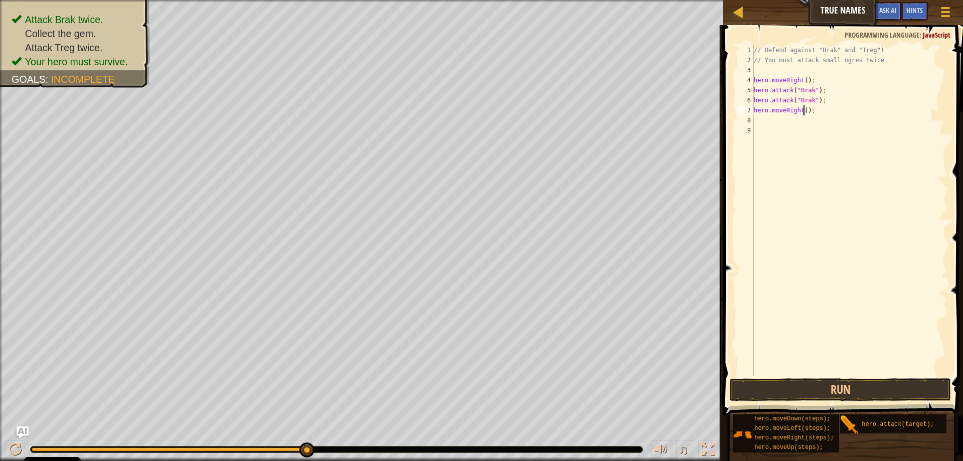
type textarea "hero.moveRight(2);"
type textarea "hero.attack("Treg");"
click at [852, 195] on div "// Defend against "Brak" and "Treg"! // You must attack small ogres twice. hero…" at bounding box center [851, 220] width 193 height 351
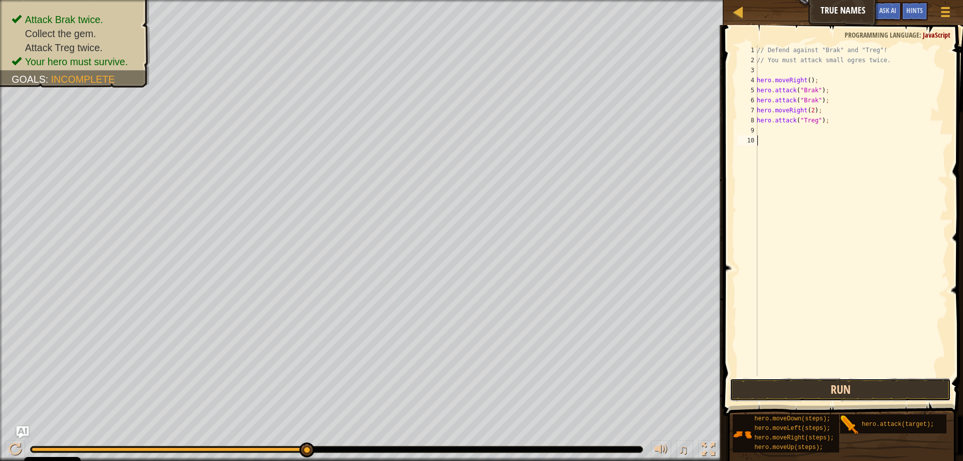
click at [774, 388] on button "Run" at bounding box center [840, 389] width 221 height 23
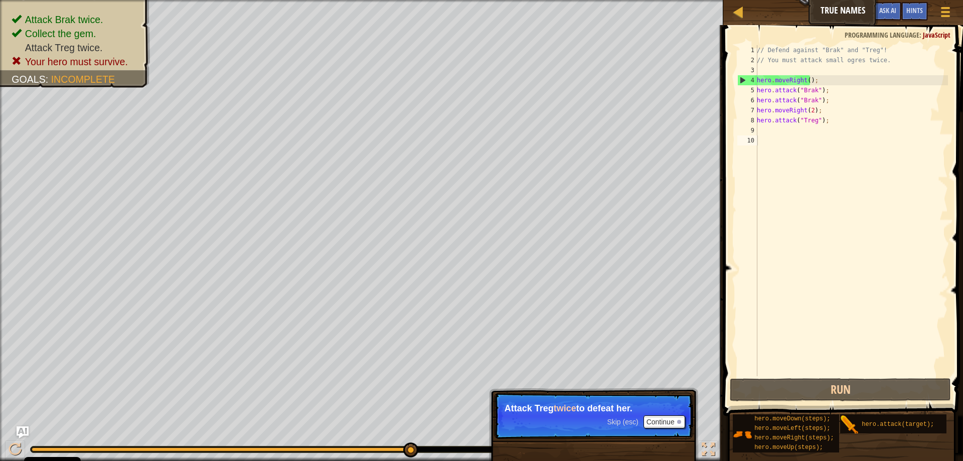
click at [611, 420] on span "Skip (esc)" at bounding box center [622, 422] width 31 height 8
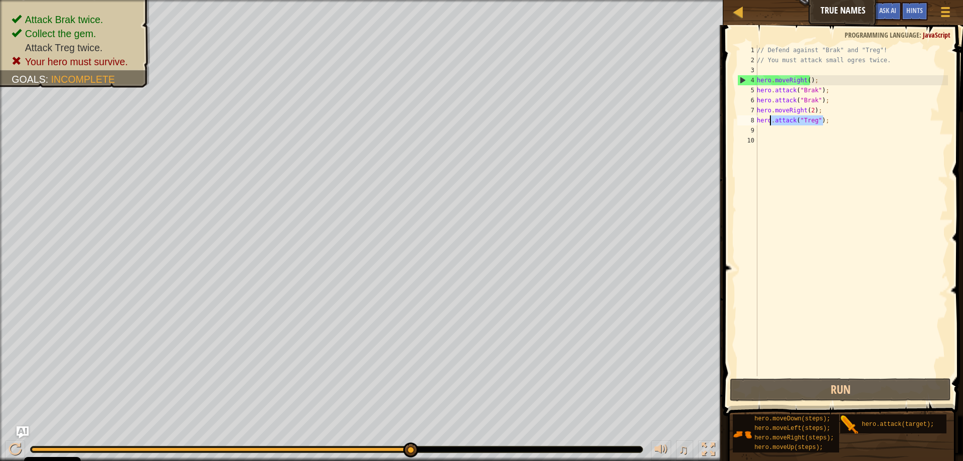
drag, startPoint x: 832, startPoint y: 123, endPoint x: 753, endPoint y: 121, distance: 79.3
click at [753, 121] on div "1 2 3 4 5 6 7 8 9 10 // Defend against "Brak" and "Treg"! // You must attack sm…" at bounding box center [841, 210] width 213 height 331
type textarea "hero.attack("Treg");"
click at [780, 134] on div "// Defend against "Brak" and "Treg"! // You must attack small ogres twice. hero…" at bounding box center [851, 220] width 193 height 351
click at [832, 129] on div "// Defend against "Brak" and "Treg"! // You must attack small ogres twice. hero…" at bounding box center [851, 220] width 193 height 351
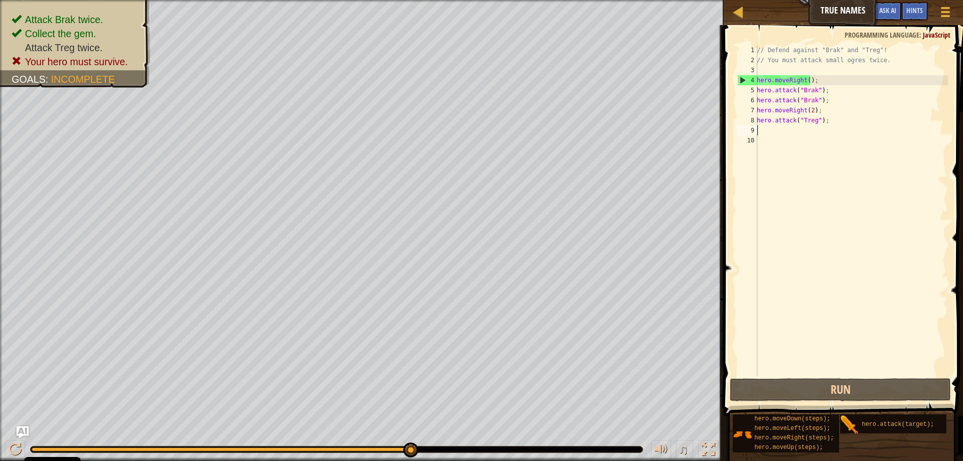
paste textarea "hero.attack("Treg");"
type textarea "hero.attack("Treg");"
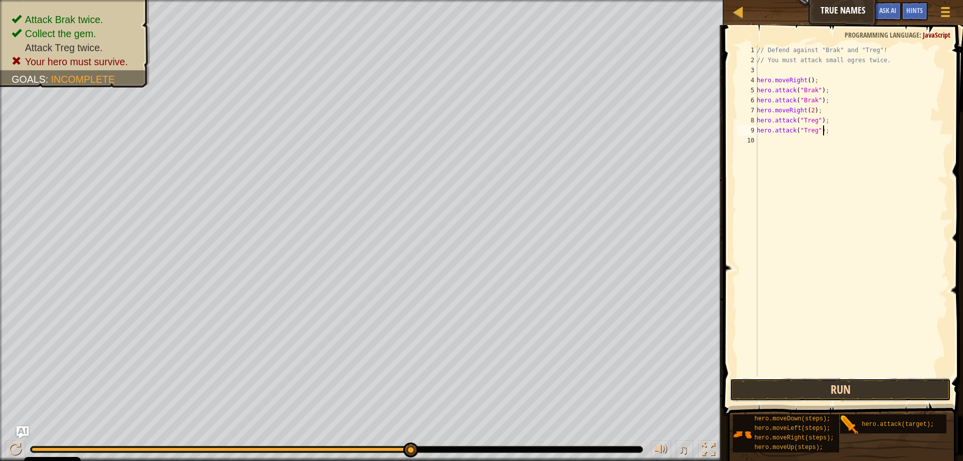
click at [850, 386] on button "Run" at bounding box center [840, 389] width 221 height 23
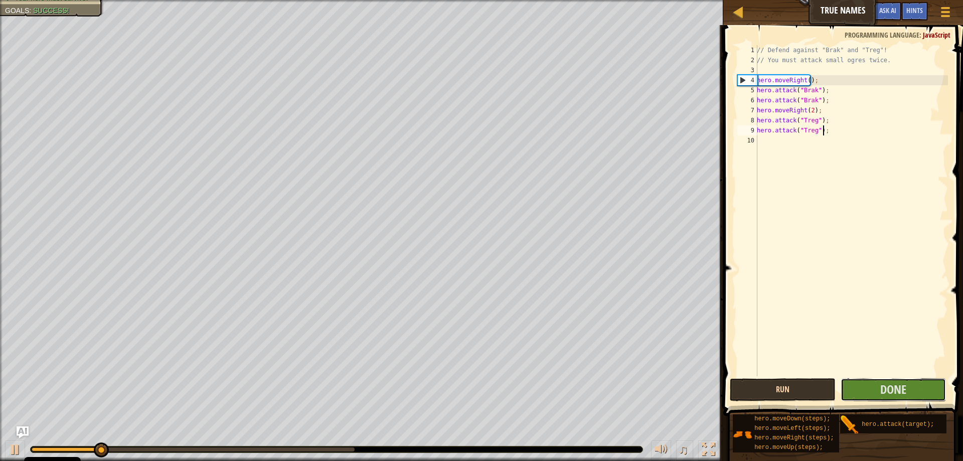
click at [850, 386] on button "Done" at bounding box center [893, 389] width 105 height 23
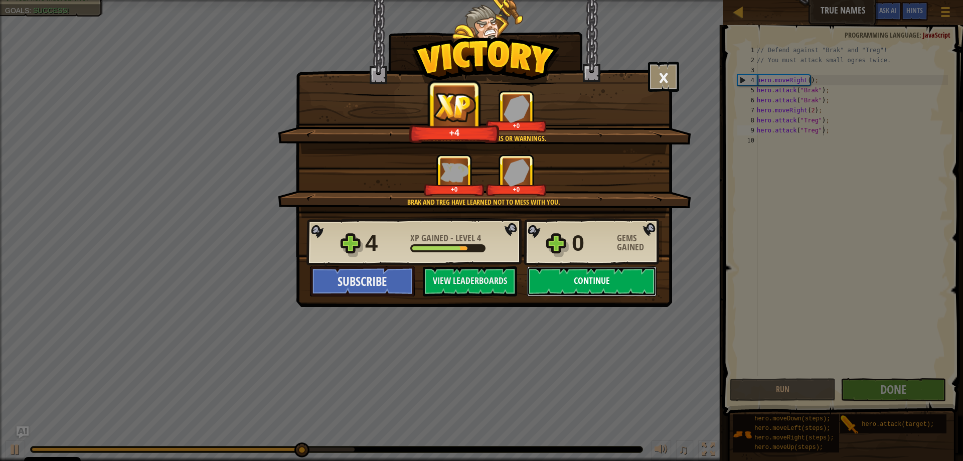
click at [596, 286] on button "Continue" at bounding box center [591, 281] width 129 height 30
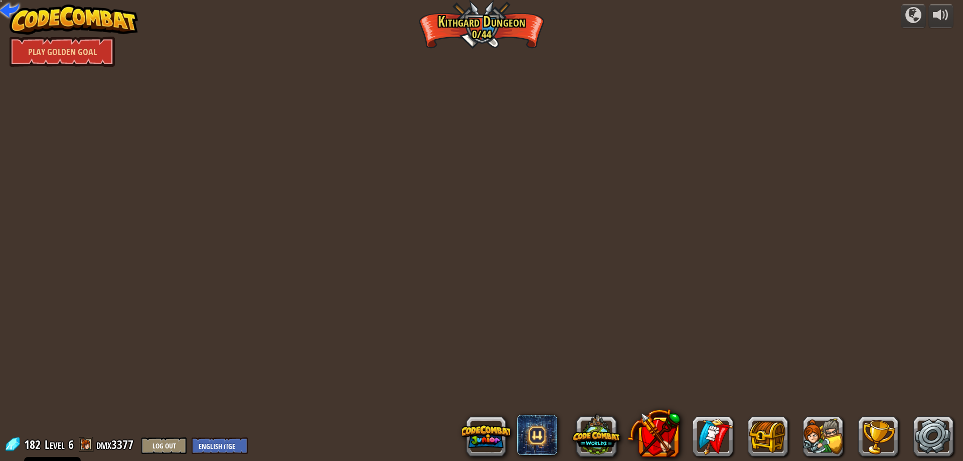
select select "en-GB"
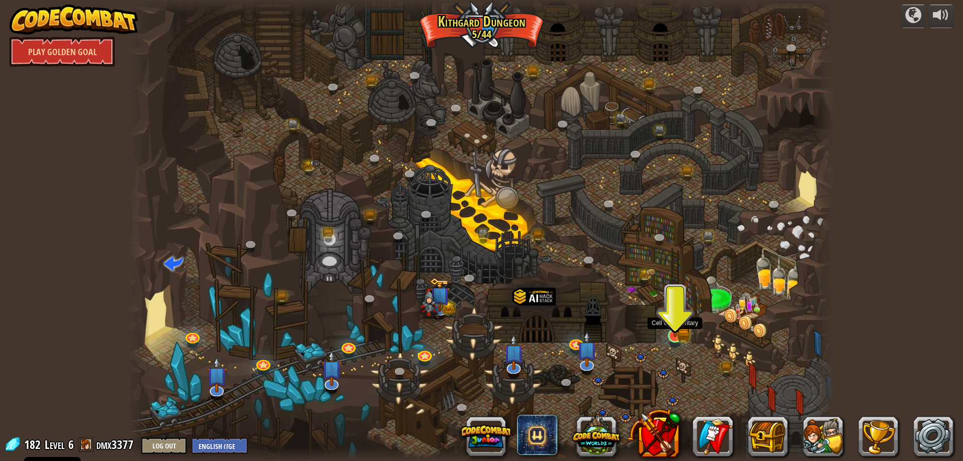
click at [682, 320] on img at bounding box center [675, 316] width 19 height 42
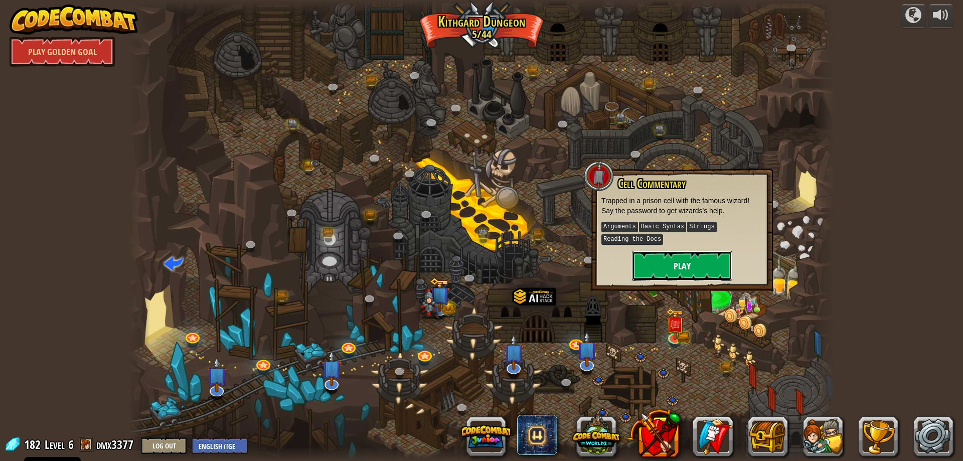
click at [682, 275] on button "Play" at bounding box center [682, 266] width 100 height 30
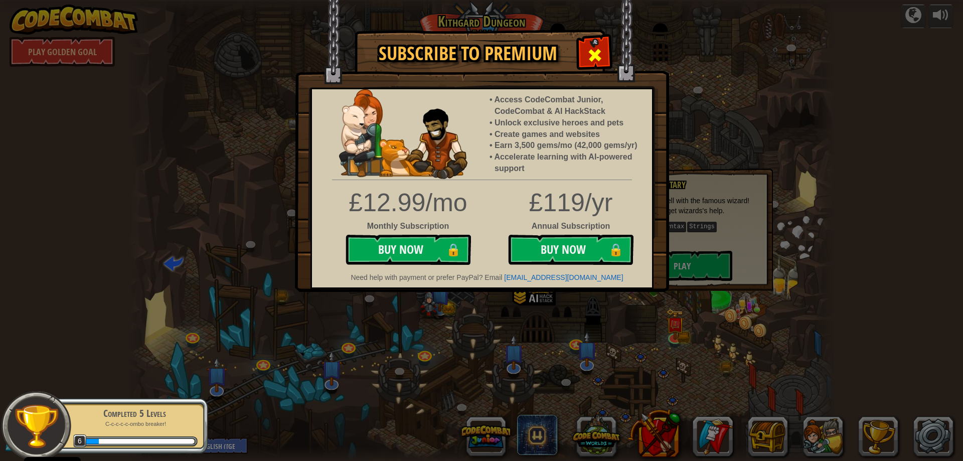
click at [609, 57] on div at bounding box center [595, 54] width 32 height 32
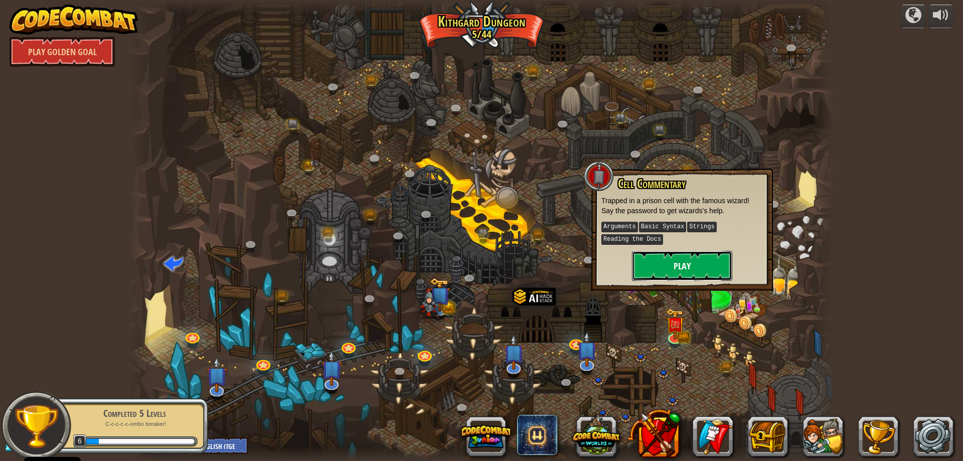
click at [678, 267] on button "Play" at bounding box center [682, 266] width 100 height 30
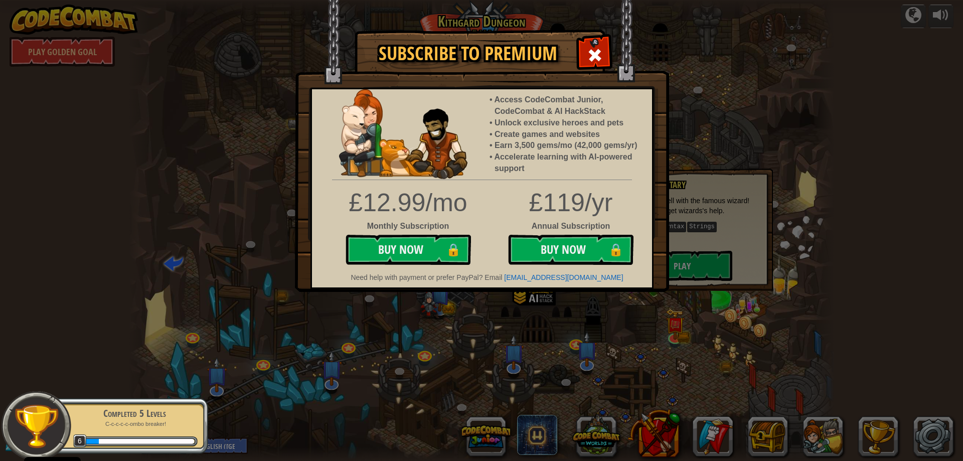
click at [578, 65] on img at bounding box center [482, 146] width 374 height 292
click at [592, 56] on span at bounding box center [595, 55] width 16 height 16
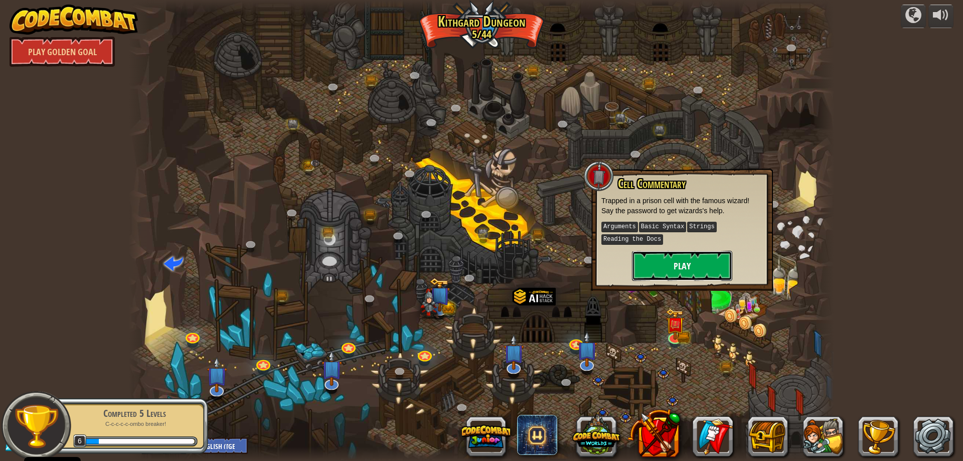
click at [679, 273] on button "Play" at bounding box center [682, 266] width 100 height 30
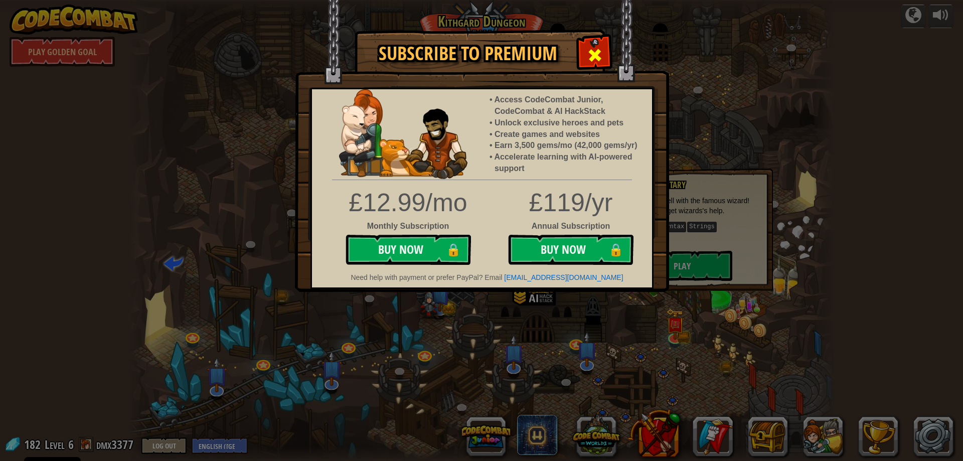
click at [590, 50] on span at bounding box center [595, 55] width 16 height 16
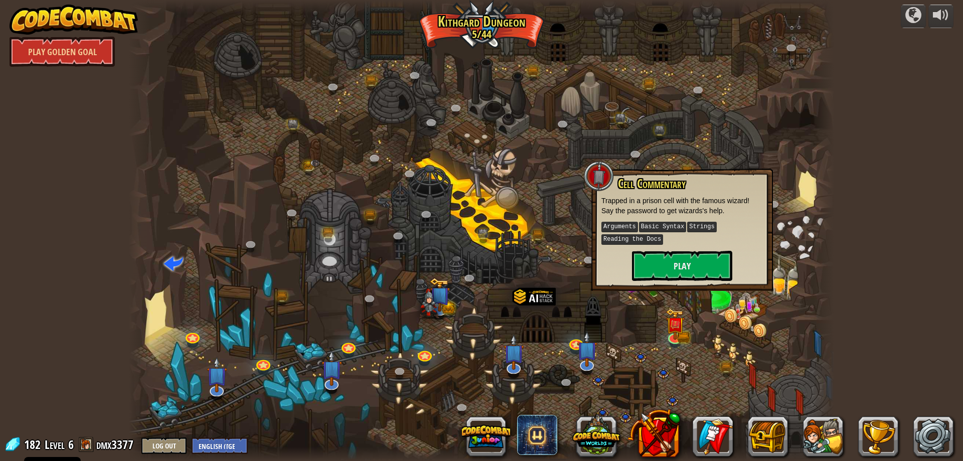
click at [644, 359] on div at bounding box center [481, 230] width 705 height 461
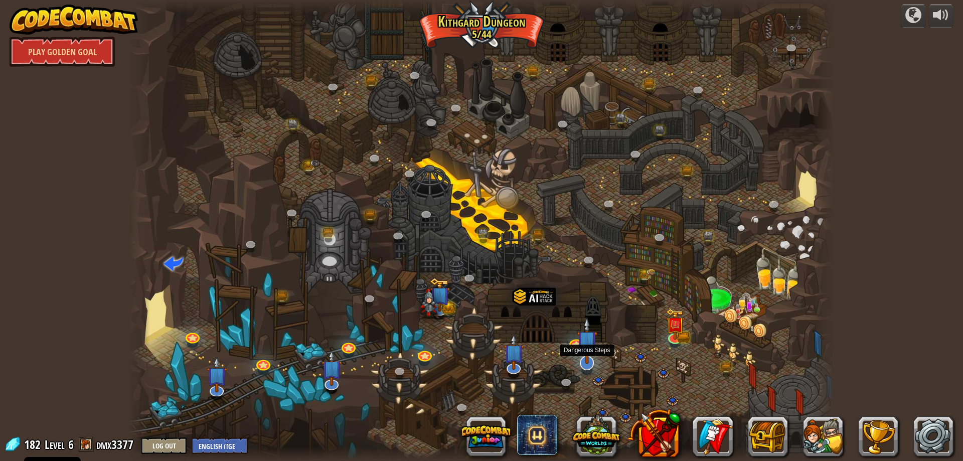
drag, startPoint x: 582, startPoint y: 344, endPoint x: 647, endPoint y: 352, distance: 64.8
click at [583, 344] on img at bounding box center [587, 349] width 21 height 36
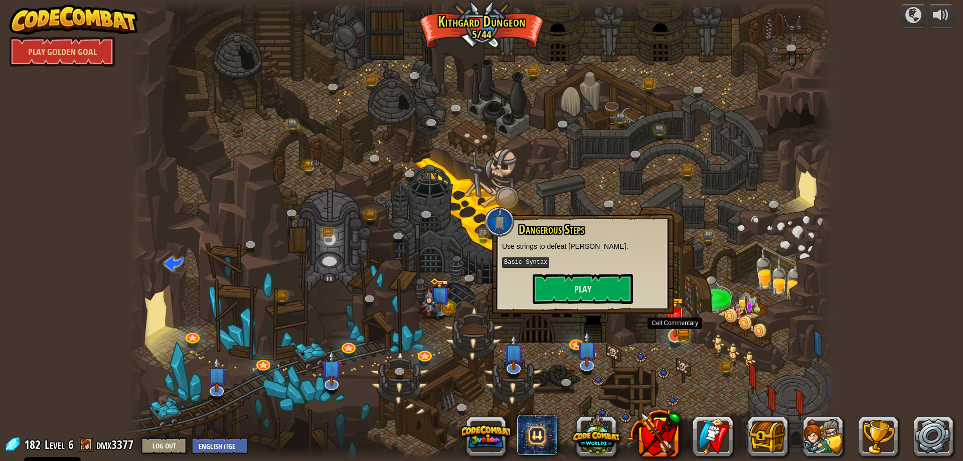
click at [678, 337] on img at bounding box center [675, 316] width 19 height 42
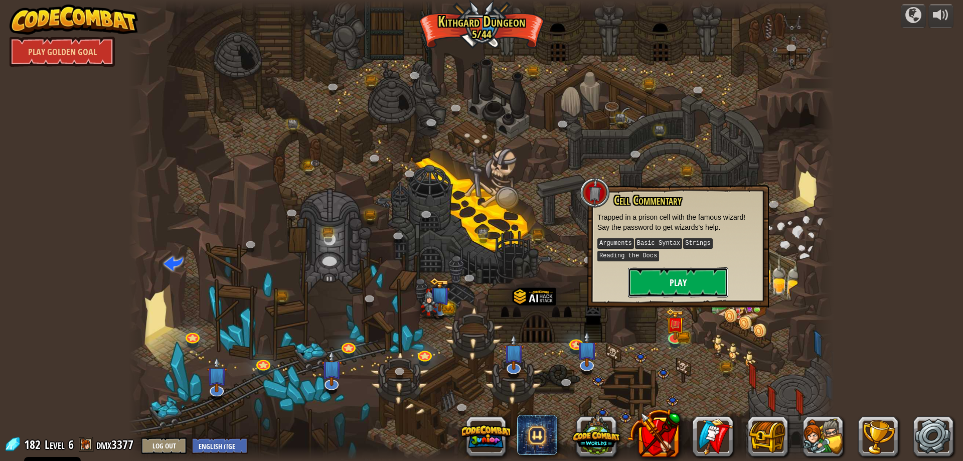
click at [681, 282] on button "Play" at bounding box center [678, 282] width 100 height 30
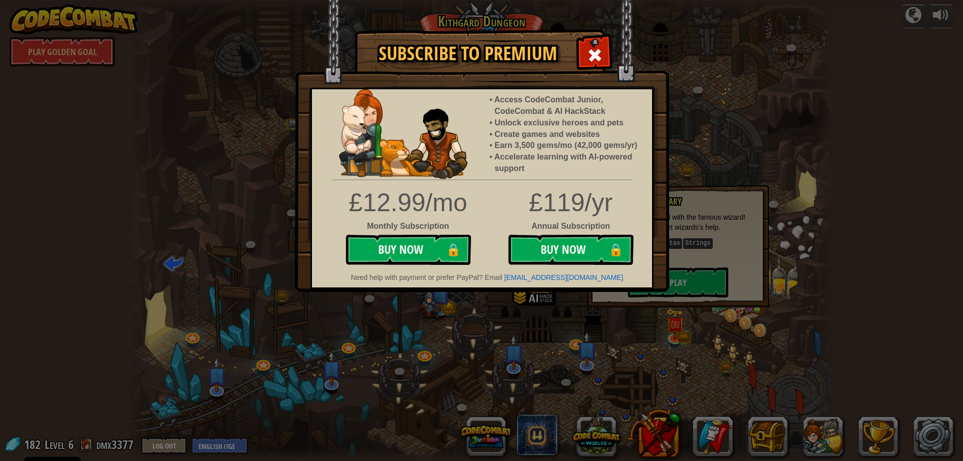
click at [614, 71] on img at bounding box center [482, 146] width 374 height 292
click at [604, 66] on div at bounding box center [595, 54] width 32 height 32
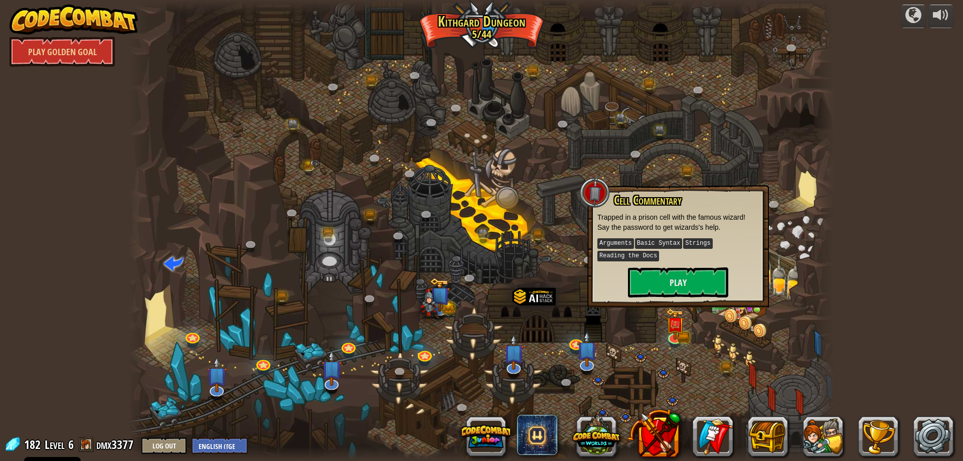
click at [755, 321] on div at bounding box center [481, 230] width 705 height 461
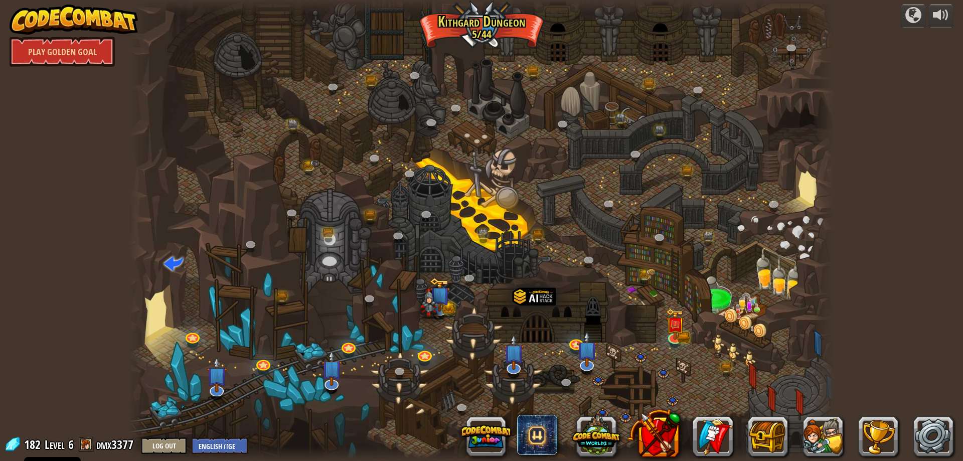
click at [734, 285] on div at bounding box center [481, 230] width 705 height 461
click at [592, 265] on link at bounding box center [590, 261] width 20 height 20
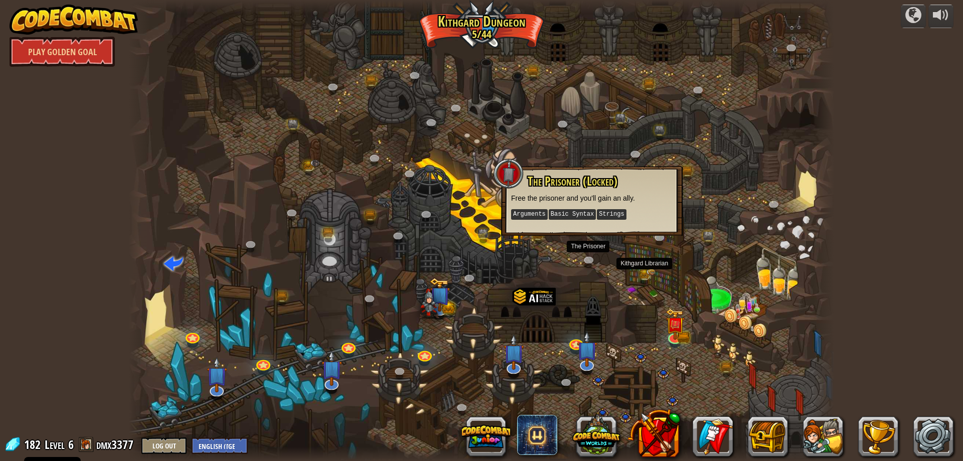
click at [657, 295] on div at bounding box center [481, 230] width 705 height 461
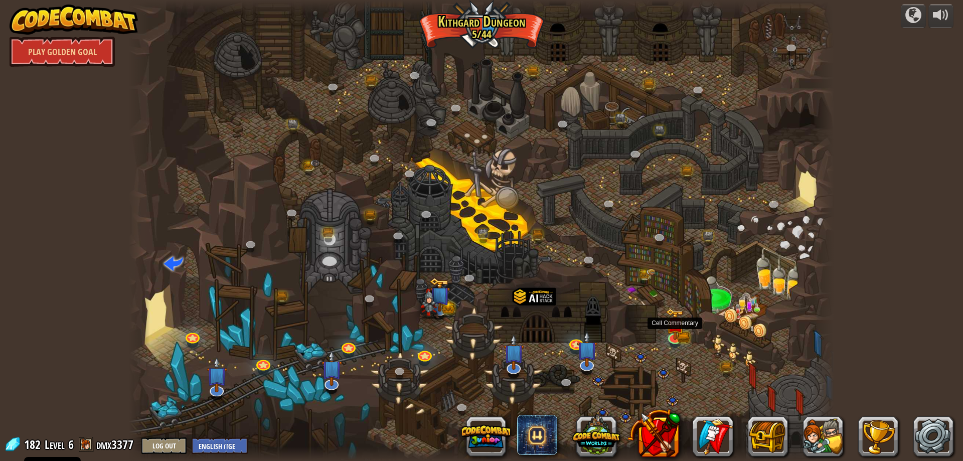
click at [695, 326] on div at bounding box center [481, 230] width 705 height 461
click at [678, 332] on img at bounding box center [675, 316] width 19 height 42
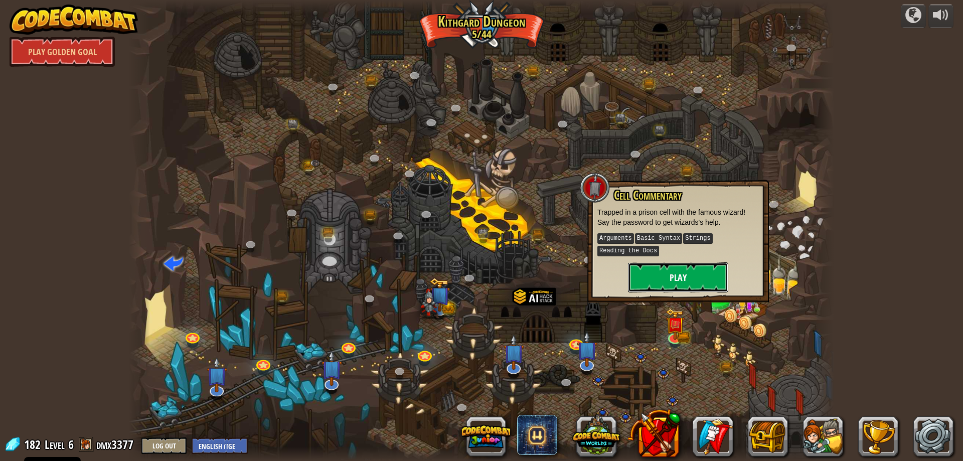
click at [682, 280] on button "Play" at bounding box center [678, 277] width 100 height 30
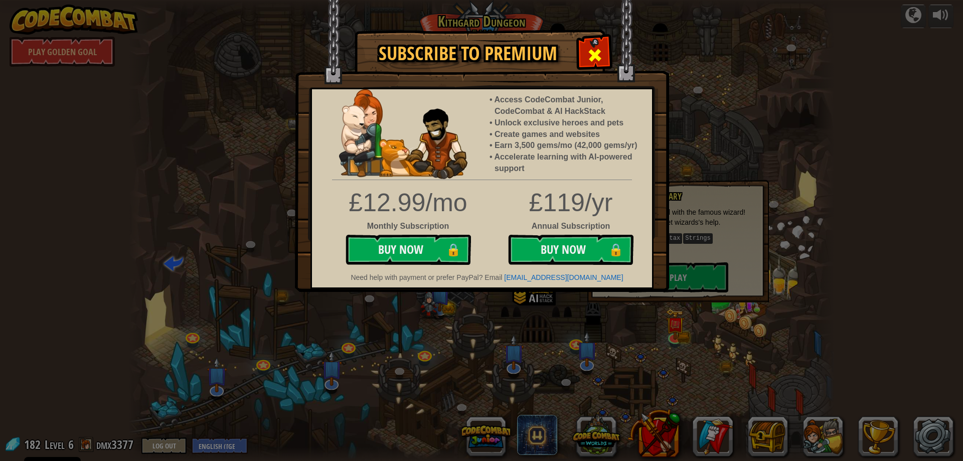
click at [596, 53] on span at bounding box center [595, 55] width 16 height 16
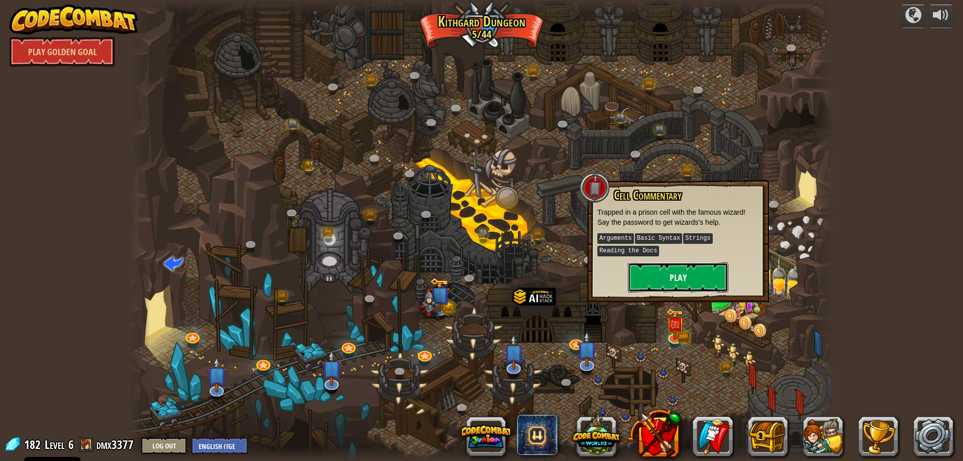
click at [645, 283] on button "Play" at bounding box center [678, 277] width 100 height 30
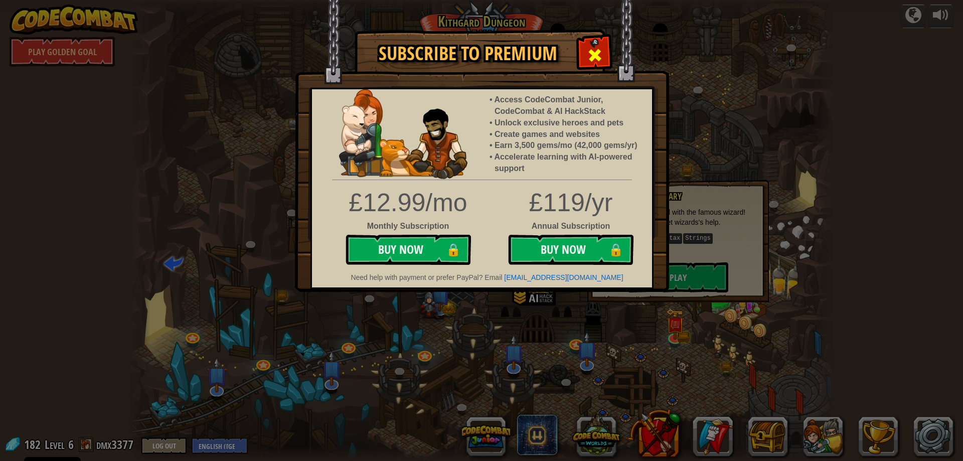
click at [593, 53] on span at bounding box center [595, 55] width 16 height 16
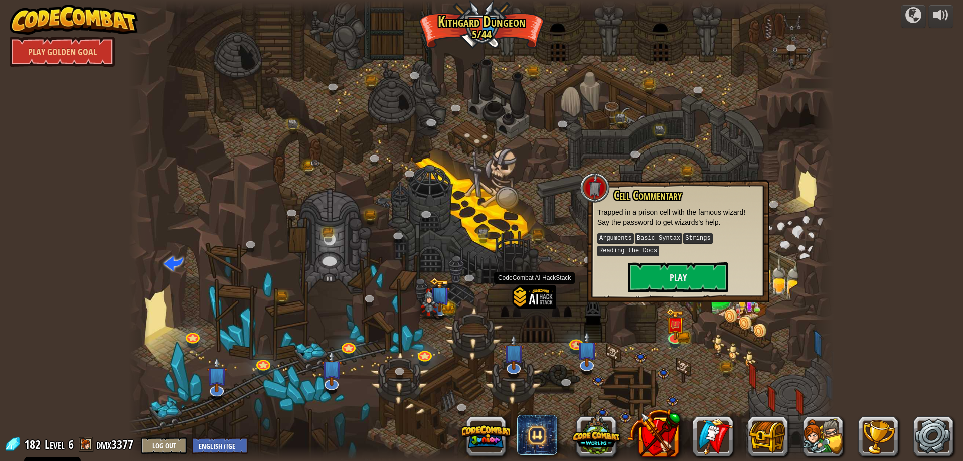
click at [539, 299] on div at bounding box center [535, 313] width 44 height 57
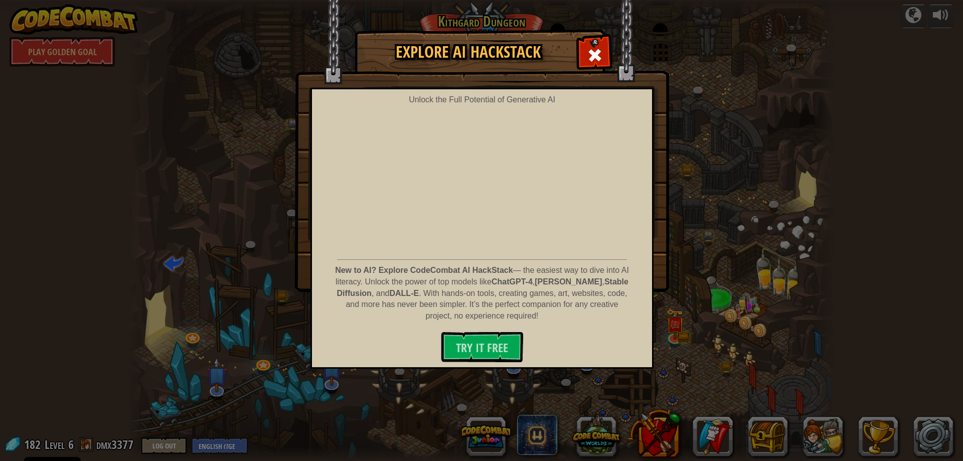
click at [598, 32] on img at bounding box center [482, 146] width 374 height 292
click at [592, 39] on div at bounding box center [595, 54] width 32 height 32
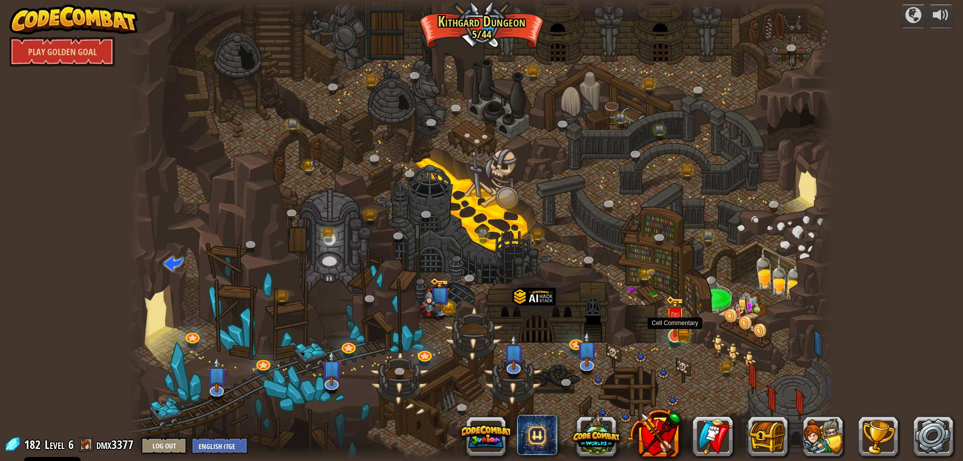
click at [682, 324] on img at bounding box center [675, 316] width 19 height 42
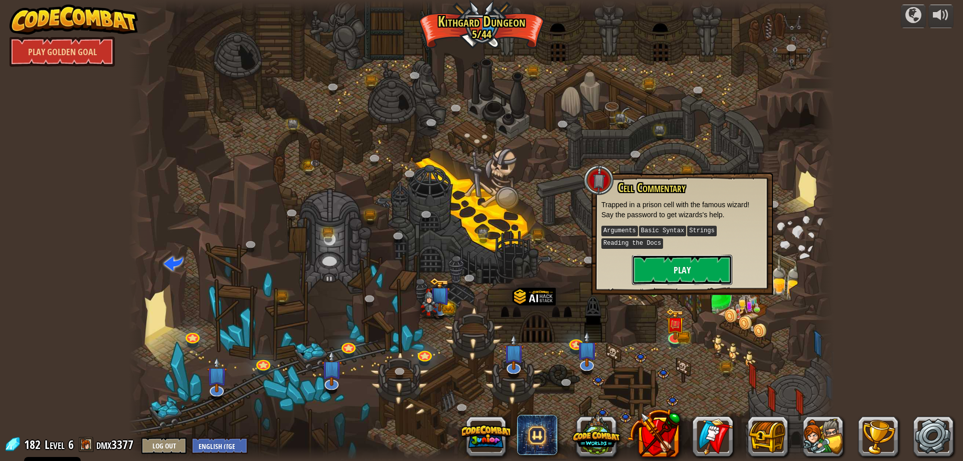
click at [675, 270] on button "Play" at bounding box center [682, 270] width 100 height 30
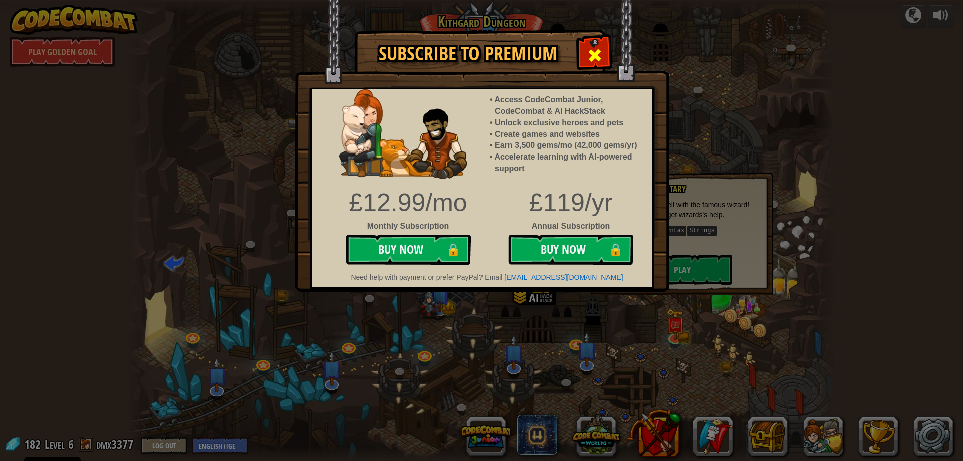
click at [599, 44] on div at bounding box center [595, 54] width 32 height 32
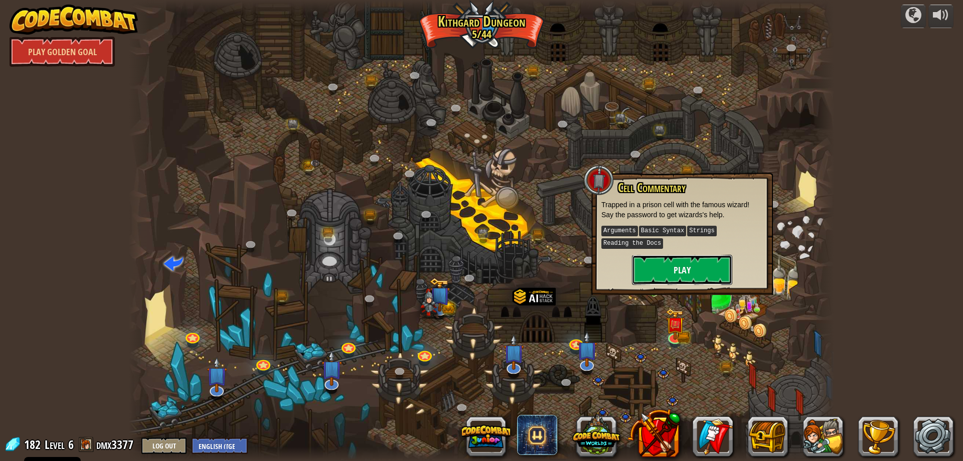
click at [677, 276] on button "Play" at bounding box center [682, 270] width 100 height 30
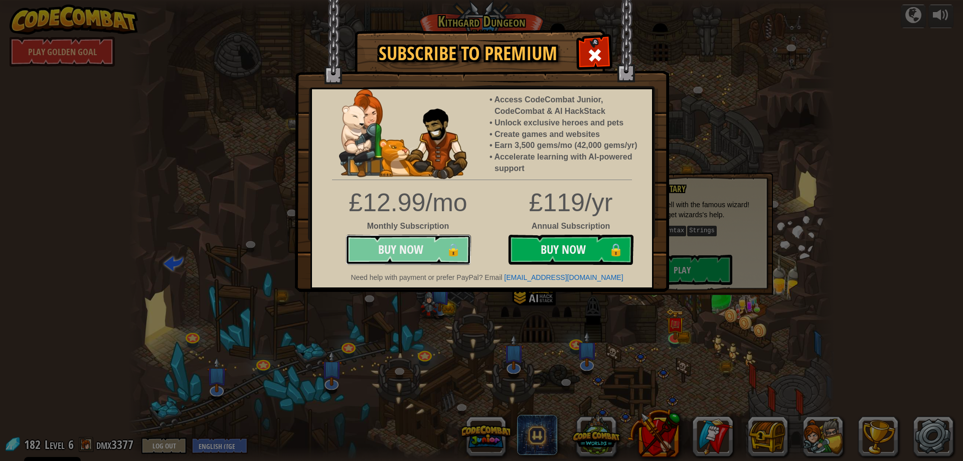
click at [435, 248] on button "Buy Now 🔒" at bounding box center [408, 250] width 125 height 30
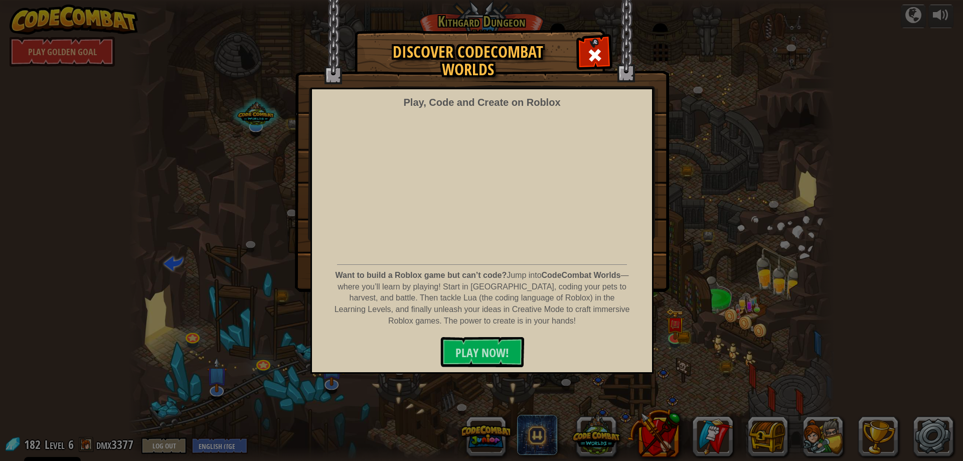
select select "en-GB"
click at [599, 57] on span at bounding box center [595, 55] width 16 height 16
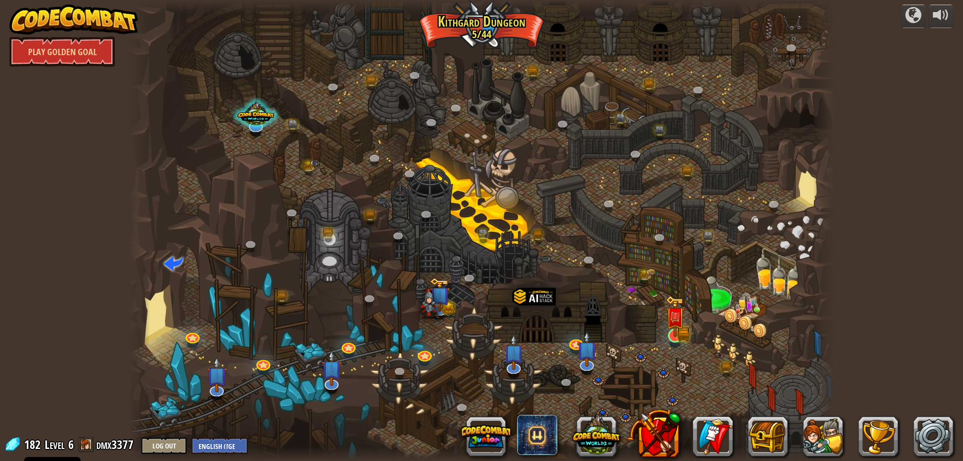
click at [680, 335] on img at bounding box center [675, 316] width 19 height 42
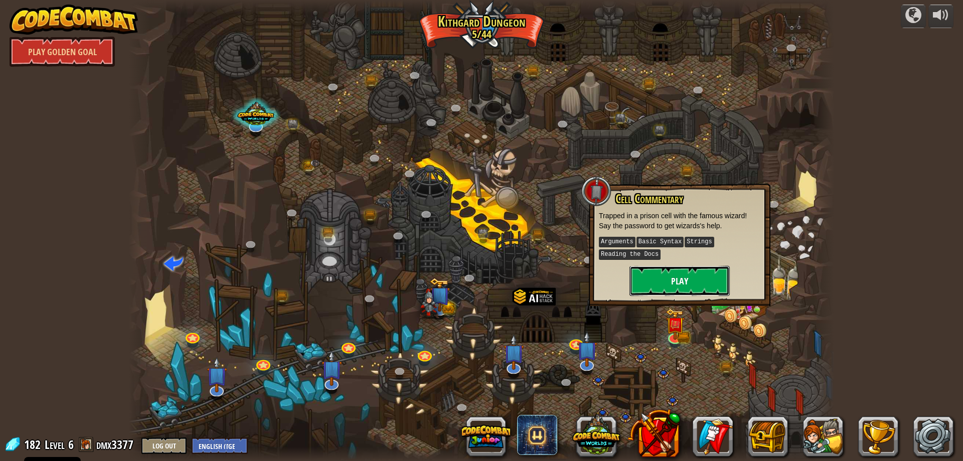
click at [697, 273] on button "Play" at bounding box center [680, 281] width 100 height 30
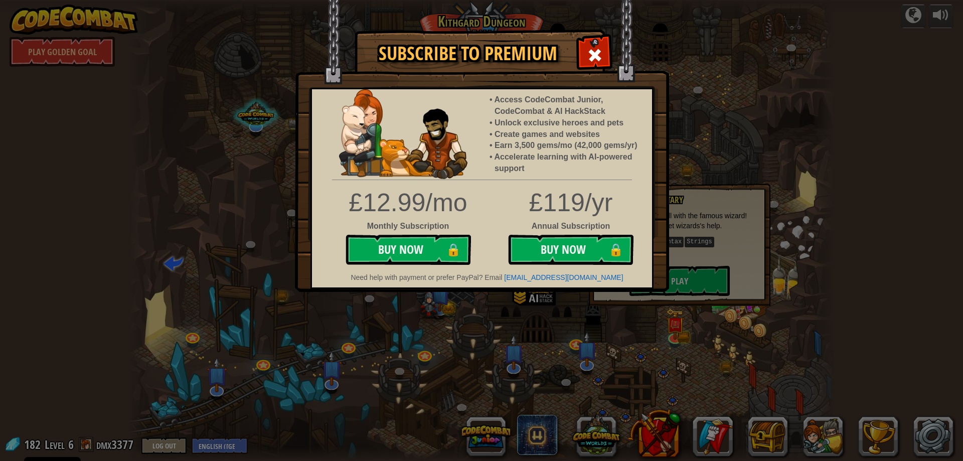
click at [613, 59] on img at bounding box center [482, 146] width 374 height 292
click at [595, 61] on span at bounding box center [595, 55] width 16 height 16
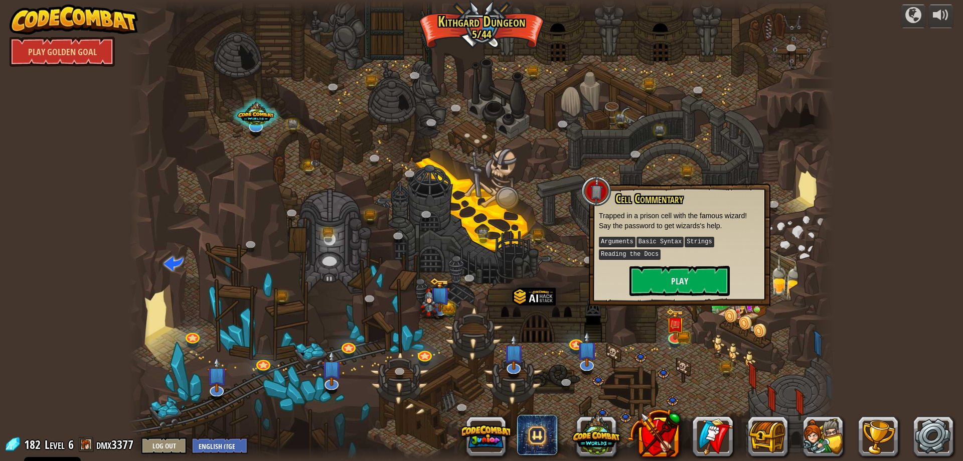
click at [714, 368] on div at bounding box center [481, 230] width 705 height 461
